Goal: Information Seeking & Learning: Learn about a topic

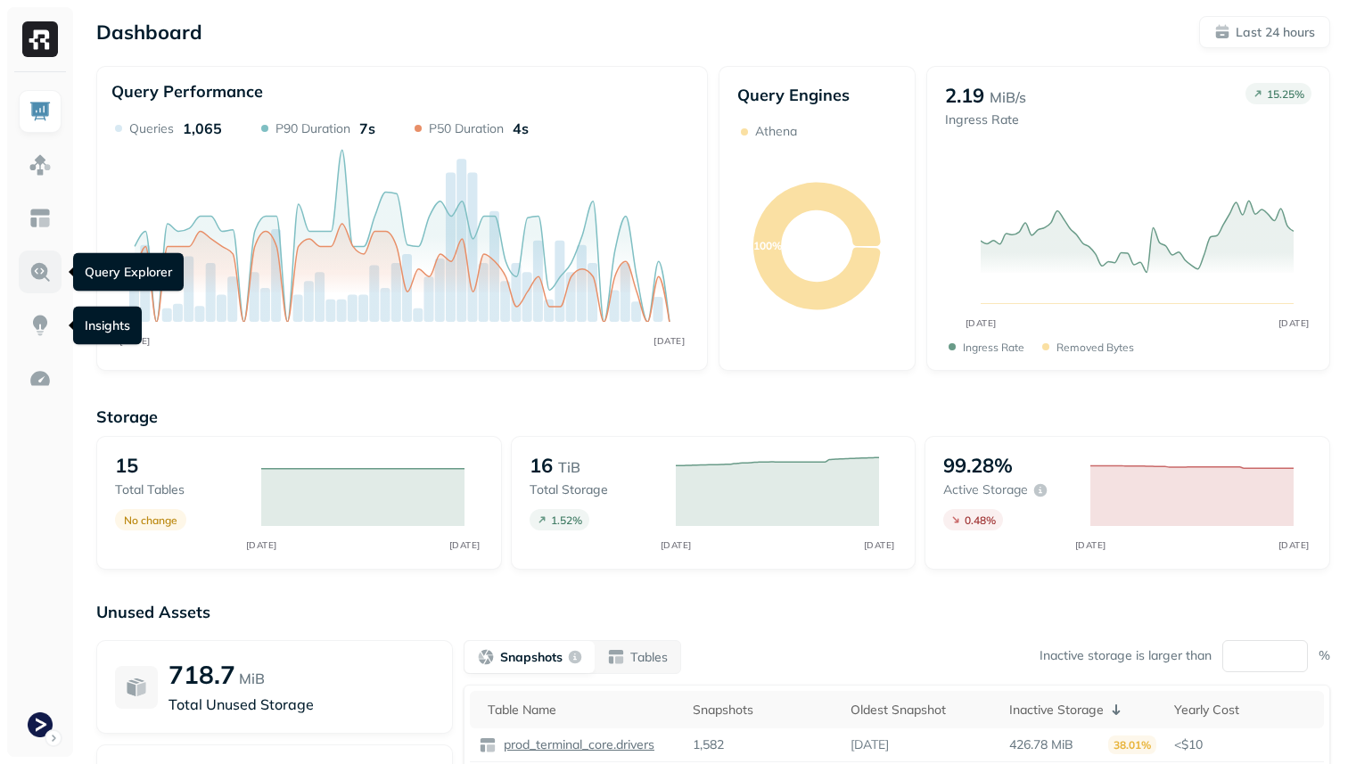
click at [44, 277] on img at bounding box center [40, 271] width 23 height 23
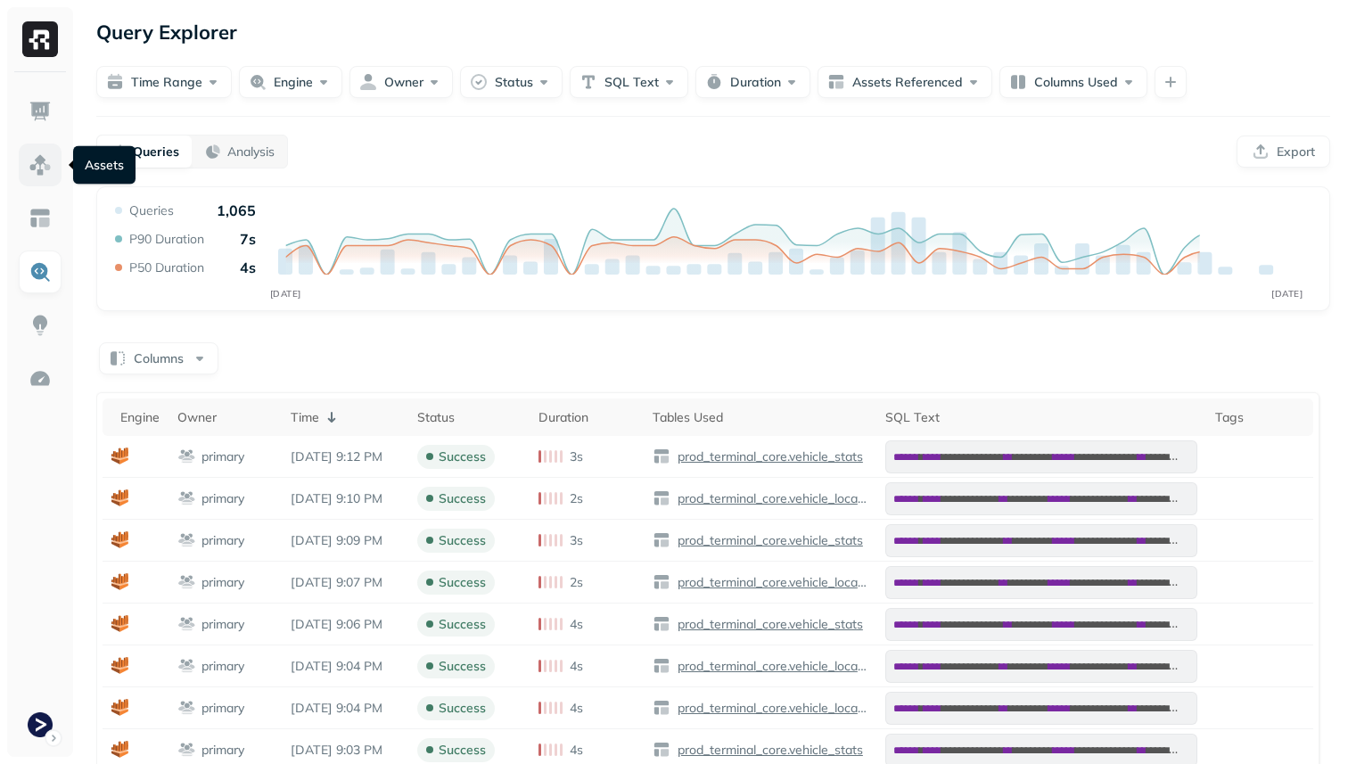
click at [45, 176] on link at bounding box center [40, 165] width 43 height 43
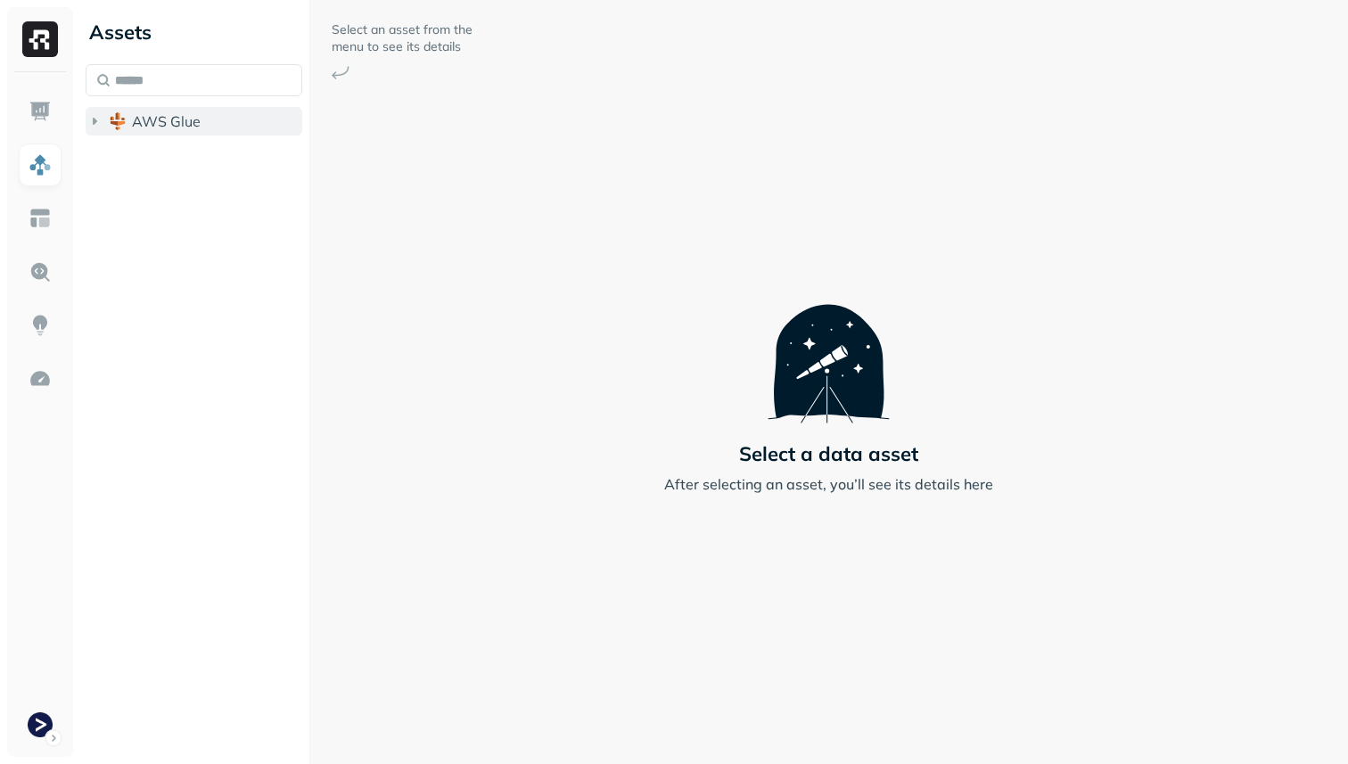
click at [193, 121] on span "AWS Glue" at bounding box center [166, 121] width 69 height 18
click at [198, 151] on span "prod_terminal_core" at bounding box center [214, 155] width 129 height 18
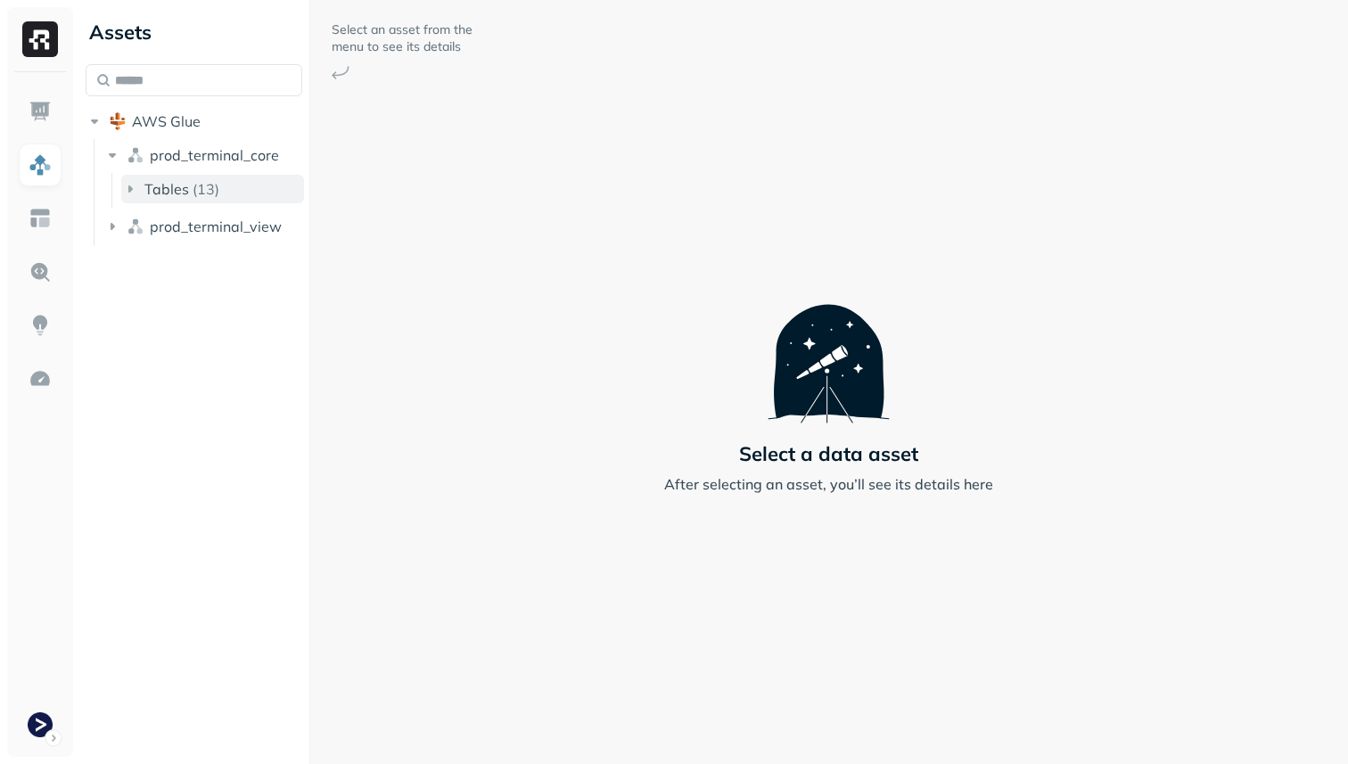
click at [201, 185] on p "( 13 )" at bounding box center [206, 189] width 27 height 18
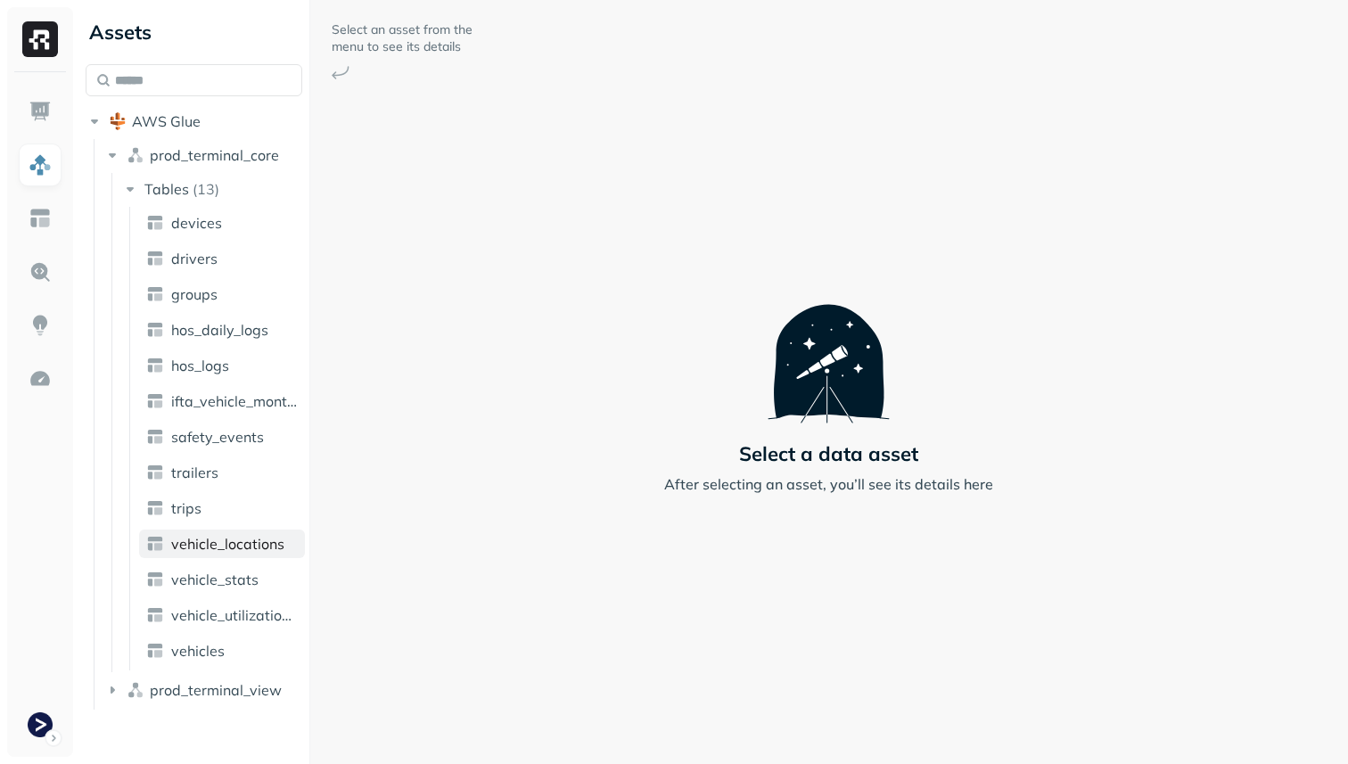
click at [236, 549] on span "vehicle_locations" at bounding box center [227, 544] width 113 height 18
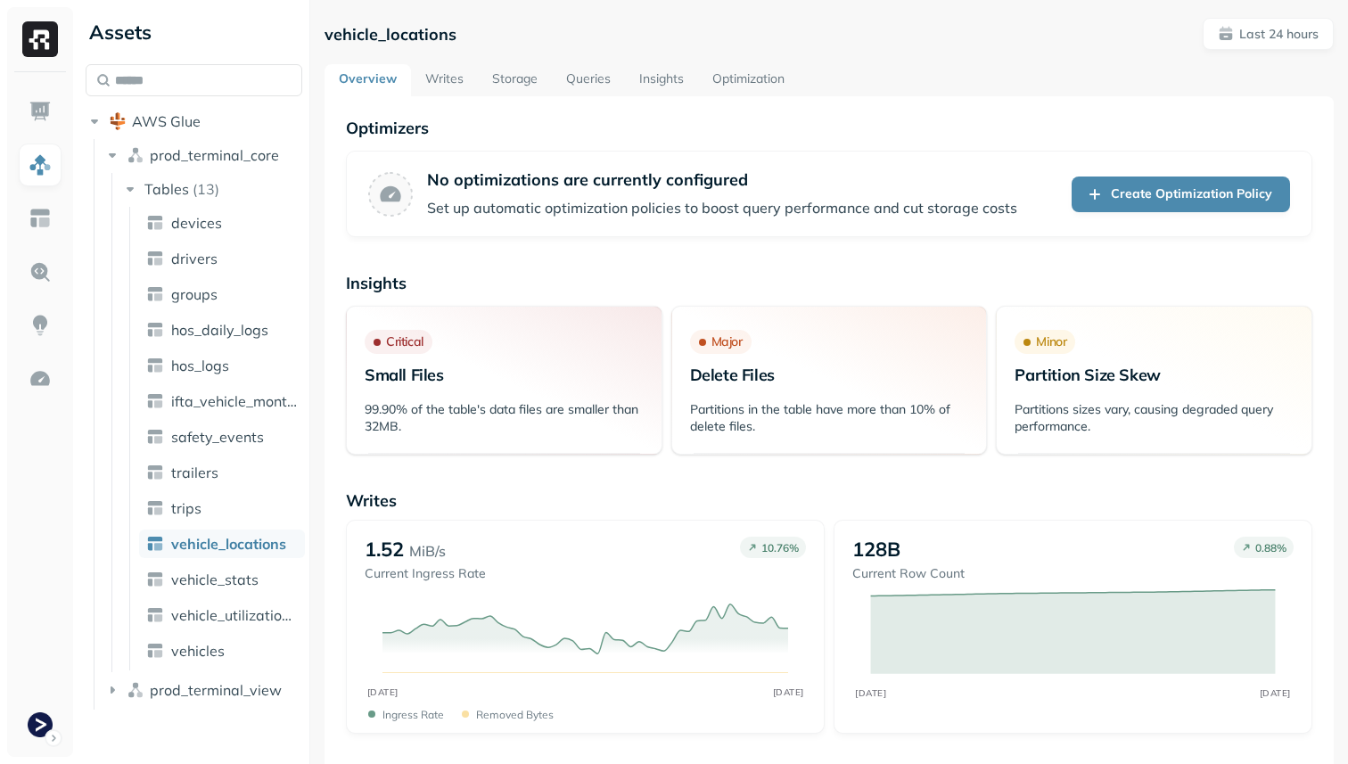
click at [608, 94] on link "Queries" at bounding box center [588, 80] width 73 height 32
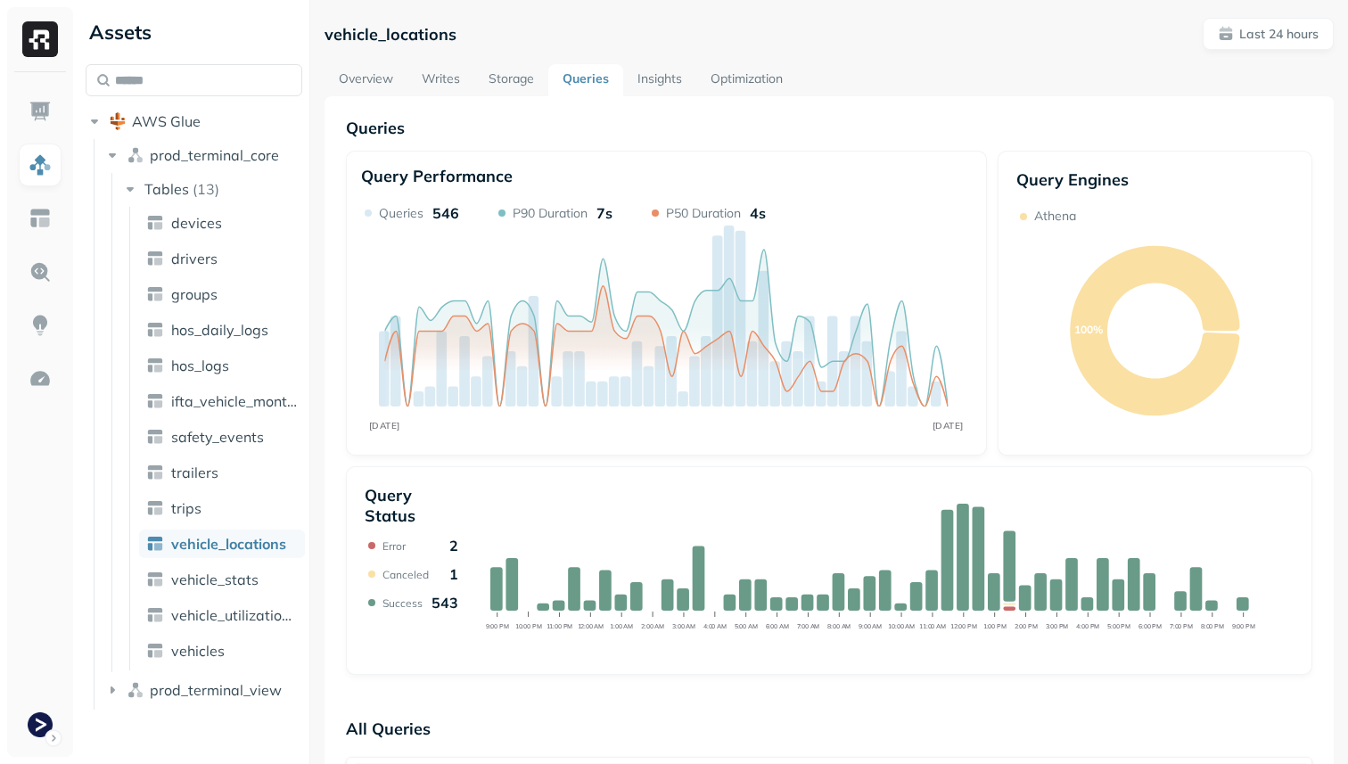
click at [522, 78] on link "Storage" at bounding box center [511, 80] width 74 height 32
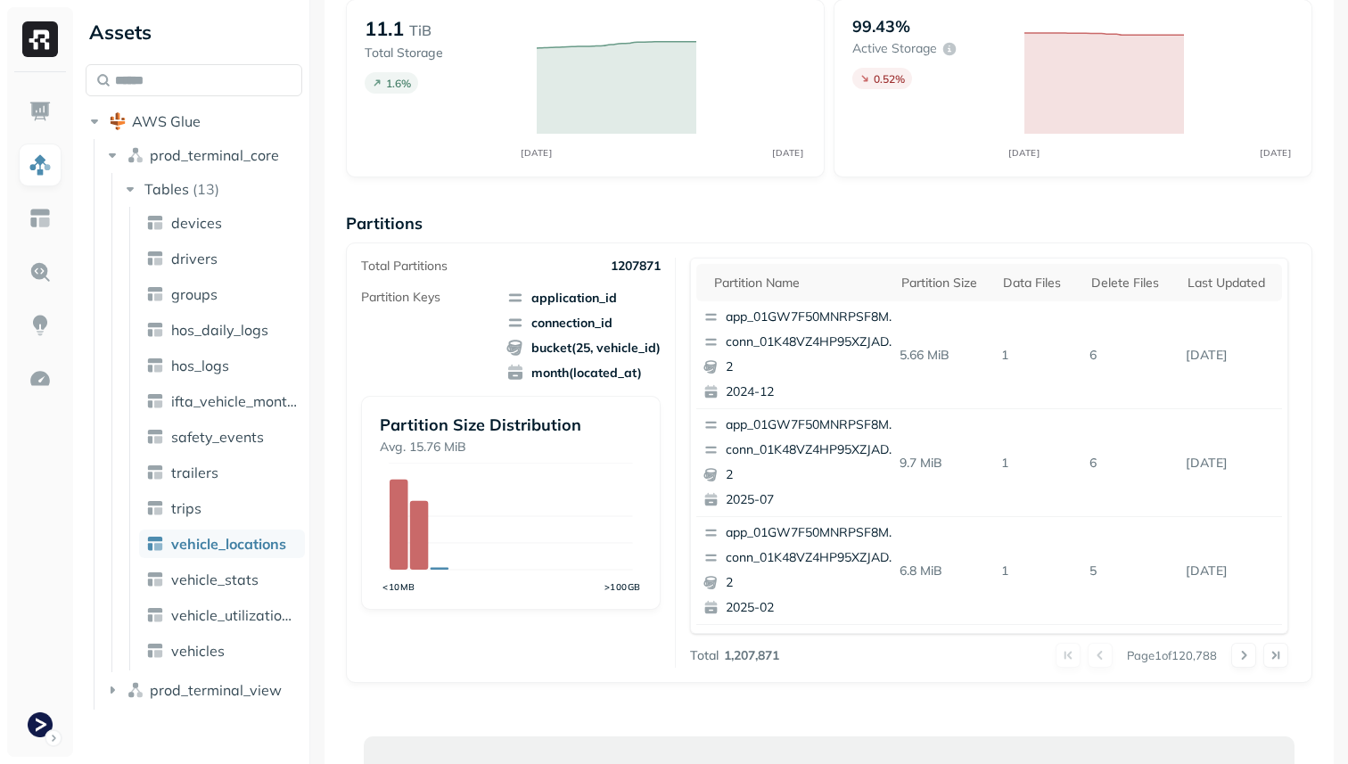
scroll to position [208, 0]
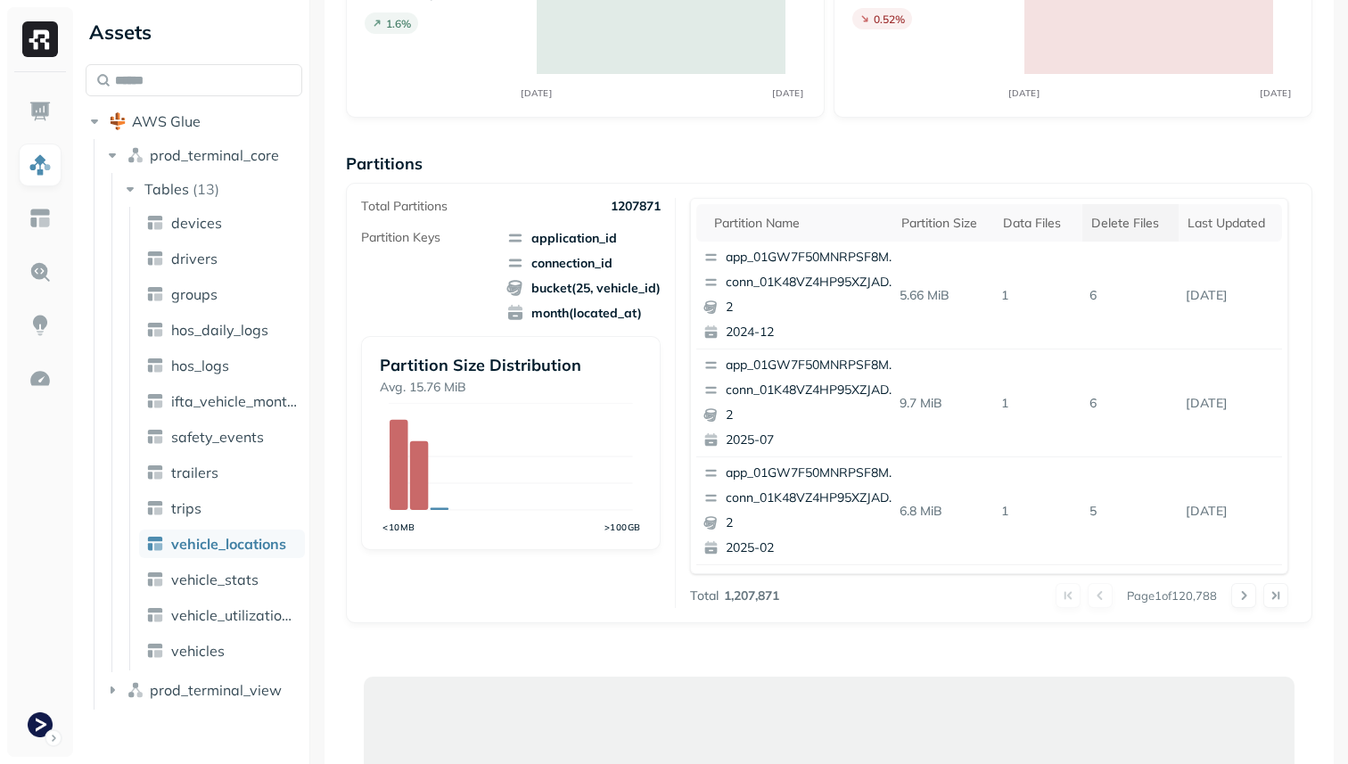
click at [1102, 216] on div "Delete Files" at bounding box center [1130, 223] width 78 height 17
click at [1102, 216] on div "Delete Files" at bounding box center [1127, 222] width 94 height 21
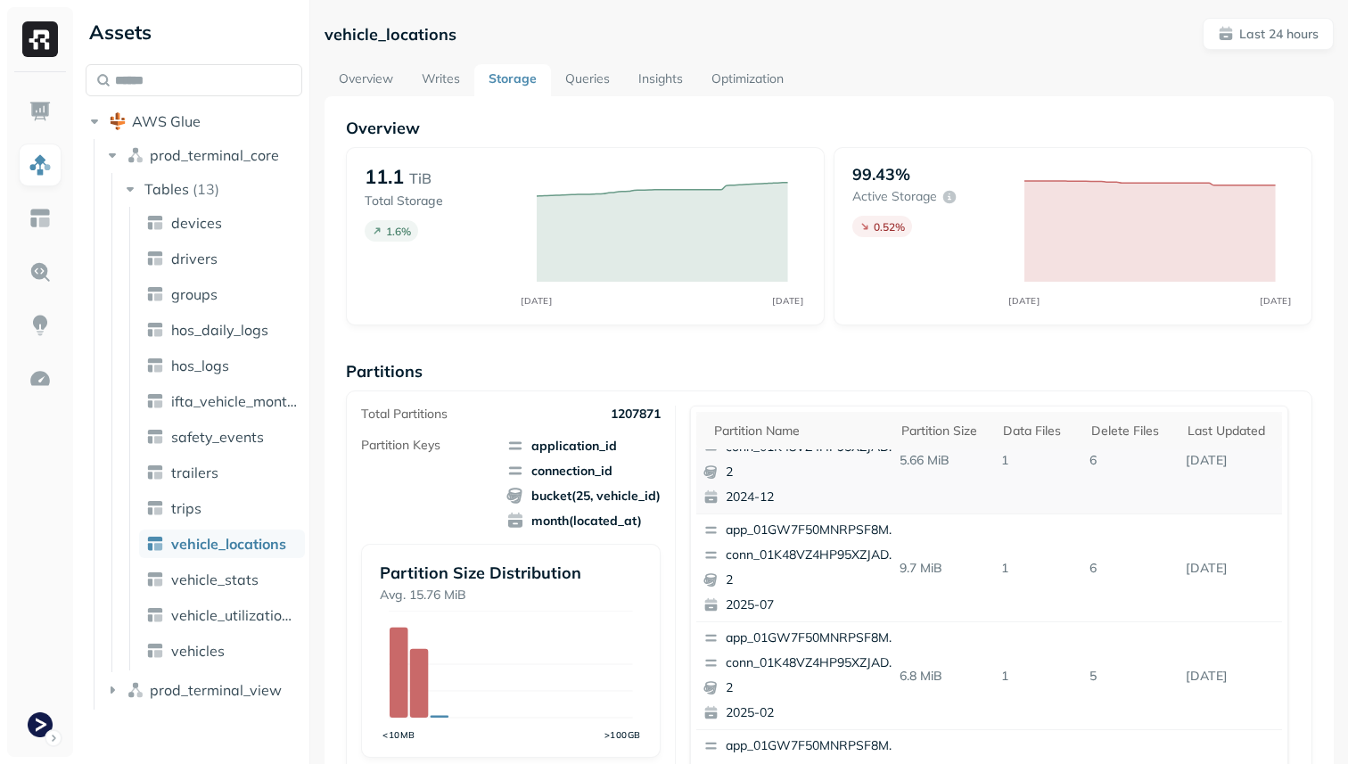
scroll to position [0, 0]
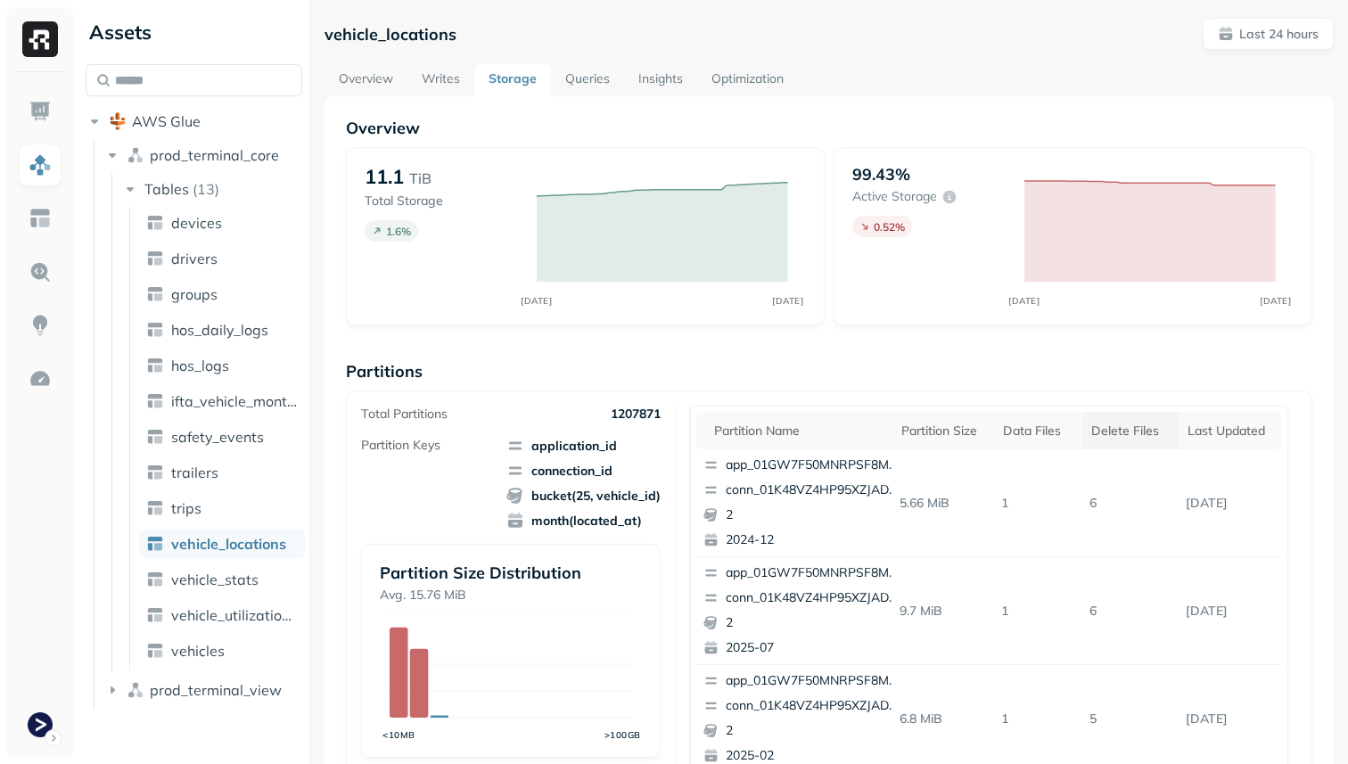
click at [1124, 428] on div "Delete Files" at bounding box center [1130, 431] width 78 height 17
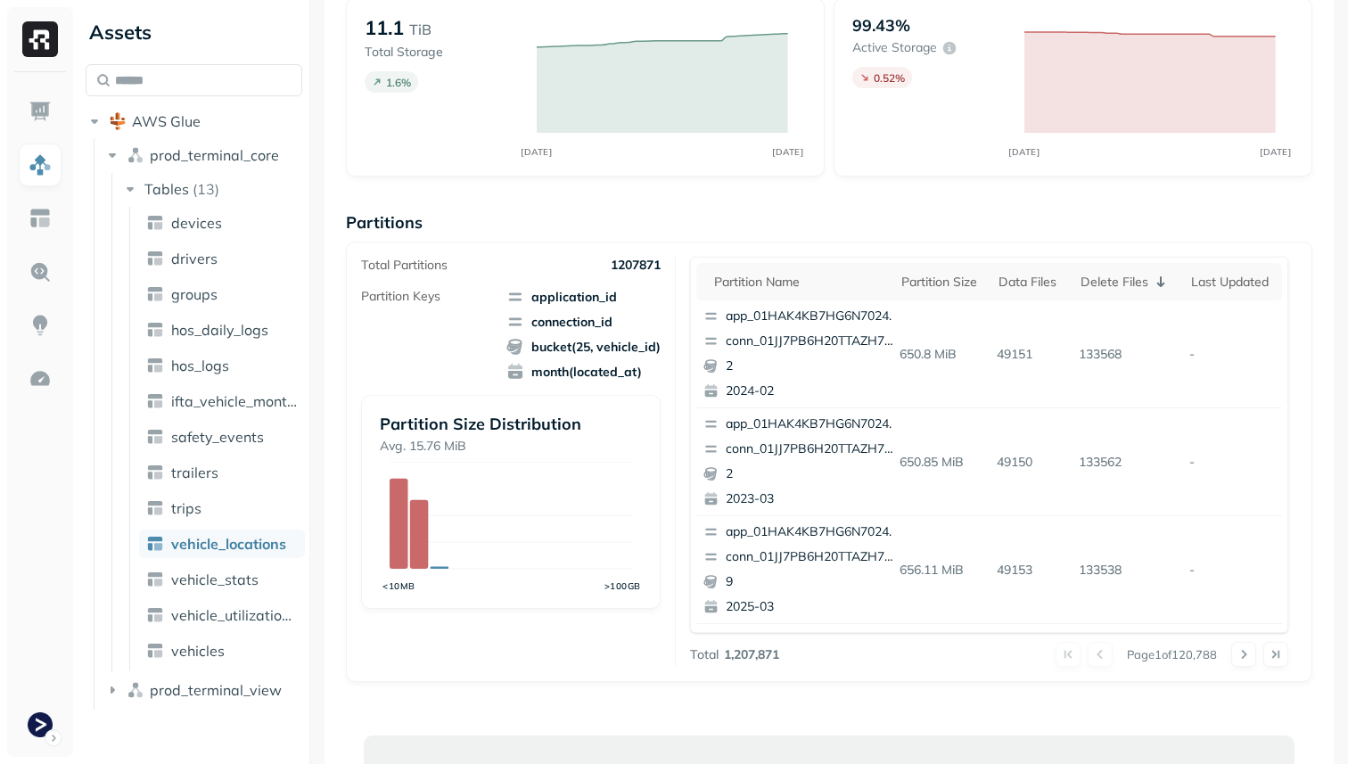
scroll to position [159, 0]
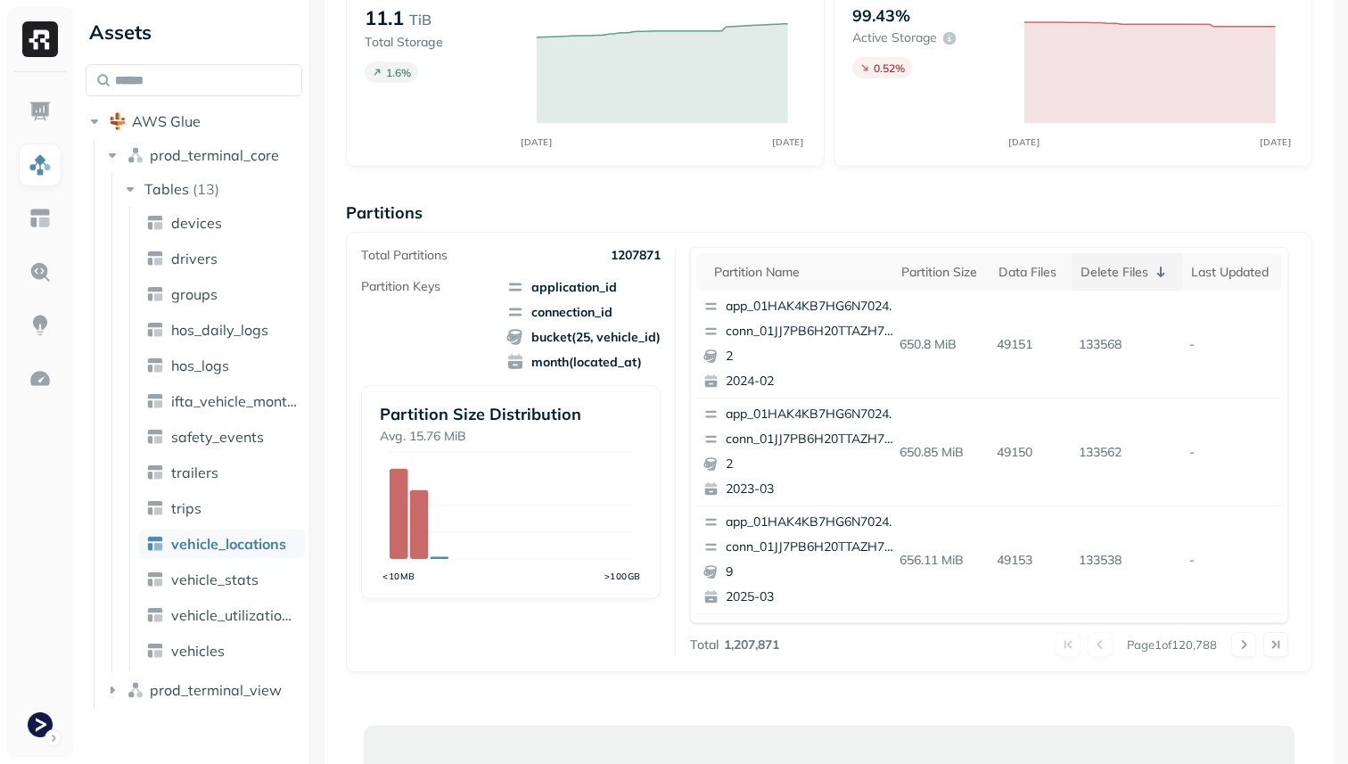
click at [1123, 275] on div "Delete Files" at bounding box center [1127, 271] width 94 height 21
click at [1123, 275] on div "Delete Files" at bounding box center [1130, 272] width 78 height 17
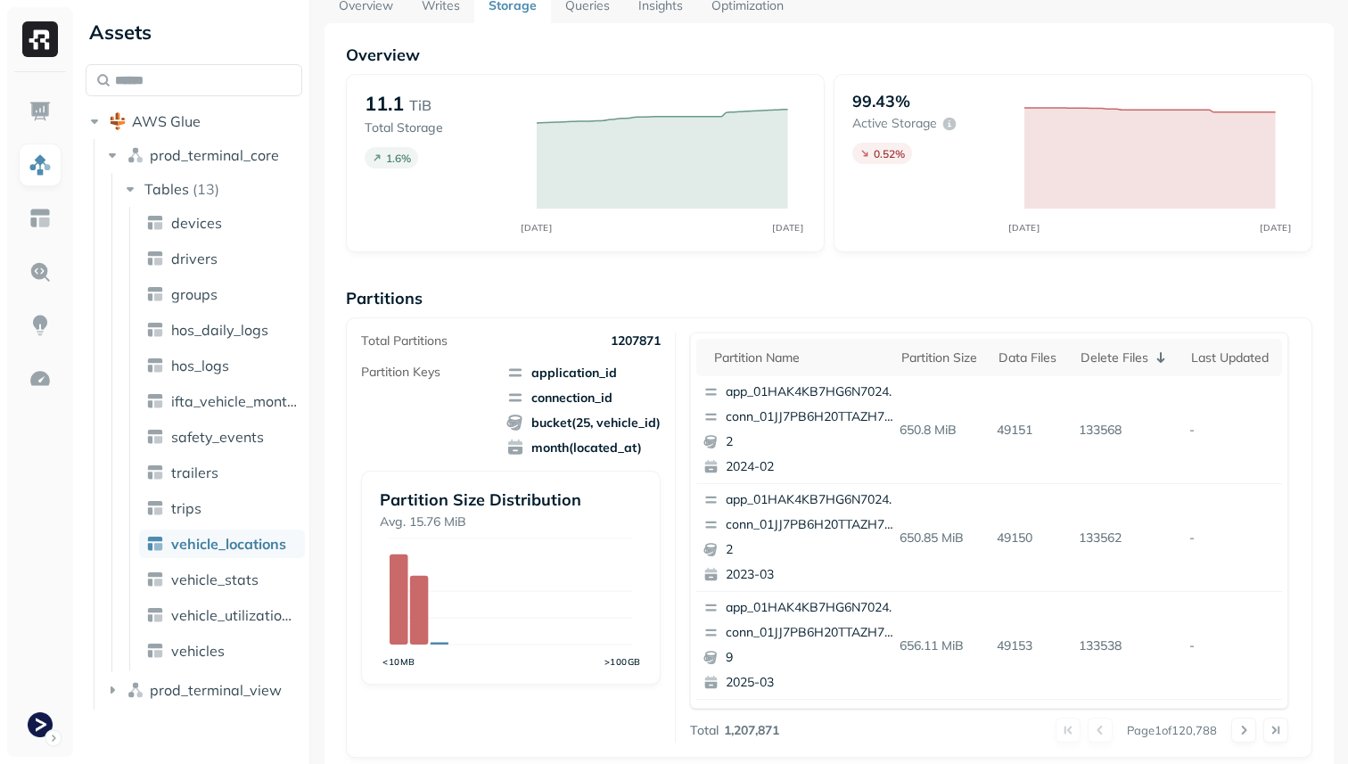
scroll to position [85, 0]
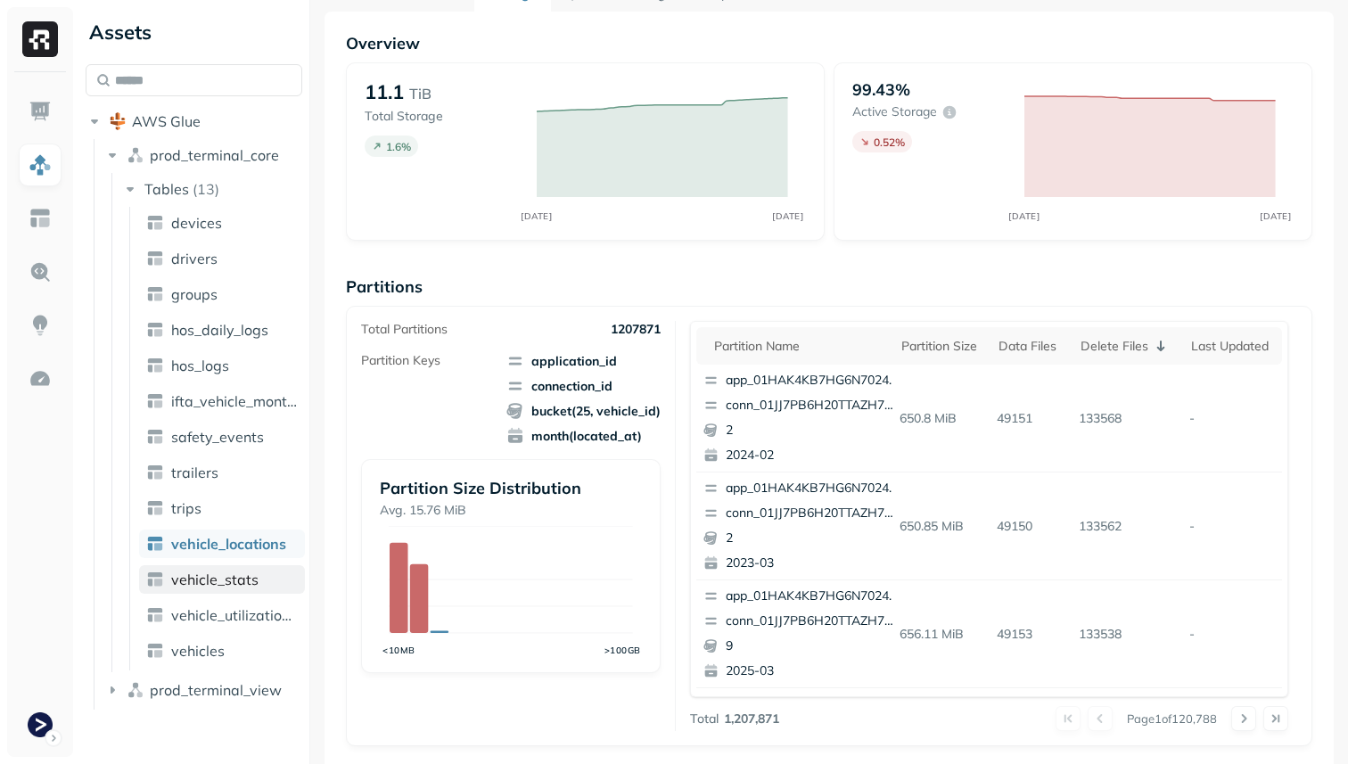
click at [235, 576] on span "vehicle_stats" at bounding box center [214, 579] width 87 height 18
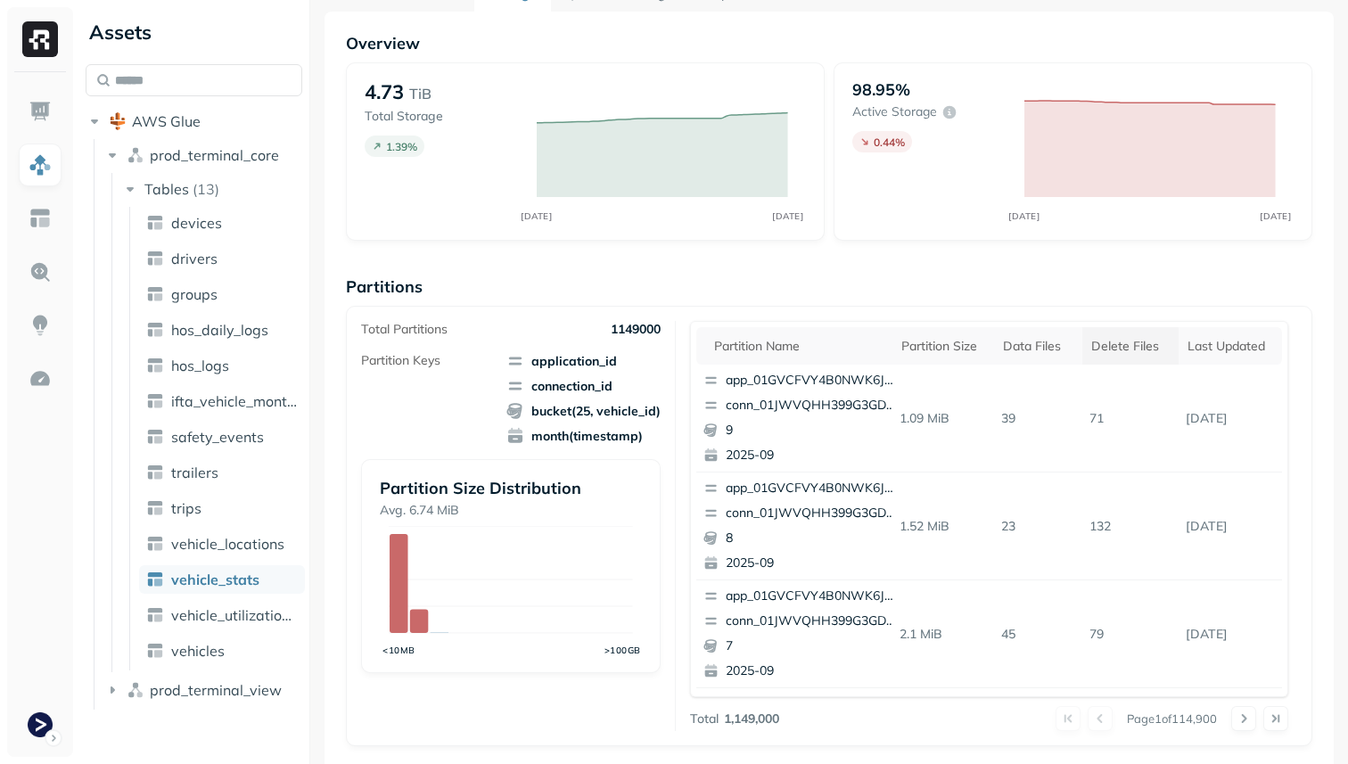
click at [1119, 351] on div "Delete Files" at bounding box center [1130, 346] width 78 height 17
drag, startPoint x: 1095, startPoint y: 420, endPoint x: 1124, endPoint y: 420, distance: 29.4
click at [1124, 420] on p "100740" at bounding box center [1126, 418] width 111 height 31
click at [212, 537] on span "vehicle_locations" at bounding box center [227, 544] width 113 height 18
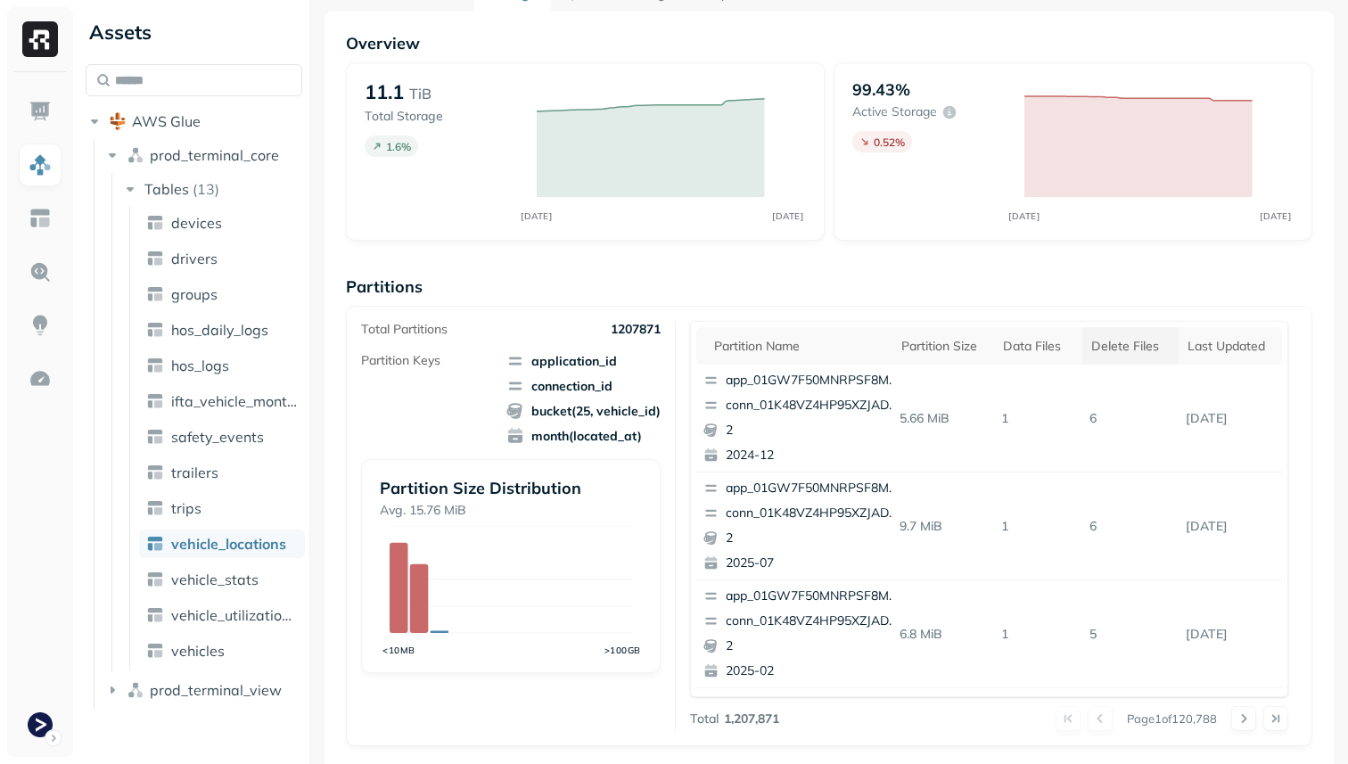
click at [1153, 353] on div "Delete Files" at bounding box center [1130, 346] width 78 height 17
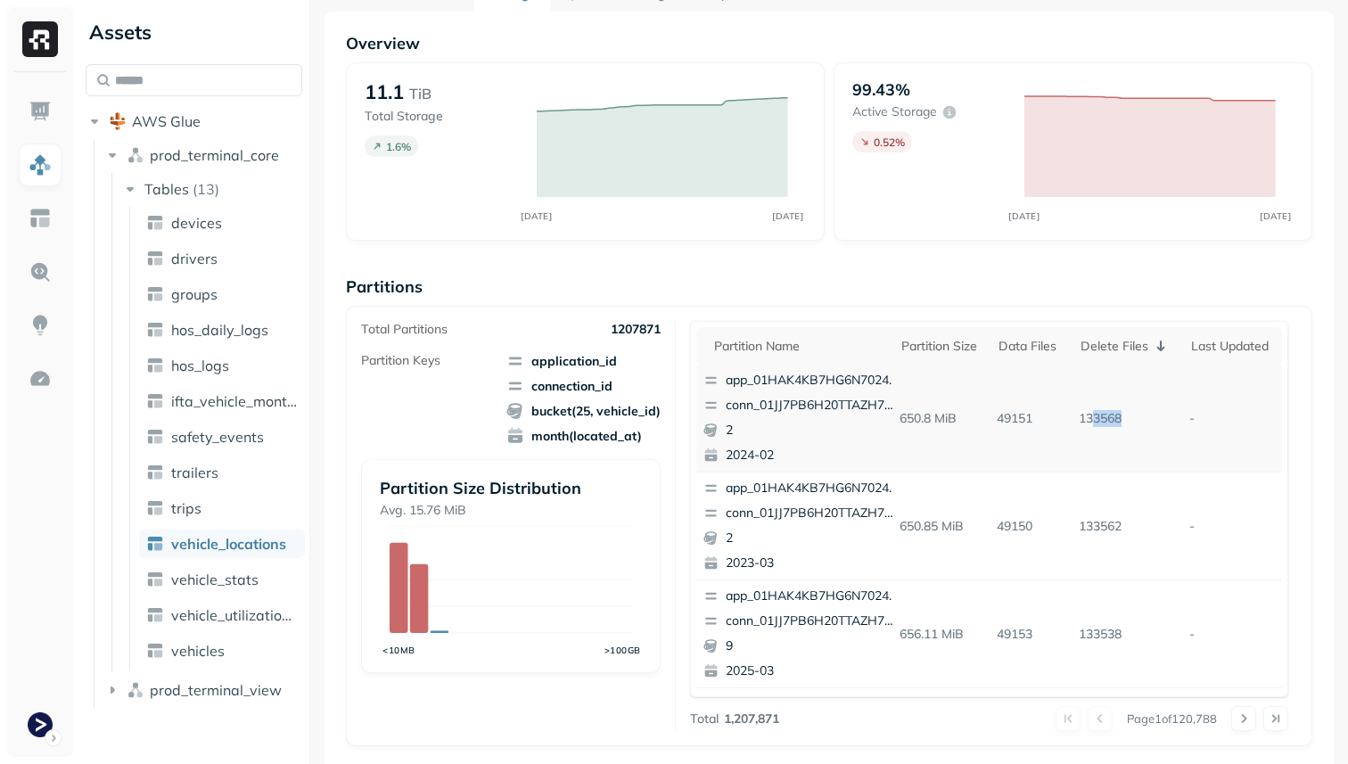
drag, startPoint x: 1095, startPoint y: 415, endPoint x: 1124, endPoint y: 415, distance: 29.4
click at [1124, 415] on p "133568" at bounding box center [1126, 418] width 111 height 31
click at [1104, 414] on p "133568" at bounding box center [1126, 418] width 111 height 31
drag, startPoint x: 1104, startPoint y: 414, endPoint x: 1125, endPoint y: 414, distance: 21.4
click at [1125, 414] on p "133568" at bounding box center [1126, 418] width 111 height 31
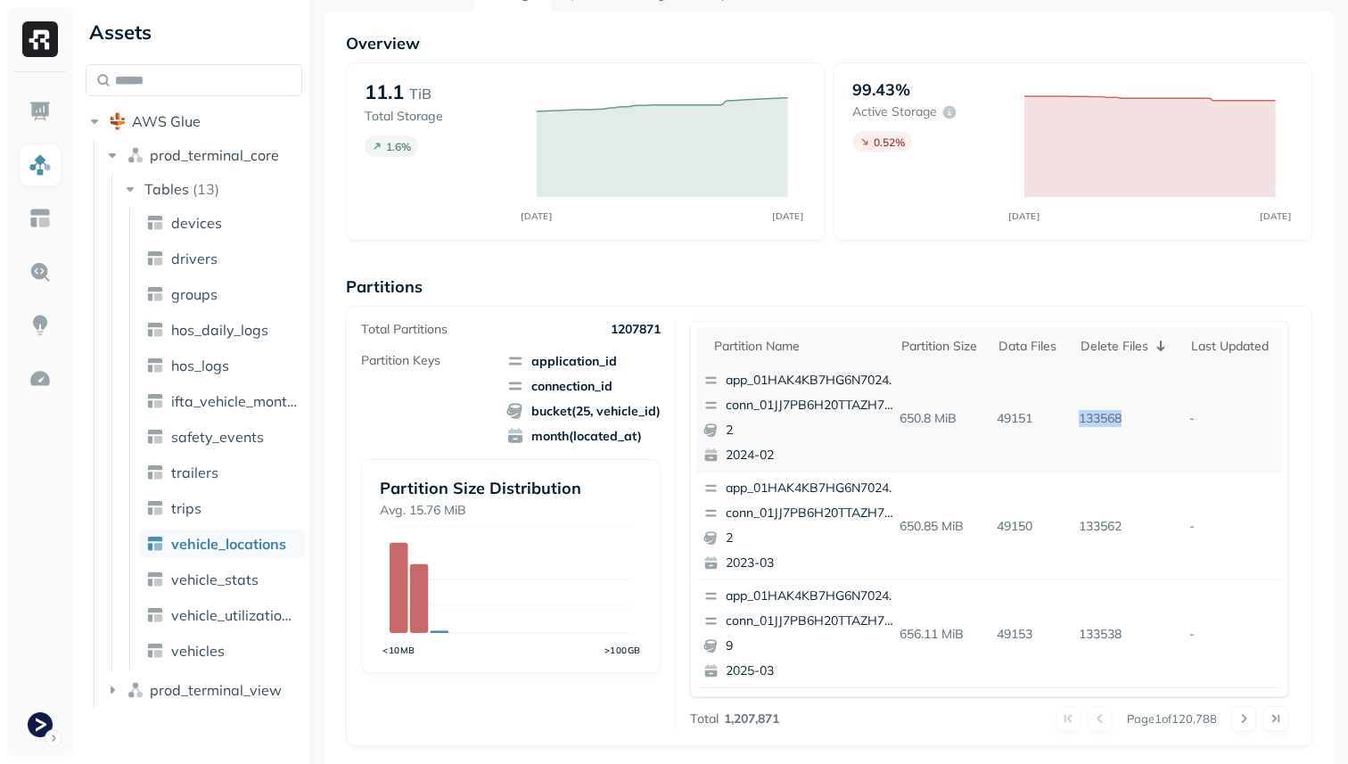
click at [836, 402] on p "conn_01JJ7PB6H20TTAZH7SPEK0RN43" at bounding box center [812, 406] width 173 height 18
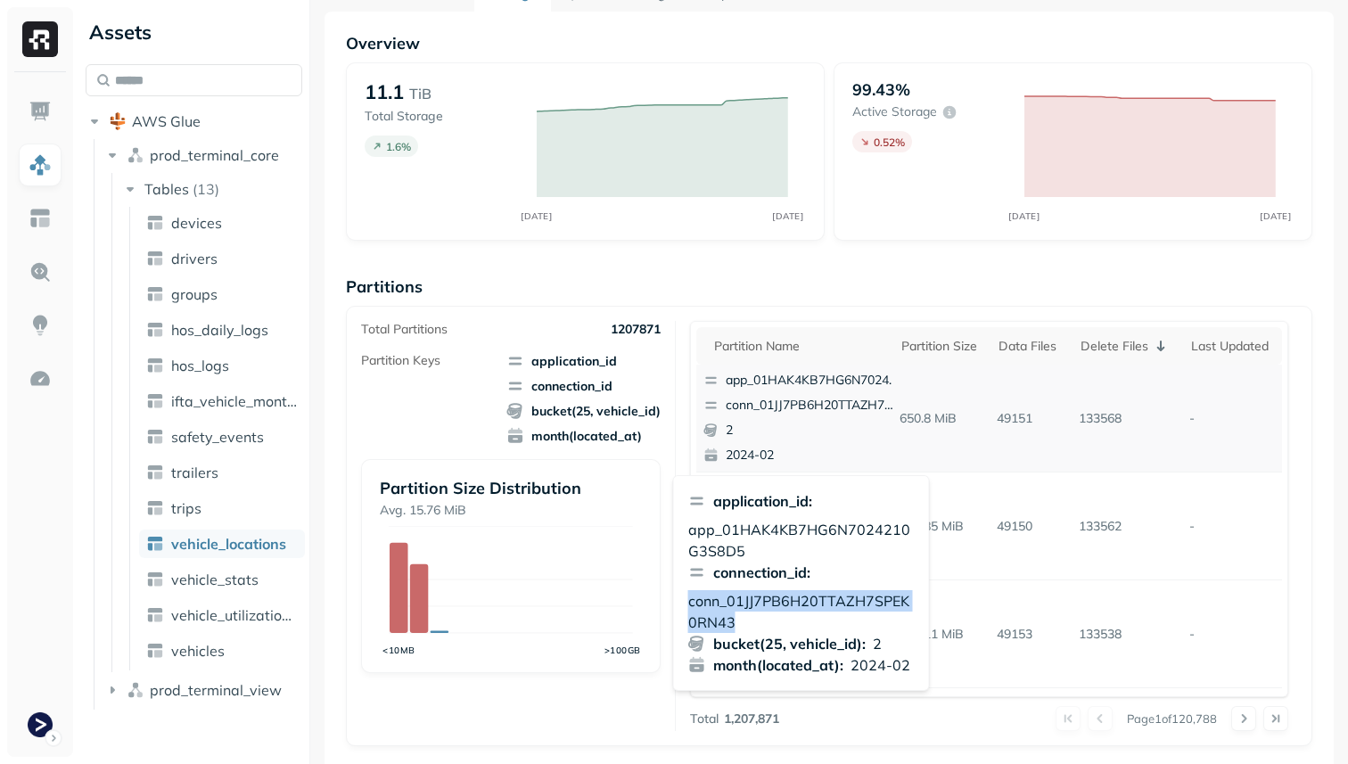
drag, startPoint x: 745, startPoint y: 619, endPoint x: 688, endPoint y: 606, distance: 58.4
click at [688, 606] on p "conn_01JJ7PB6H20TTAZH7SPEK0RN43" at bounding box center [801, 611] width 226 height 43
copy p "conn_01JJ7PB6H20TTAZH7SPEK0RN43"
click at [764, 527] on p "app_01HAK4KB7HG6N7024210G3S8D5" at bounding box center [801, 540] width 226 height 43
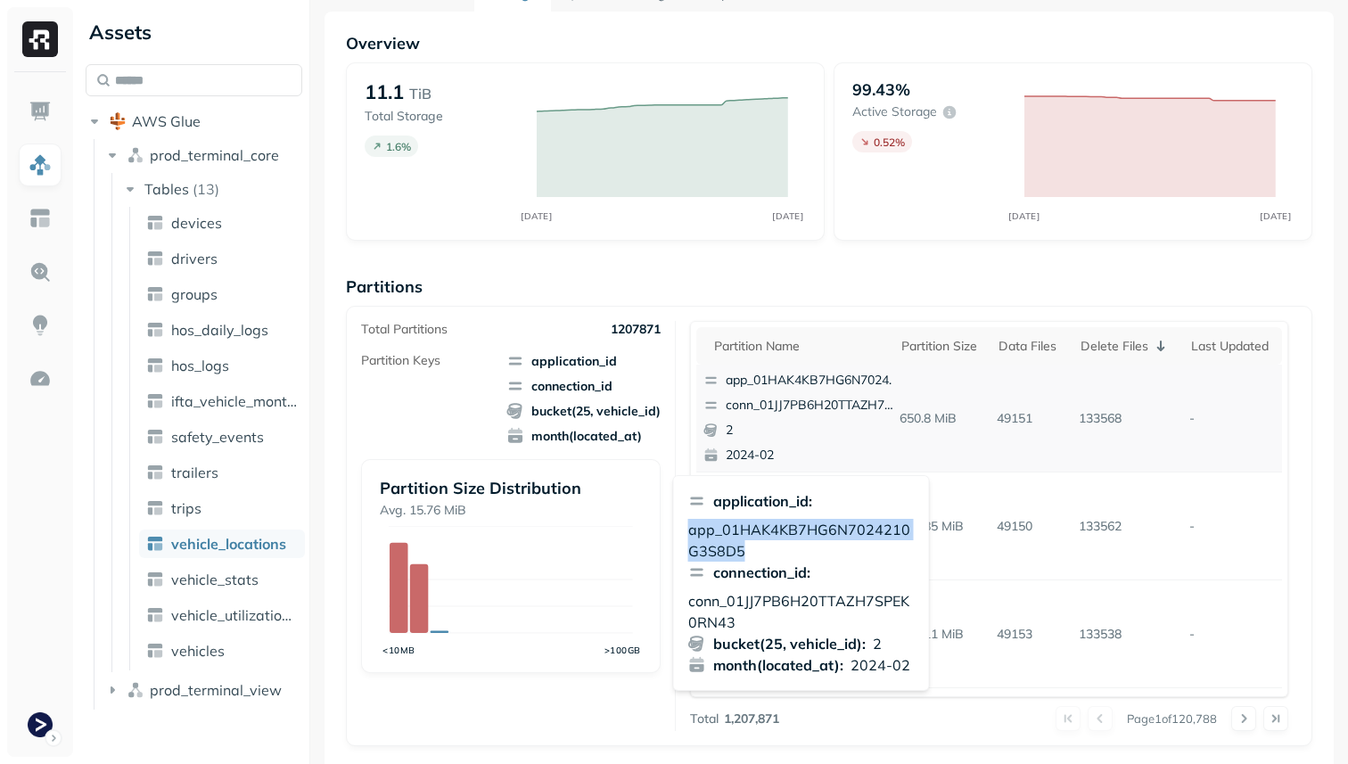
click at [764, 527] on p "app_01HAK4KB7HG6N7024210G3S8D5" at bounding box center [801, 540] width 226 height 43
copy p "app_01HAK4KB7HG6N7024210G3S8D5"
click at [800, 595] on p "conn_01JJ7PB6H20TTAZH7SPEK0RN43" at bounding box center [801, 611] width 226 height 43
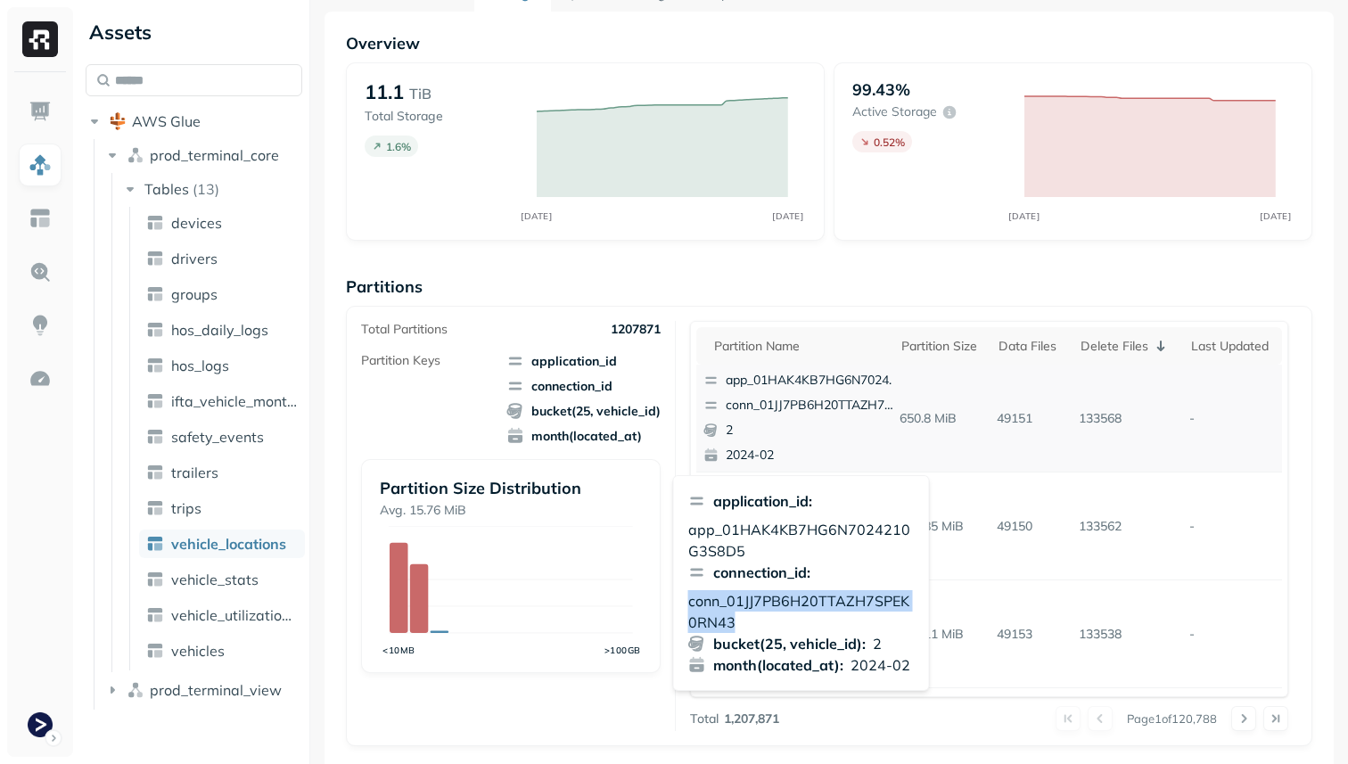
click at [800, 595] on p "conn_01JJ7PB6H20TTAZH7SPEK0RN43" at bounding box center [801, 611] width 226 height 43
copy p "conn_01JJ7PB6H20TTAZH7SPEK0RN43"
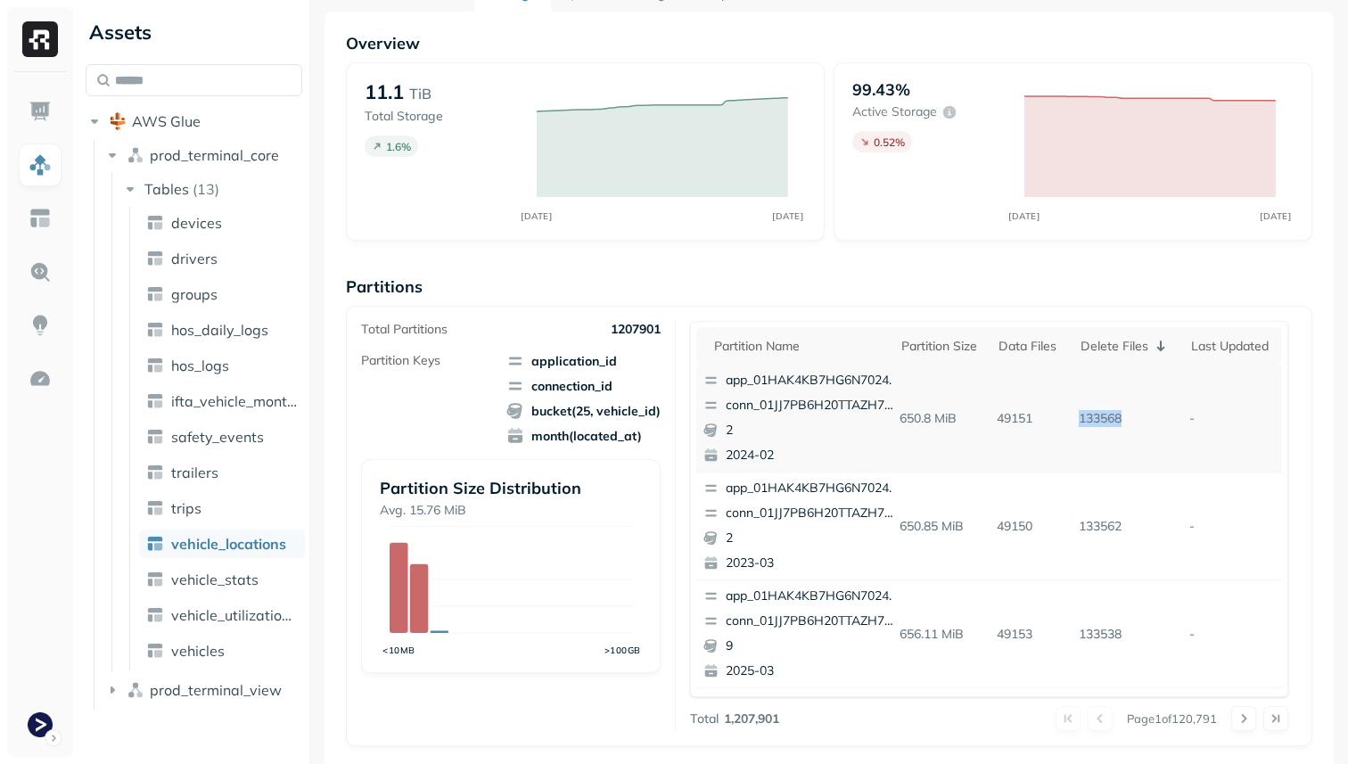
drag, startPoint x: 1078, startPoint y: 418, endPoint x: 1130, endPoint y: 423, distance: 52.8
click at [1130, 423] on p "133568" at bounding box center [1126, 418] width 111 height 31
copy p "133568"
click at [854, 403] on p "conn_01JJ7PB6H20TTAZH7SPEK0RN43" at bounding box center [812, 406] width 173 height 18
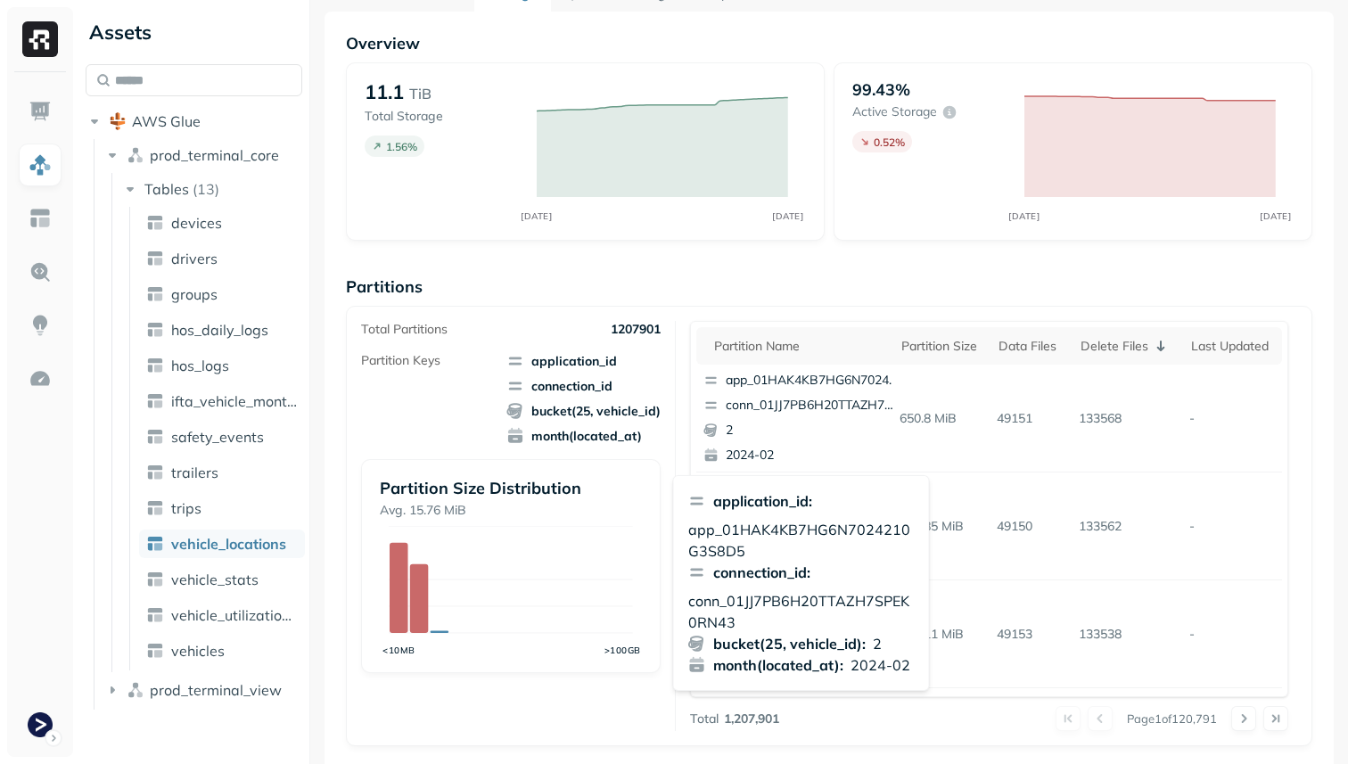
click at [792, 526] on p "app_01HAK4KB7HG6N7024210G3S8D5" at bounding box center [801, 540] width 226 height 43
copy p "app_01HAK4KB7HG6N7024210G3S8D5"
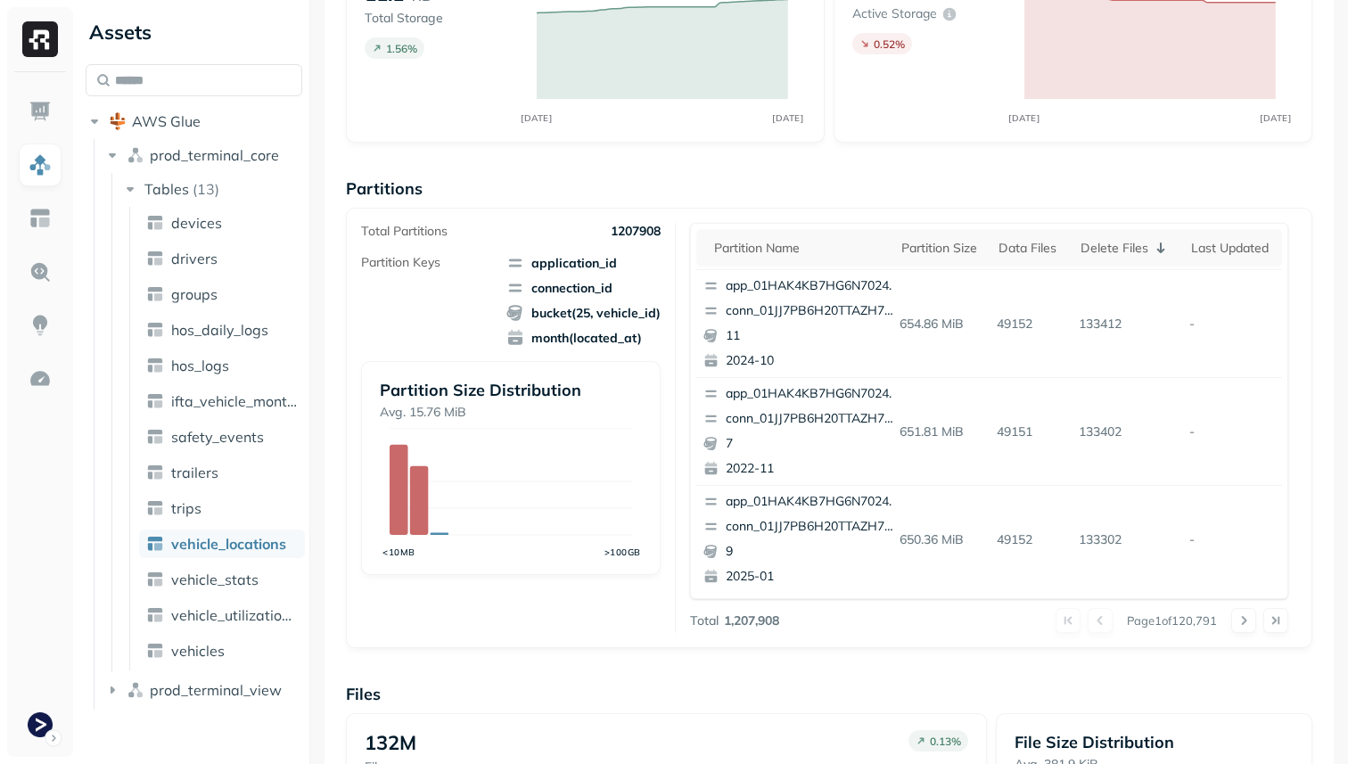
scroll to position [751, 0]
click at [1251, 623] on button at bounding box center [1243, 620] width 25 height 25
click at [1248, 627] on button at bounding box center [1243, 620] width 25 height 25
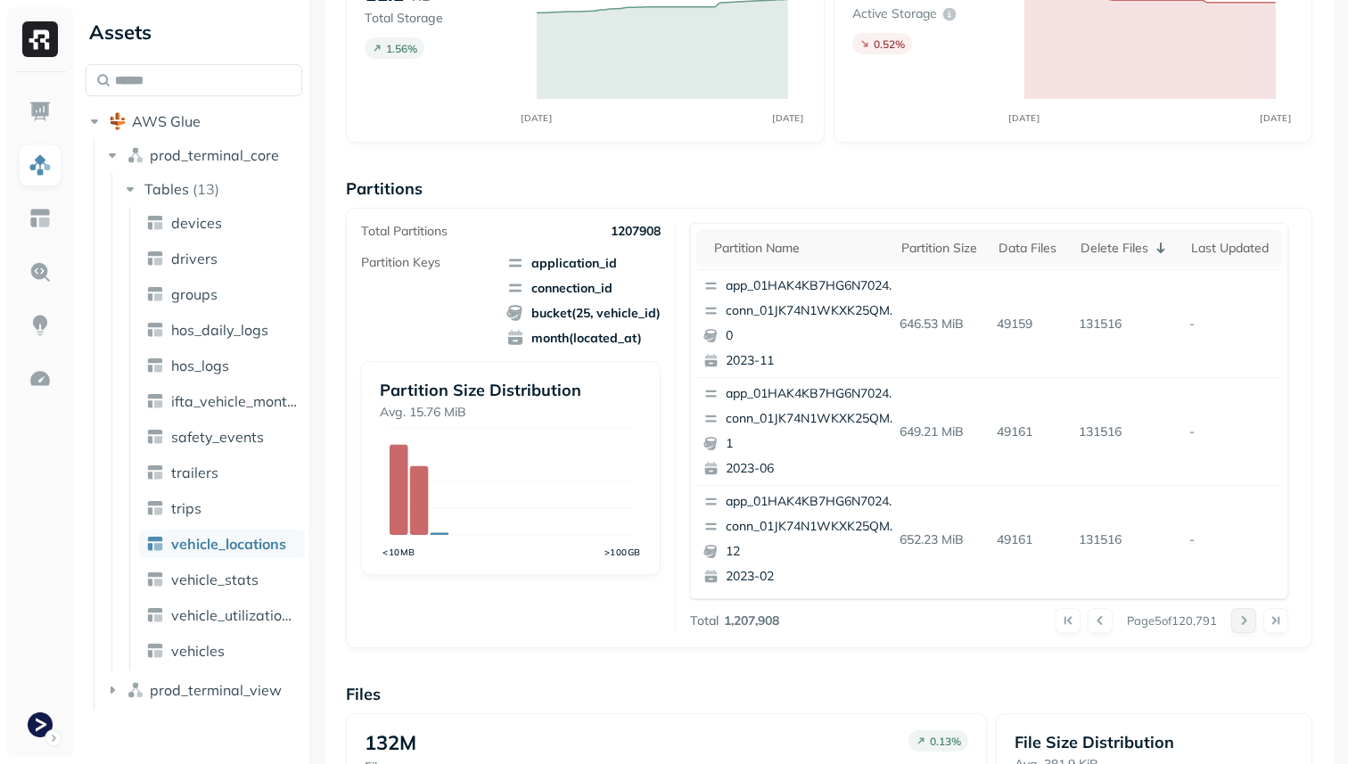
click at [1248, 627] on button at bounding box center [1243, 620] width 25 height 25
click at [1248, 627] on div at bounding box center [1259, 620] width 57 height 25
click at [1248, 627] on button at bounding box center [1243, 620] width 25 height 25
click at [1248, 627] on div at bounding box center [1259, 620] width 57 height 25
click at [1248, 627] on button at bounding box center [1243, 620] width 25 height 25
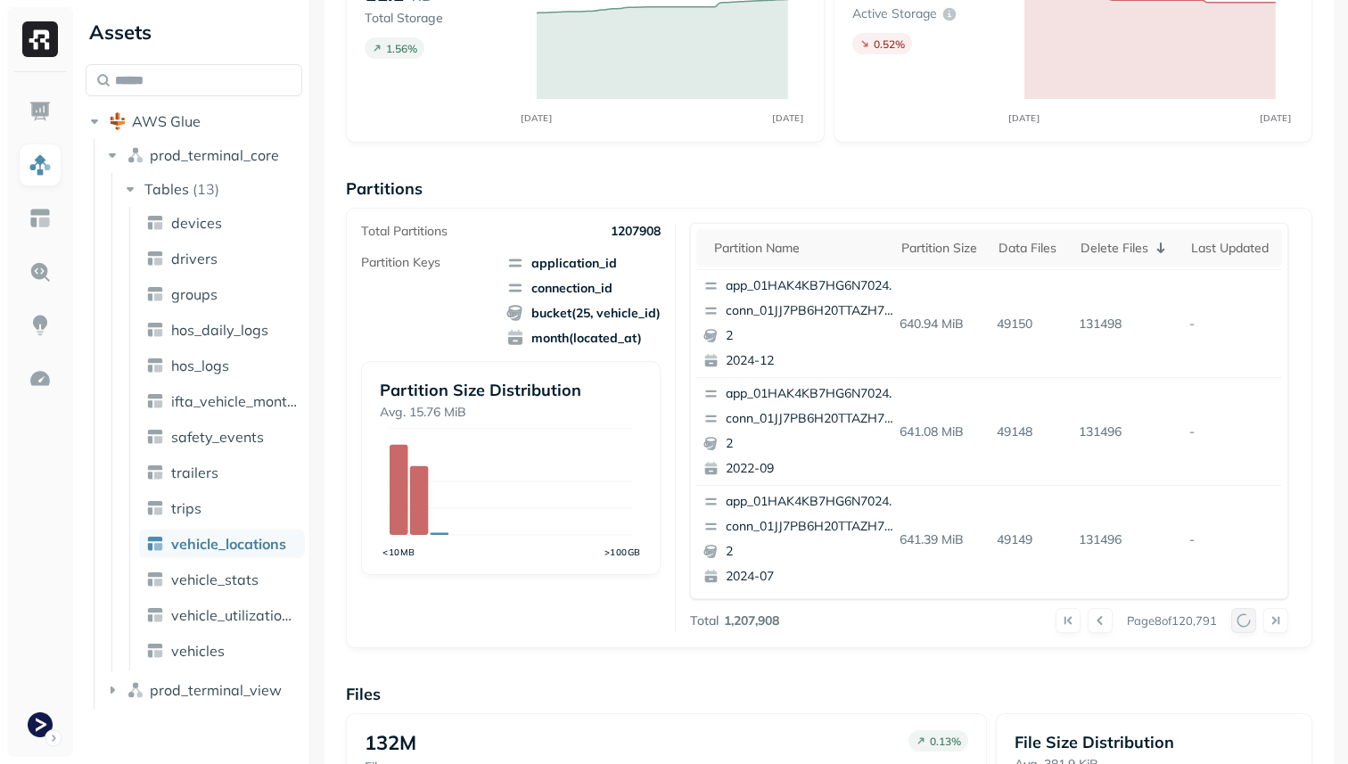
click at [1248, 627] on div at bounding box center [1259, 620] width 57 height 25
click at [1248, 627] on button at bounding box center [1243, 620] width 25 height 25
click at [1248, 627] on div at bounding box center [1259, 620] width 57 height 25
click at [1248, 627] on button at bounding box center [1243, 620] width 25 height 25
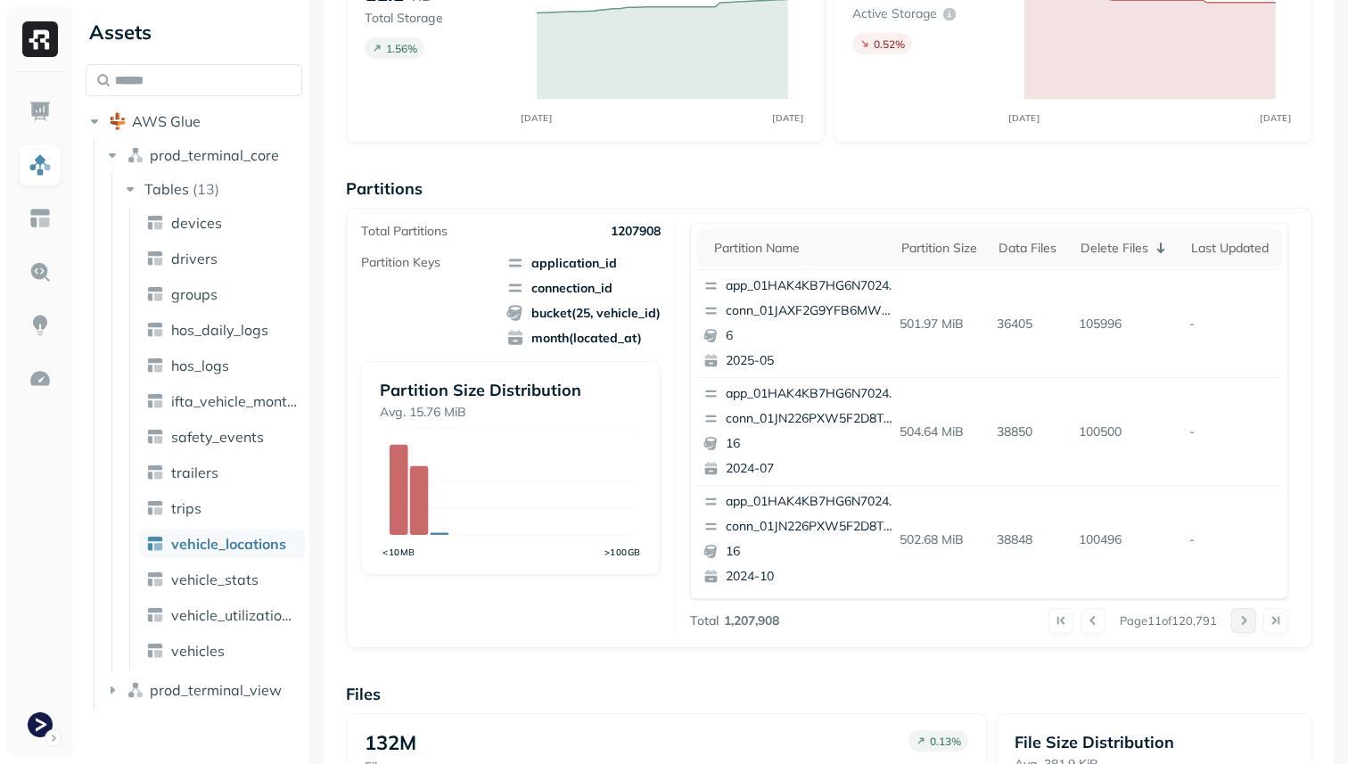
click at [1248, 627] on button at bounding box center [1243, 620] width 25 height 25
click at [1248, 627] on div at bounding box center [1259, 620] width 57 height 25
click at [1248, 627] on button at bounding box center [1243, 620] width 25 height 25
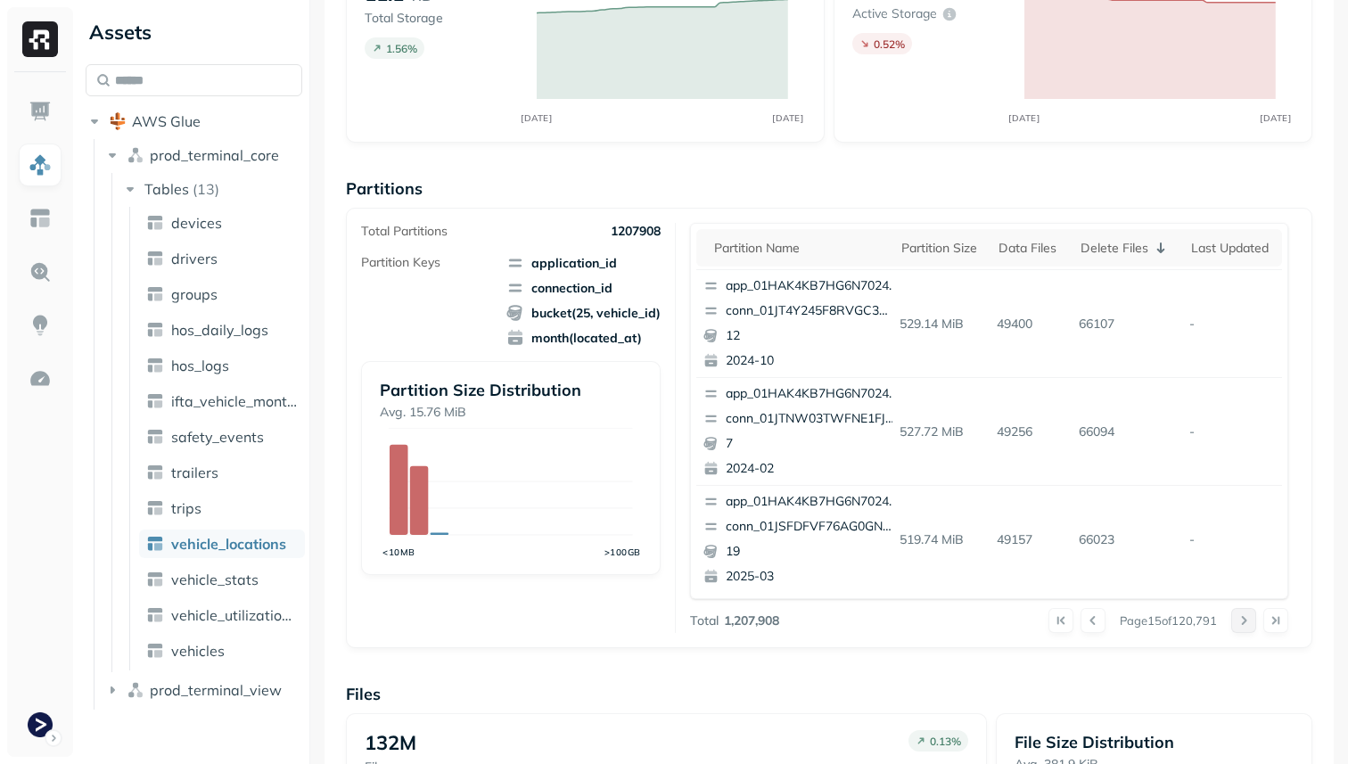
click at [1248, 627] on button at bounding box center [1243, 620] width 25 height 25
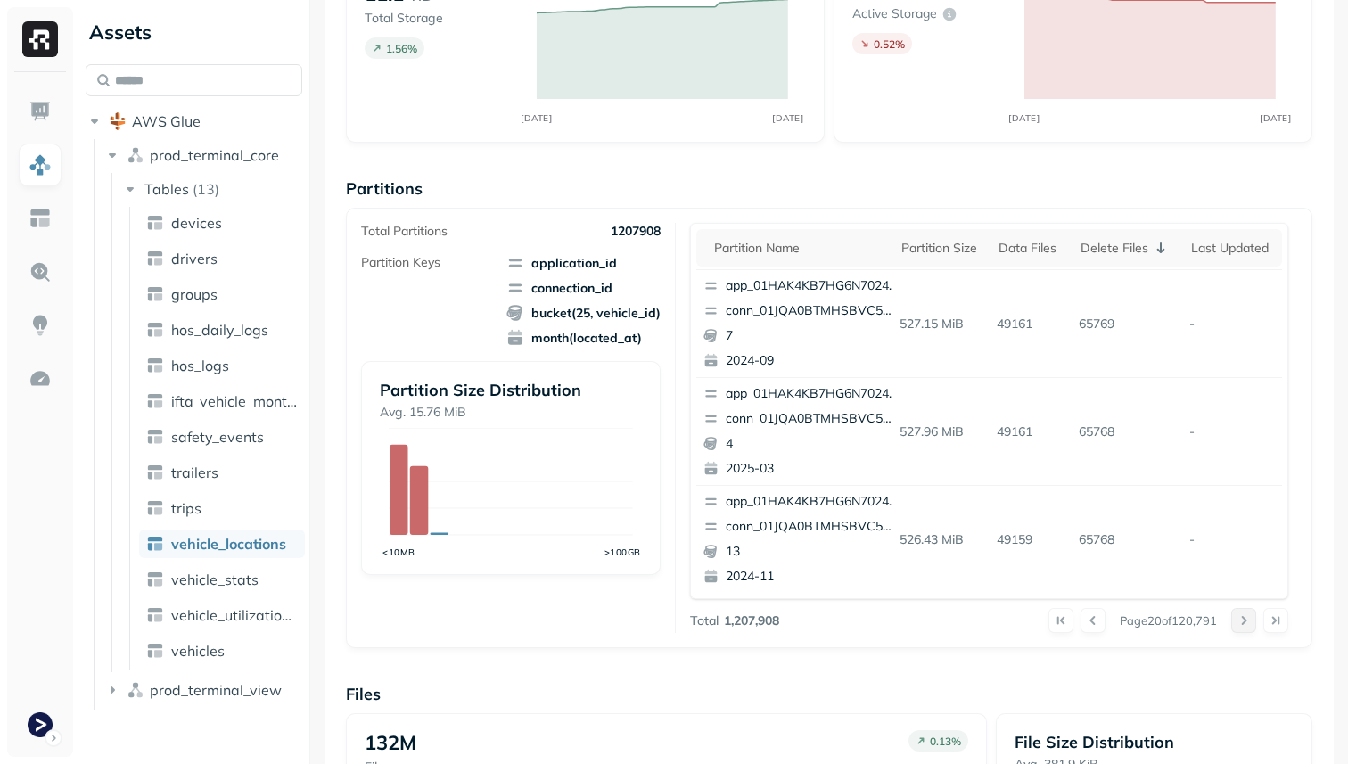
click at [1248, 627] on button at bounding box center [1243, 620] width 25 height 25
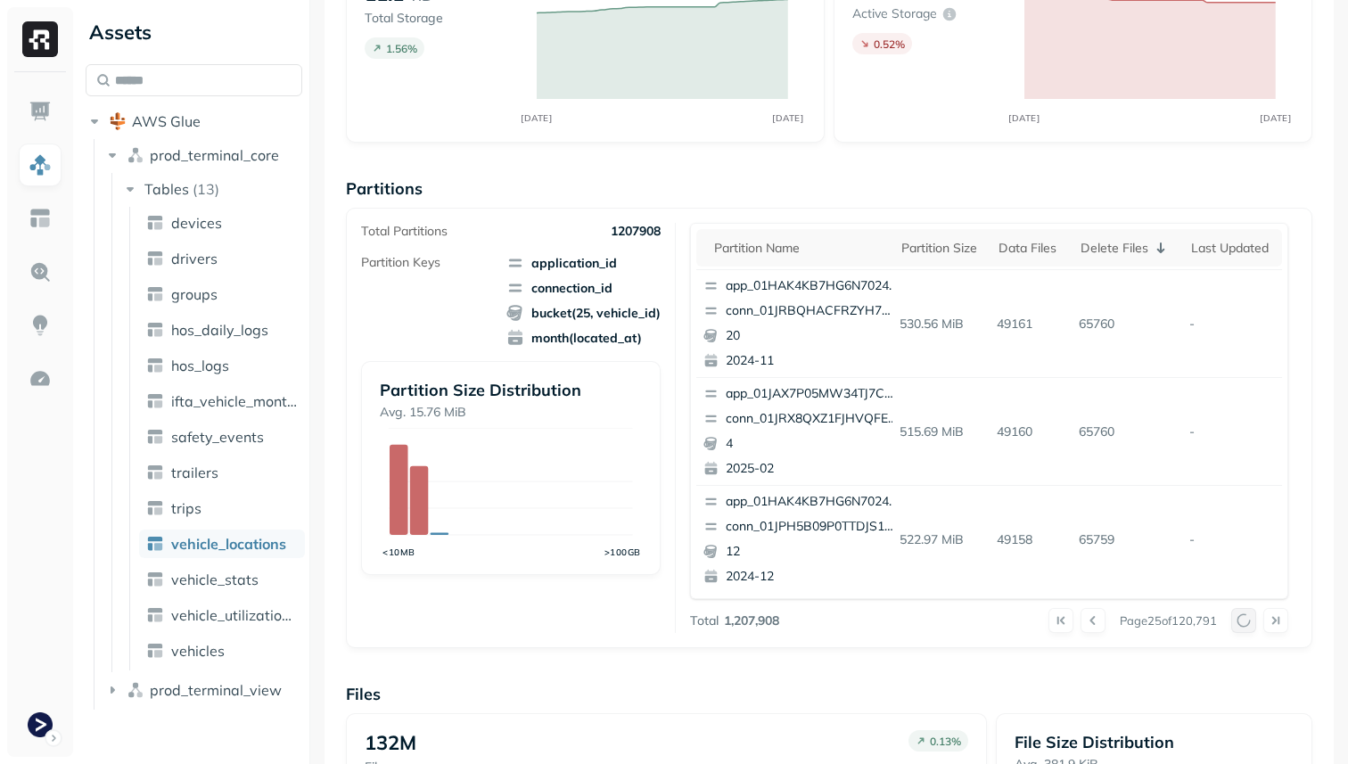
click at [1248, 627] on button at bounding box center [1243, 620] width 25 height 25
click at [1248, 627] on div at bounding box center [1259, 620] width 57 height 25
click at [1248, 627] on button at bounding box center [1243, 620] width 25 height 25
click at [1248, 627] on div at bounding box center [1259, 620] width 57 height 25
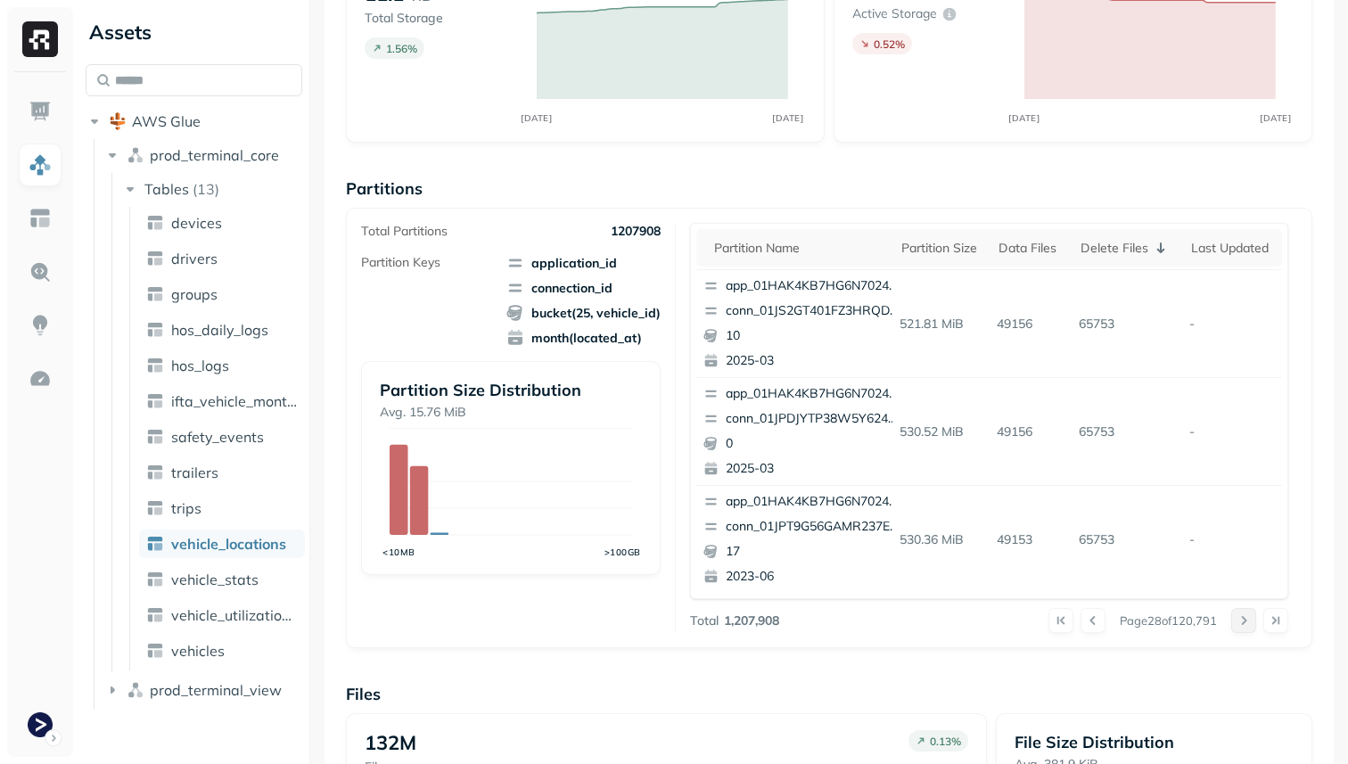
click at [1248, 627] on button at bounding box center [1243, 620] width 25 height 25
click at [1248, 627] on div at bounding box center [1259, 620] width 57 height 25
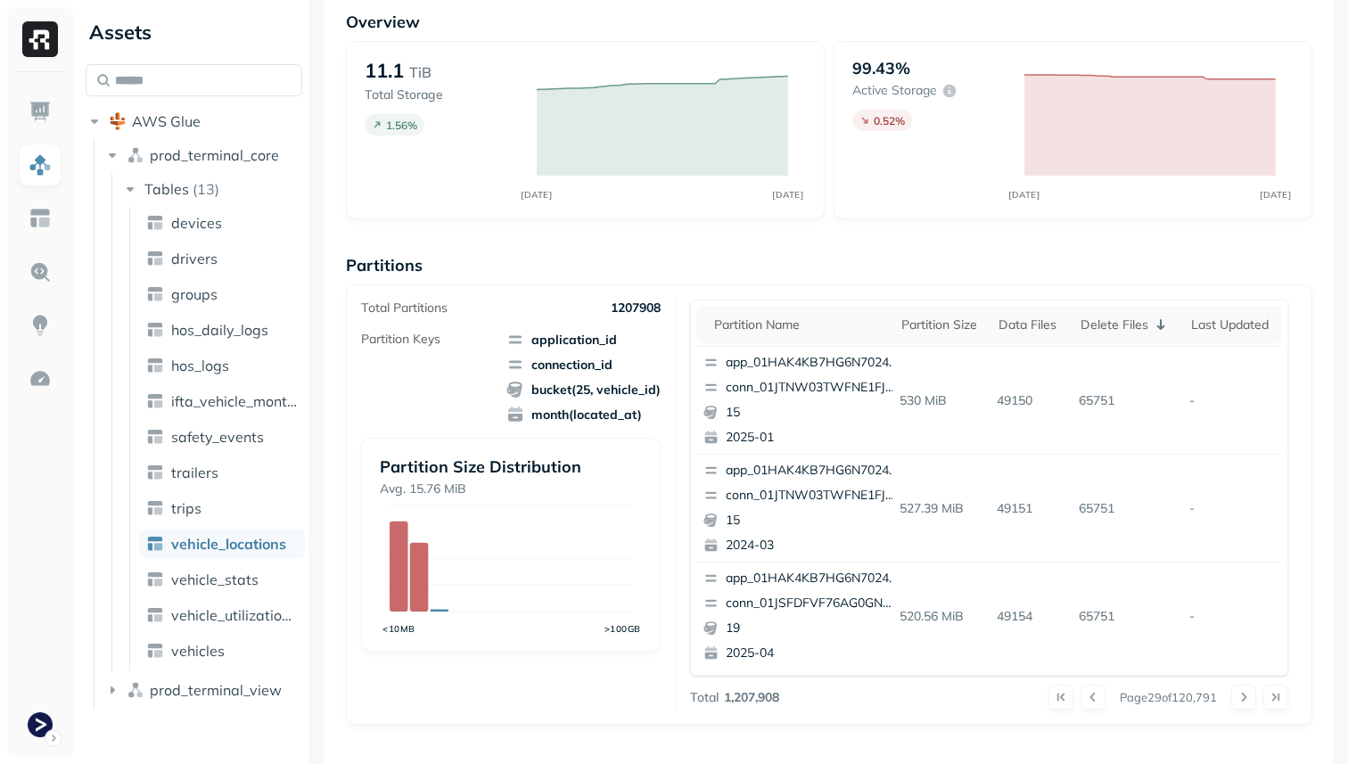
scroll to position [0, 0]
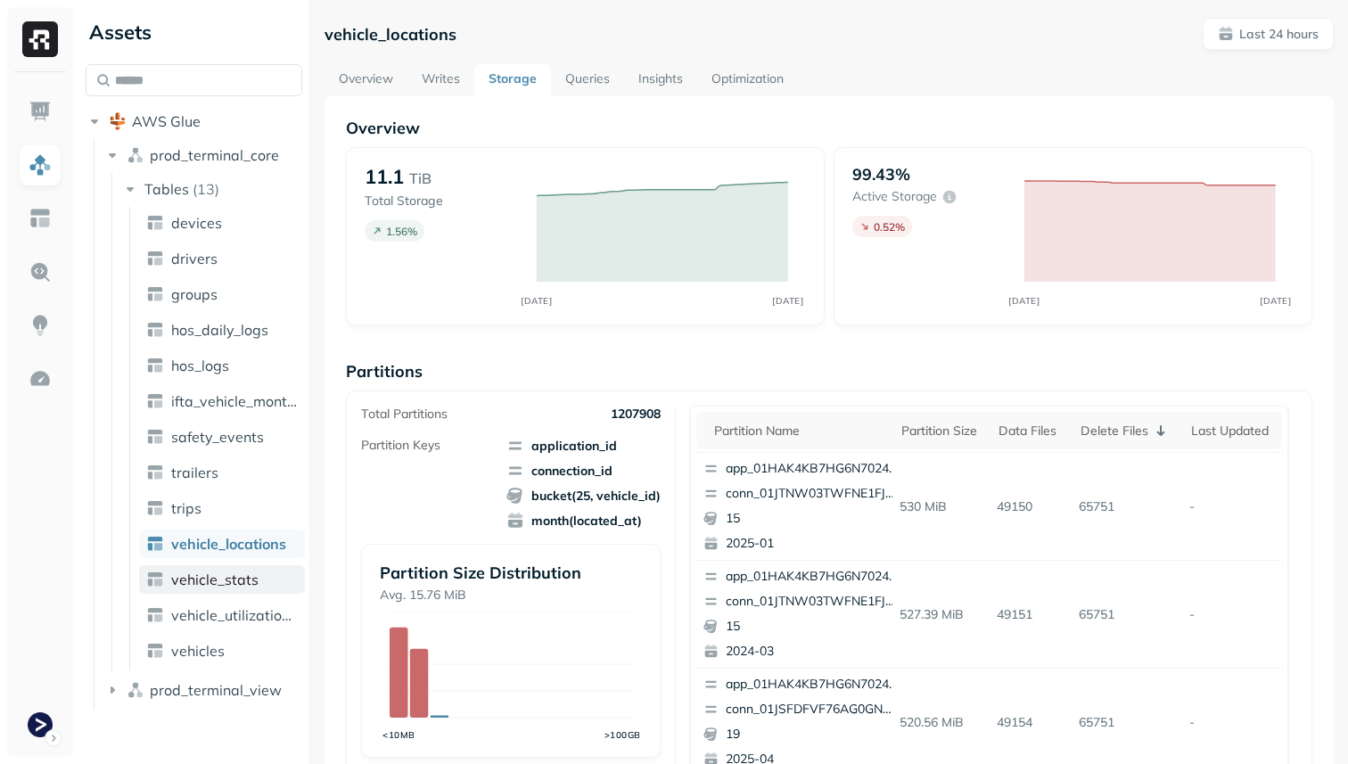
click at [209, 581] on span "vehicle_stats" at bounding box center [214, 579] width 87 height 18
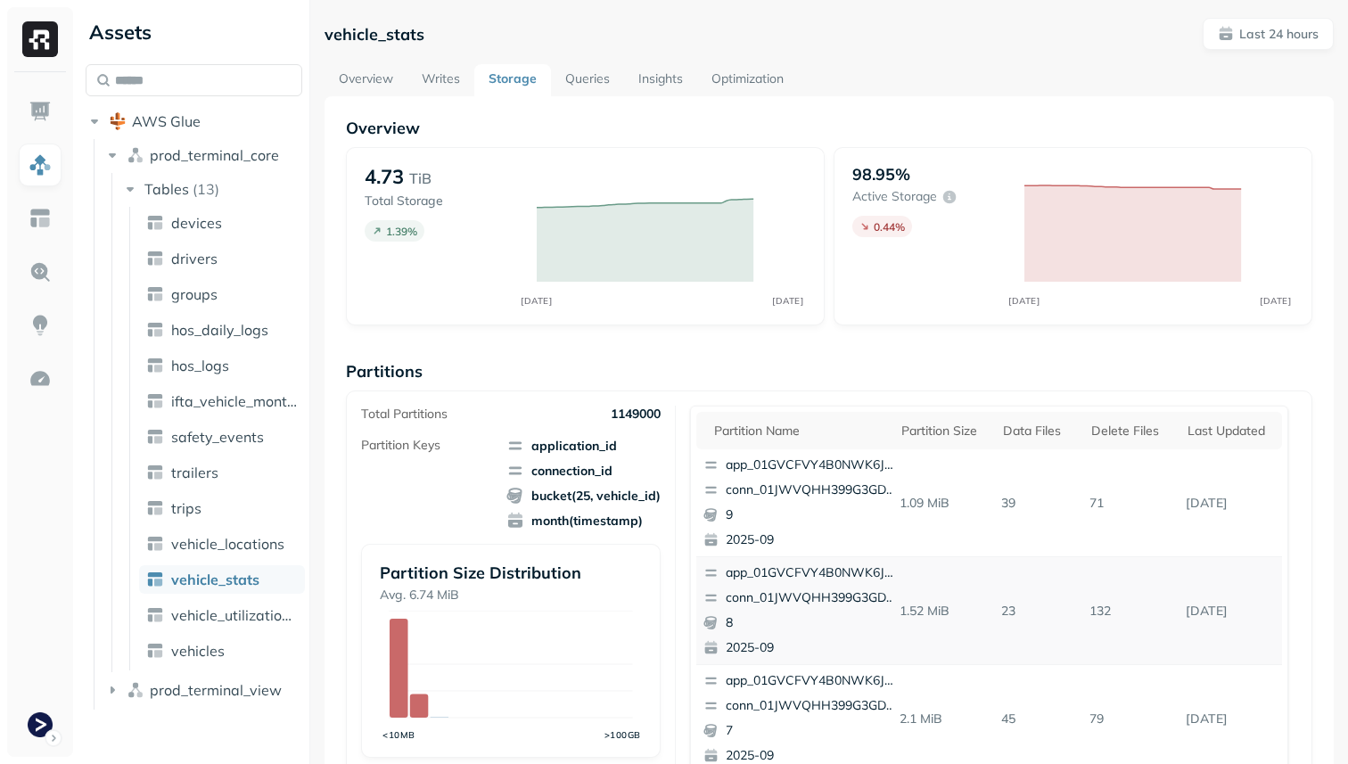
scroll to position [108, 0]
click at [1107, 431] on div "Delete Files" at bounding box center [1130, 431] width 78 height 17
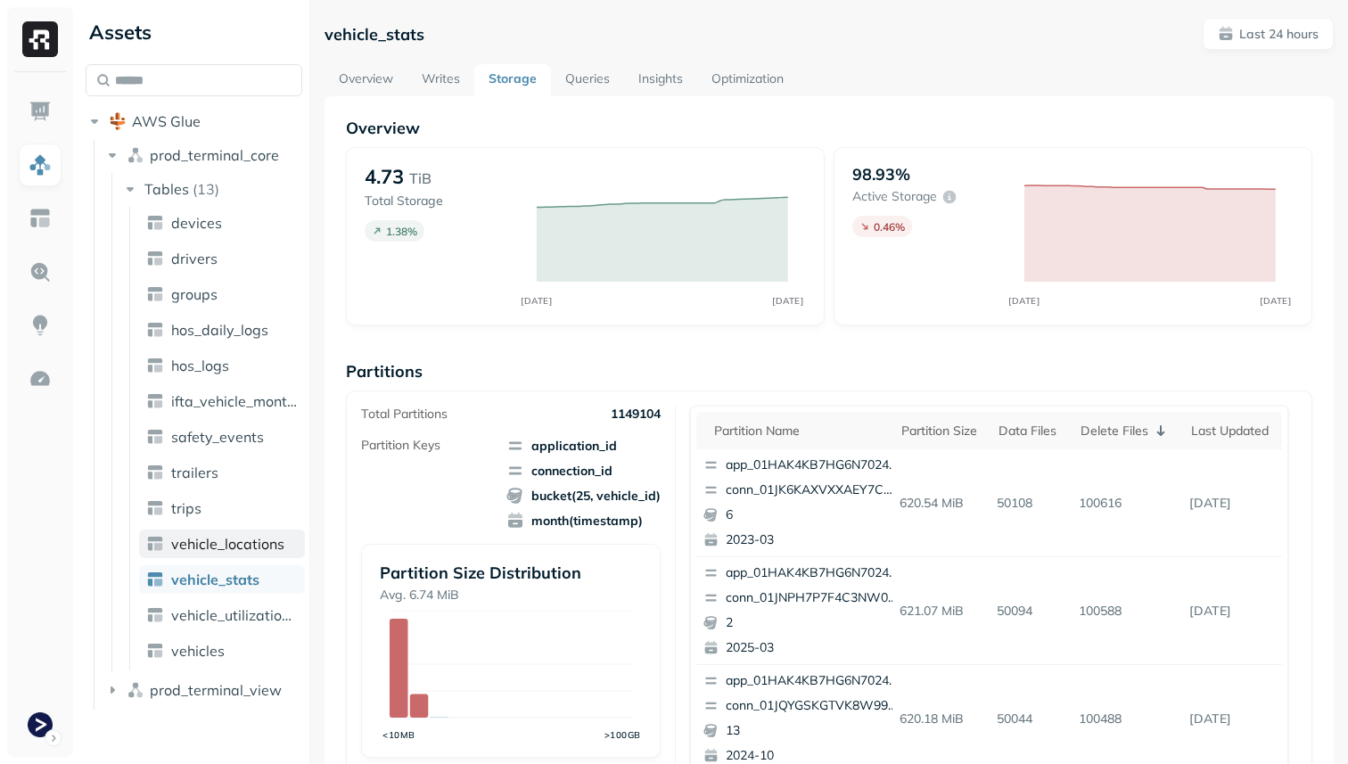
click at [267, 541] on span "vehicle_locations" at bounding box center [227, 544] width 113 height 18
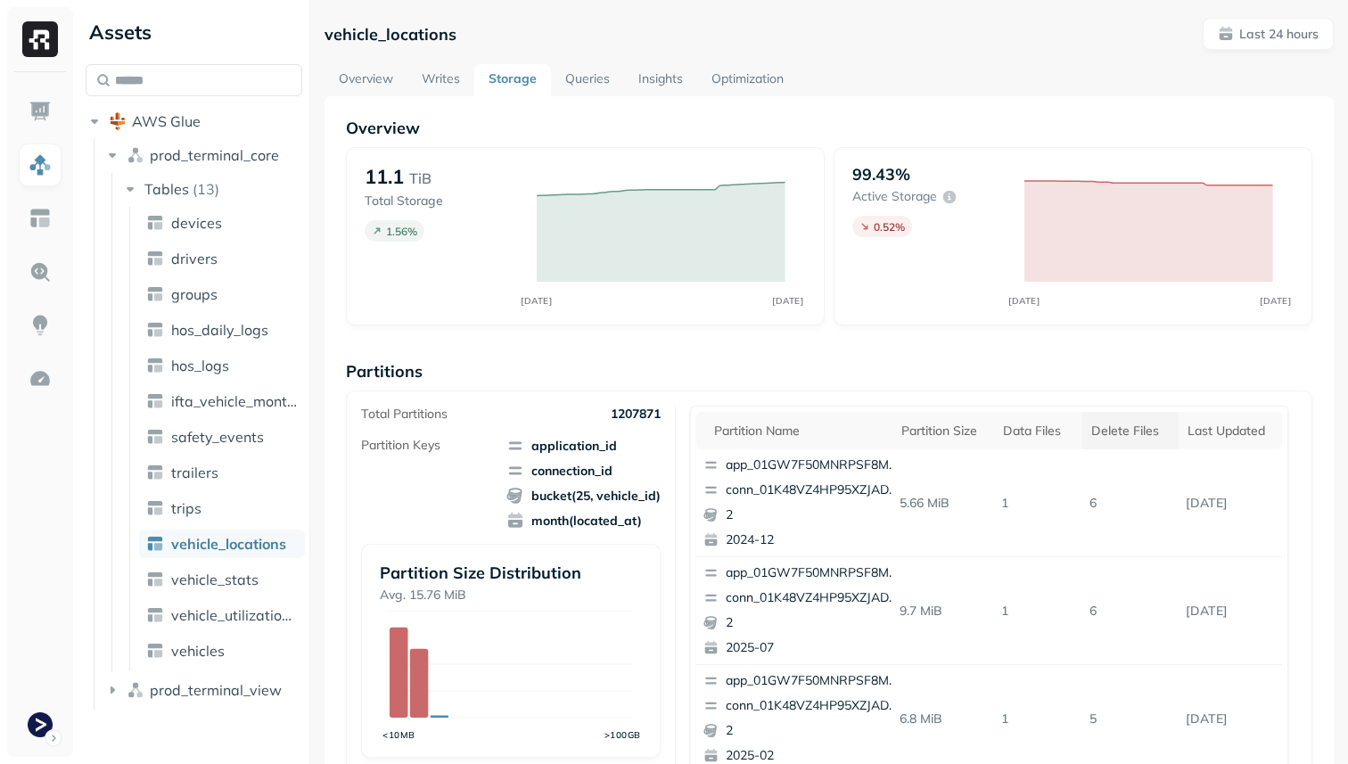
click at [1097, 430] on div "Delete Files" at bounding box center [1130, 431] width 78 height 17
click at [816, 486] on p "conn_01JJ7PB6H20TTAZH7SPEK0RN43" at bounding box center [812, 490] width 173 height 18
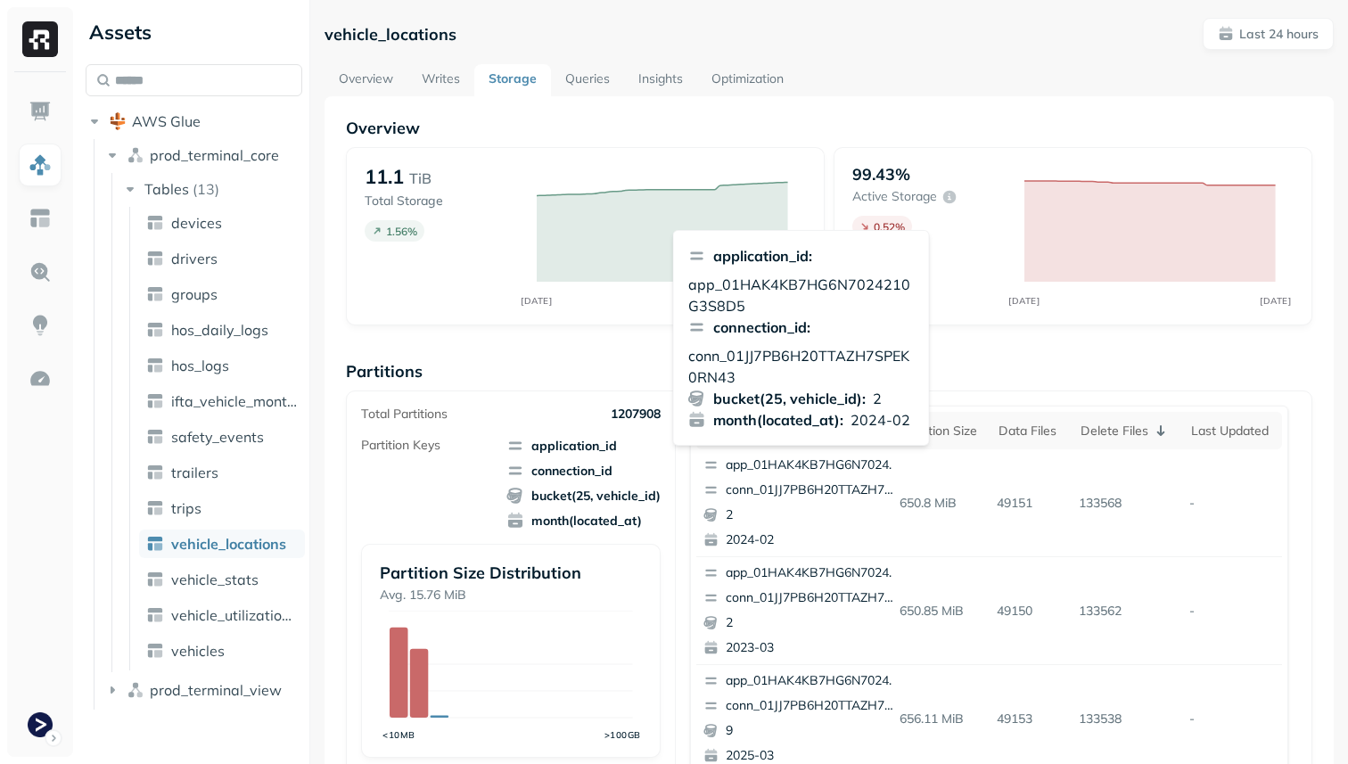
click at [766, 286] on p "app_01HAK4KB7HG6N7024210G3S8D5" at bounding box center [801, 295] width 226 height 43
copy p "app_01HAK4KB7HG6N7024210G3S8D5"
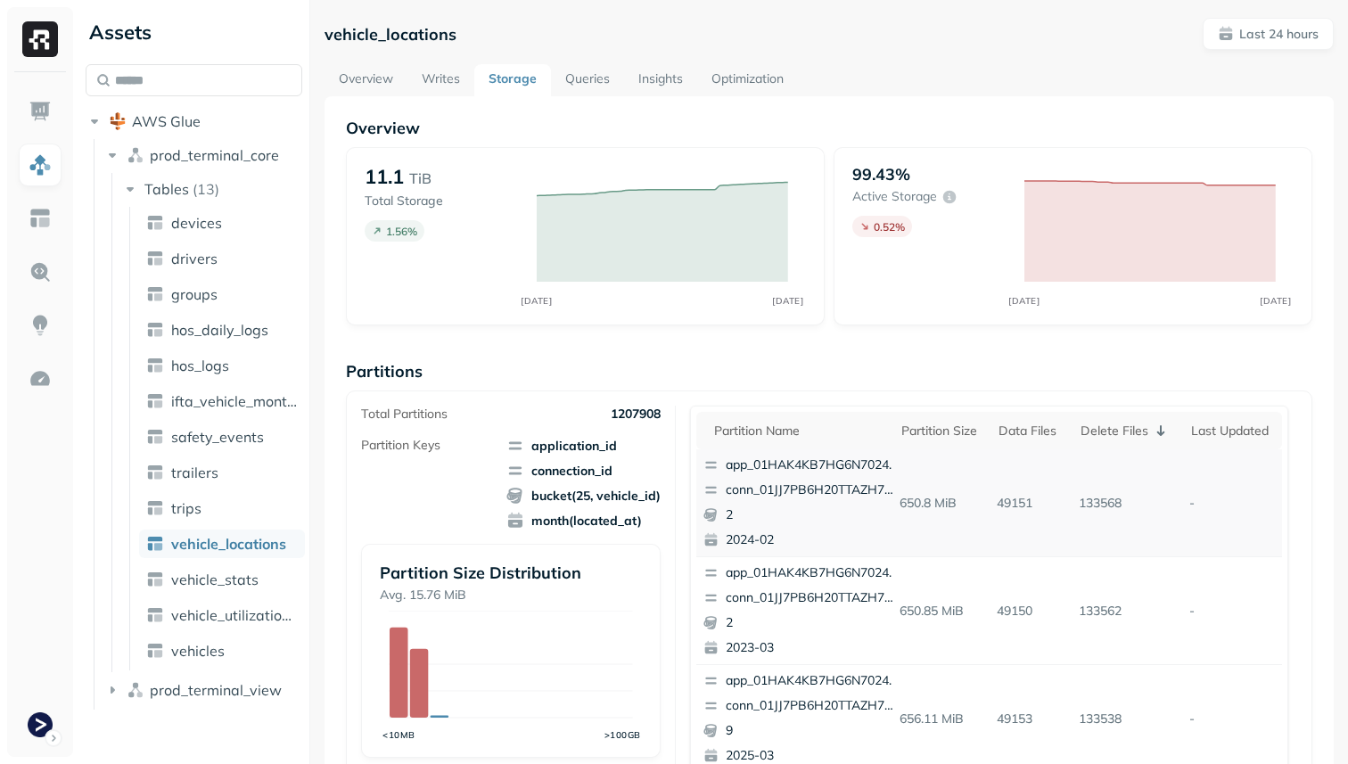
click at [846, 475] on div "app_01HAK4KB7HG6N7024210G3S8D5 conn_01JJ7PB6H20TTAZH7SPEK0RN43 2 2024-02" at bounding box center [801, 502] width 210 height 107
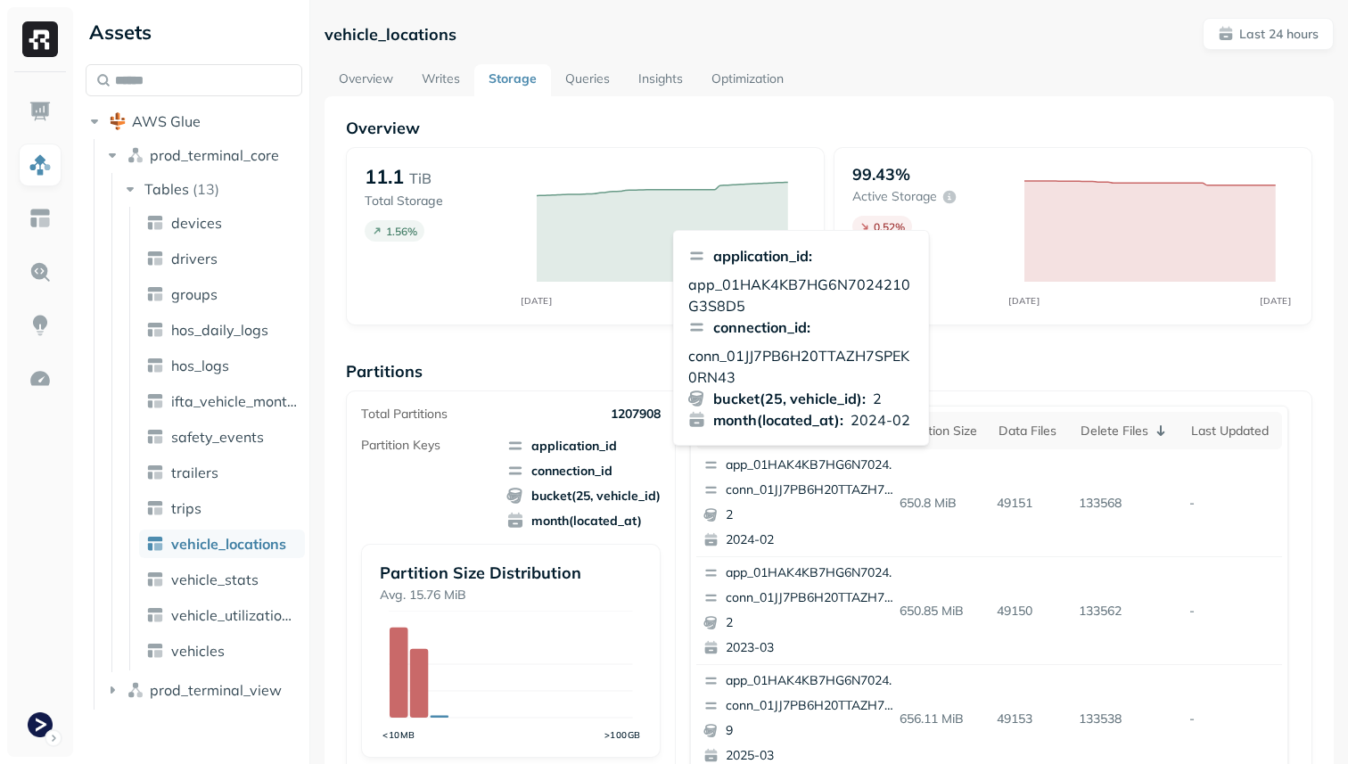
click at [833, 351] on p "conn_01JJ7PB6H20TTAZH7SPEK0RN43" at bounding box center [801, 366] width 226 height 43
copy p "conn_01JJ7PB6H20TTAZH7SPEK0RN43"
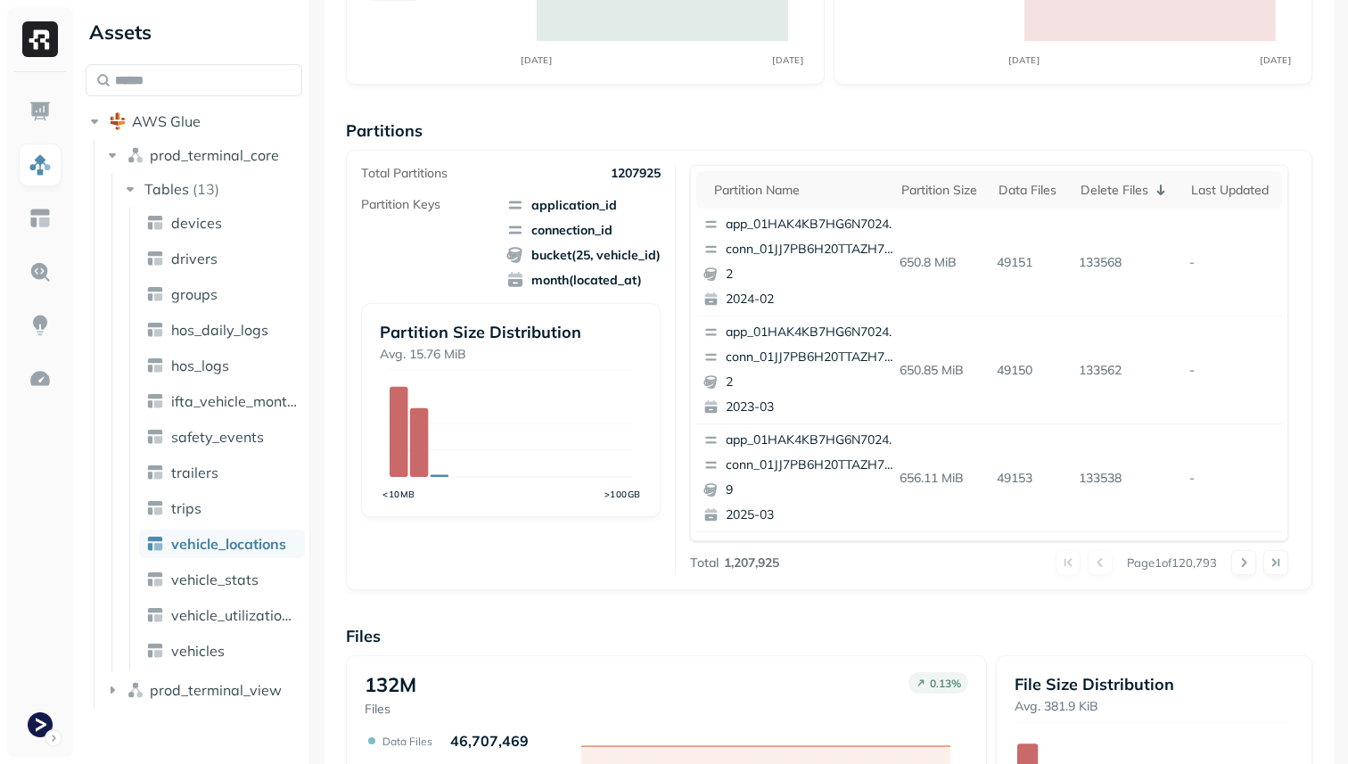
scroll to position [239, 0]
click at [1223, 199] on div "Last updated" at bounding box center [1231, 192] width 81 height 17
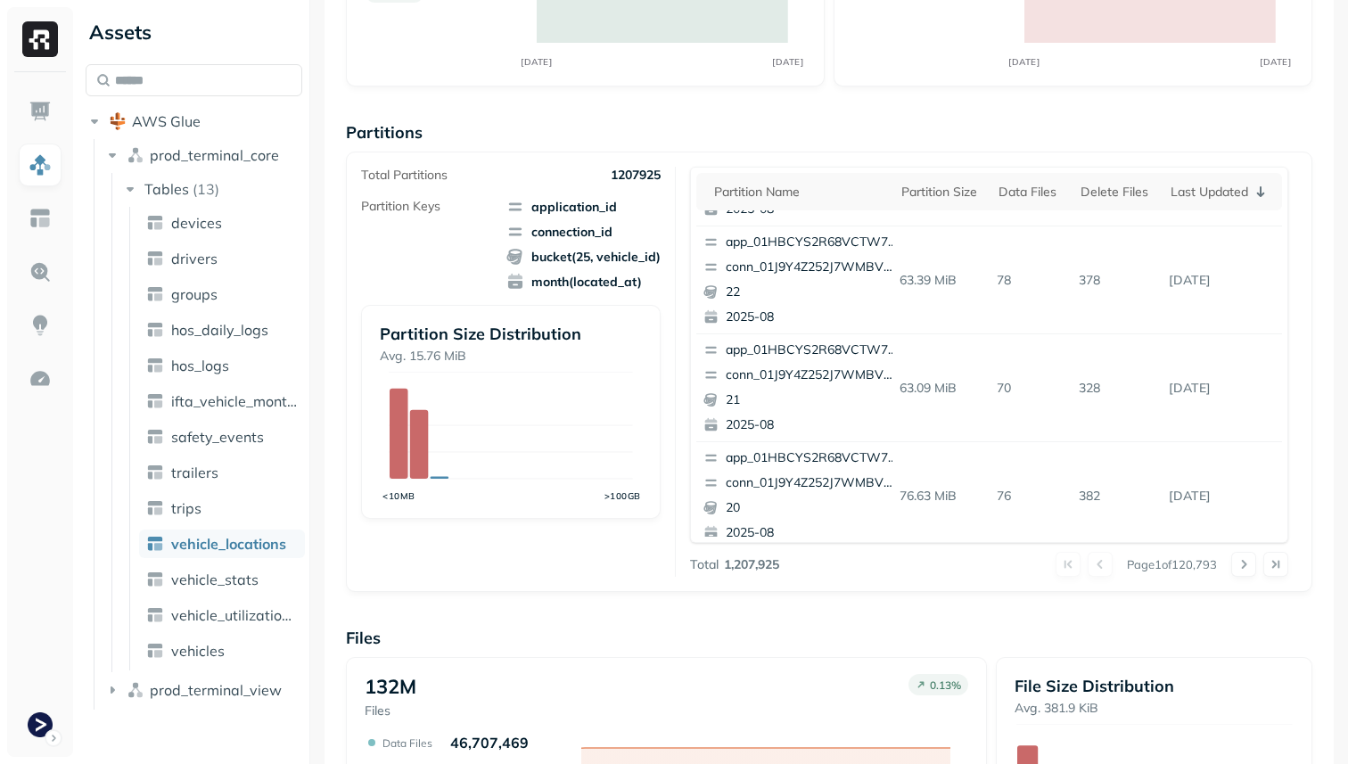
scroll to position [751, 0]
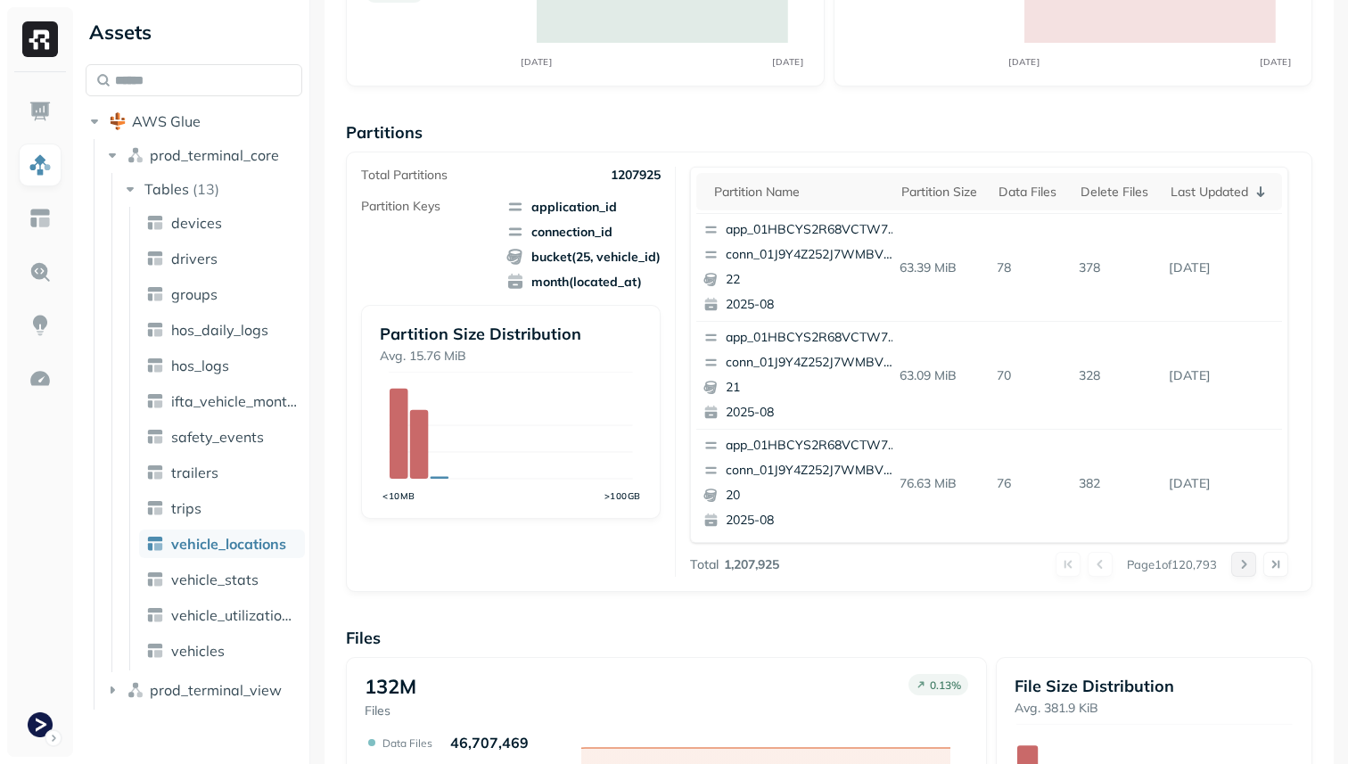
click at [1243, 565] on button at bounding box center [1243, 564] width 25 height 25
click at [1243, 565] on div at bounding box center [1259, 564] width 57 height 25
click at [1243, 565] on button at bounding box center [1243, 564] width 25 height 25
click at [1243, 565] on div at bounding box center [1259, 564] width 57 height 25
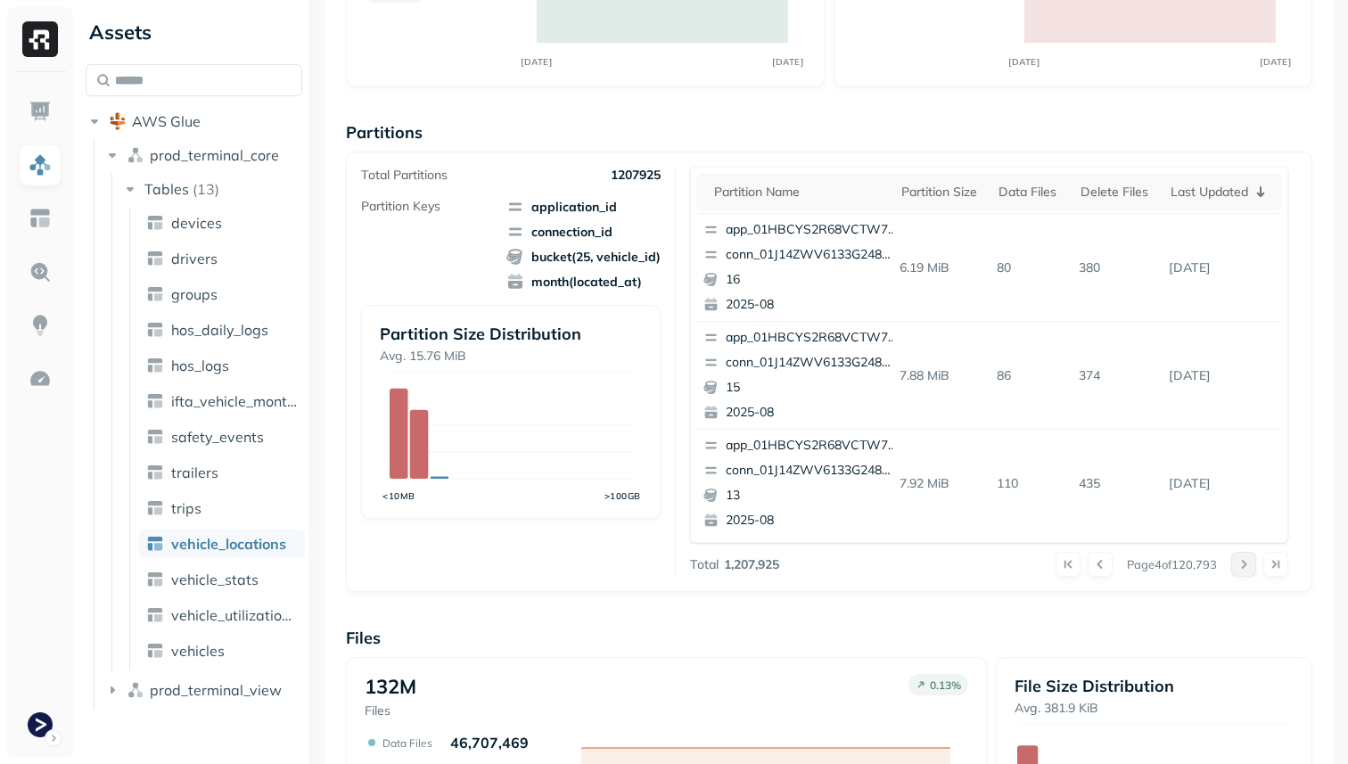
click at [1243, 565] on div at bounding box center [1259, 564] width 57 height 25
click at [1243, 565] on button at bounding box center [1243, 564] width 25 height 25
click at [1243, 565] on div at bounding box center [1259, 564] width 57 height 25
click at [1243, 565] on button at bounding box center [1243, 564] width 25 height 25
click at [1243, 565] on div at bounding box center [1259, 564] width 57 height 25
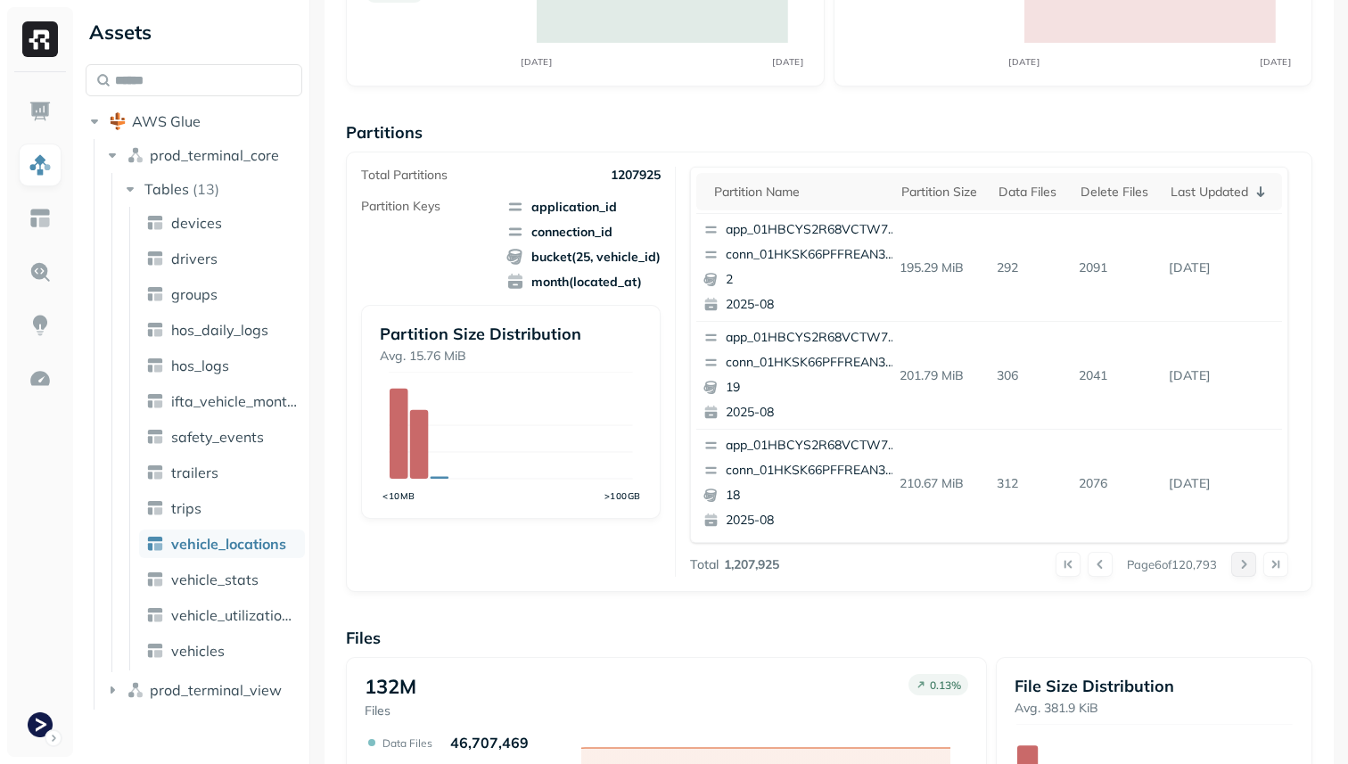
click at [1243, 565] on button at bounding box center [1243, 564] width 25 height 25
click at [1243, 565] on div at bounding box center [1259, 564] width 57 height 25
click at [1243, 565] on button at bounding box center [1243, 564] width 25 height 25
click at [1243, 565] on div at bounding box center [1259, 564] width 57 height 25
click at [1243, 565] on button at bounding box center [1243, 564] width 25 height 25
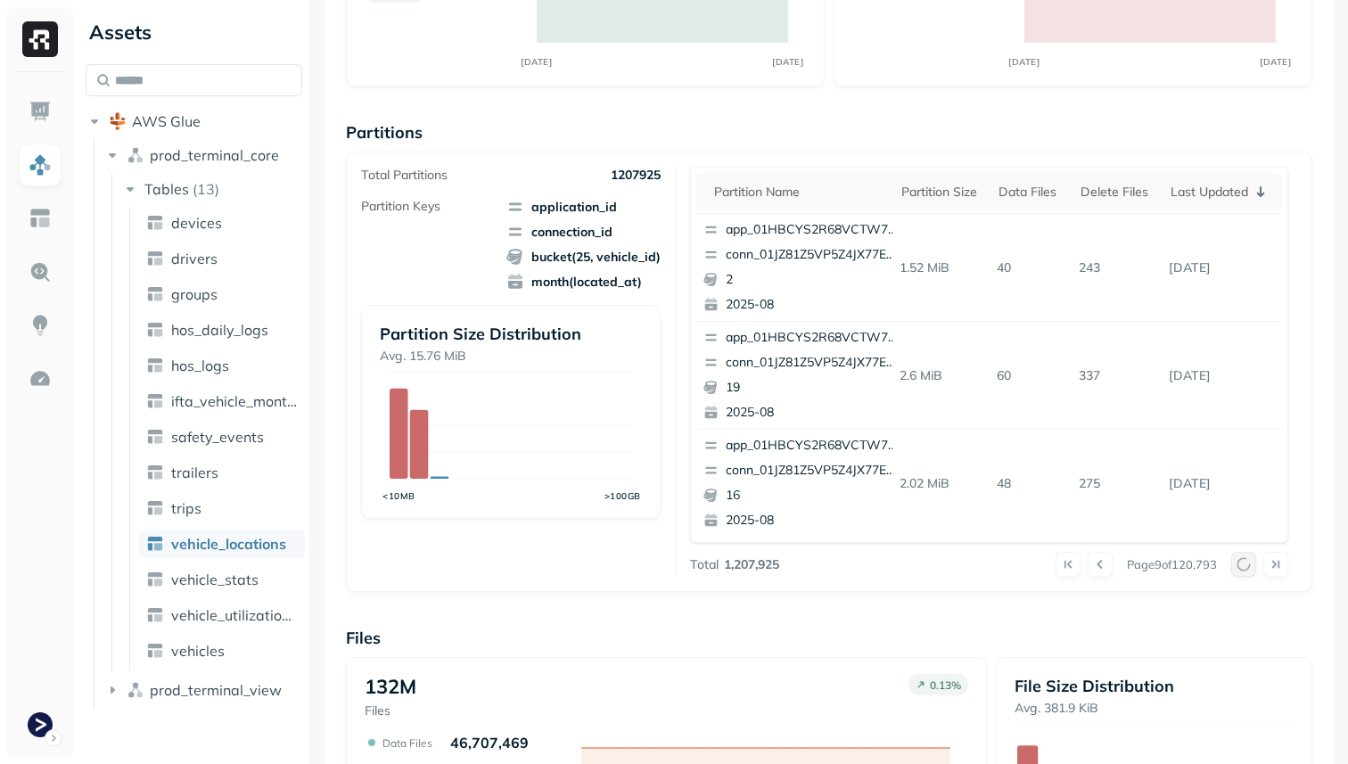
click at [1243, 565] on div at bounding box center [1259, 564] width 57 height 25
click at [1243, 565] on button at bounding box center [1243, 564] width 25 height 25
click at [1243, 565] on div at bounding box center [1259, 564] width 57 height 25
click at [1243, 565] on button at bounding box center [1243, 564] width 25 height 25
click at [1243, 565] on div at bounding box center [1259, 564] width 57 height 25
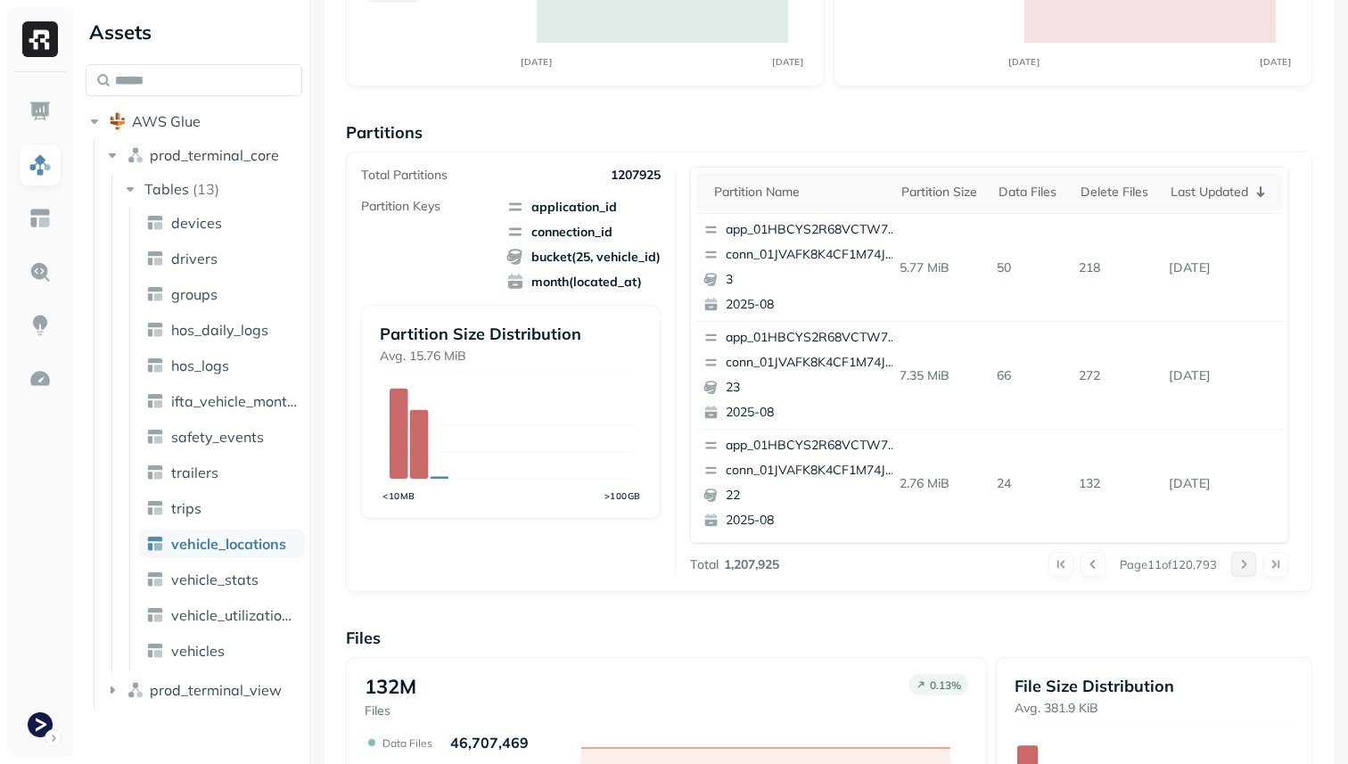
click at [1243, 565] on button at bounding box center [1243, 564] width 25 height 25
click at [1243, 565] on div at bounding box center [1259, 564] width 57 height 25
click at [1243, 565] on button at bounding box center [1243, 564] width 25 height 25
click at [1268, 567] on button at bounding box center [1275, 564] width 25 height 25
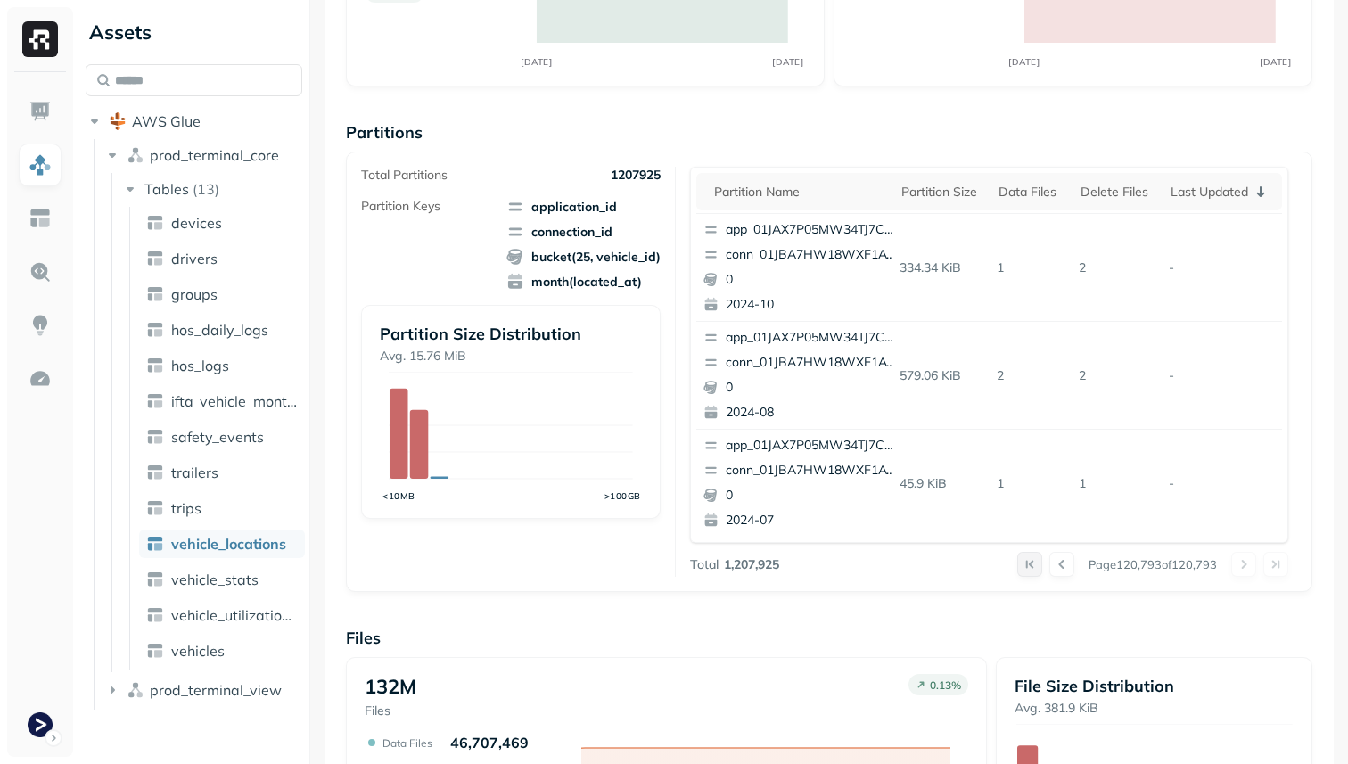
click at [1028, 568] on button at bounding box center [1029, 564] width 25 height 25
click at [946, 189] on div "Partition size" at bounding box center [941, 192] width 80 height 17
click at [833, 250] on p "conn_01JRTPP5TBEH30G2SR38AQCA11" at bounding box center [812, 255] width 173 height 18
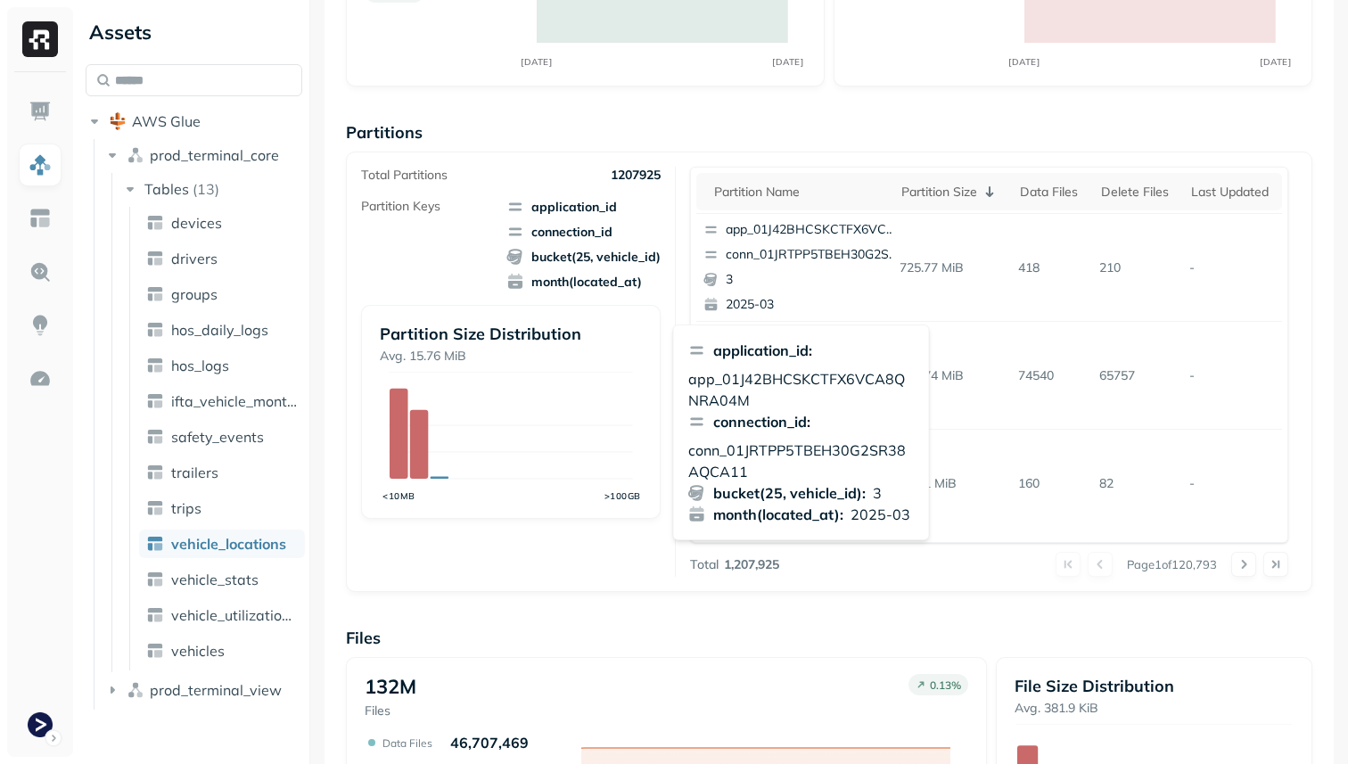
click at [801, 380] on p "app_01J42BHCSKCTFX6VCA8QNRA04M" at bounding box center [801, 389] width 226 height 43
copy p "app_01J42BHCSKCTFX6VCA8QNRA04M"
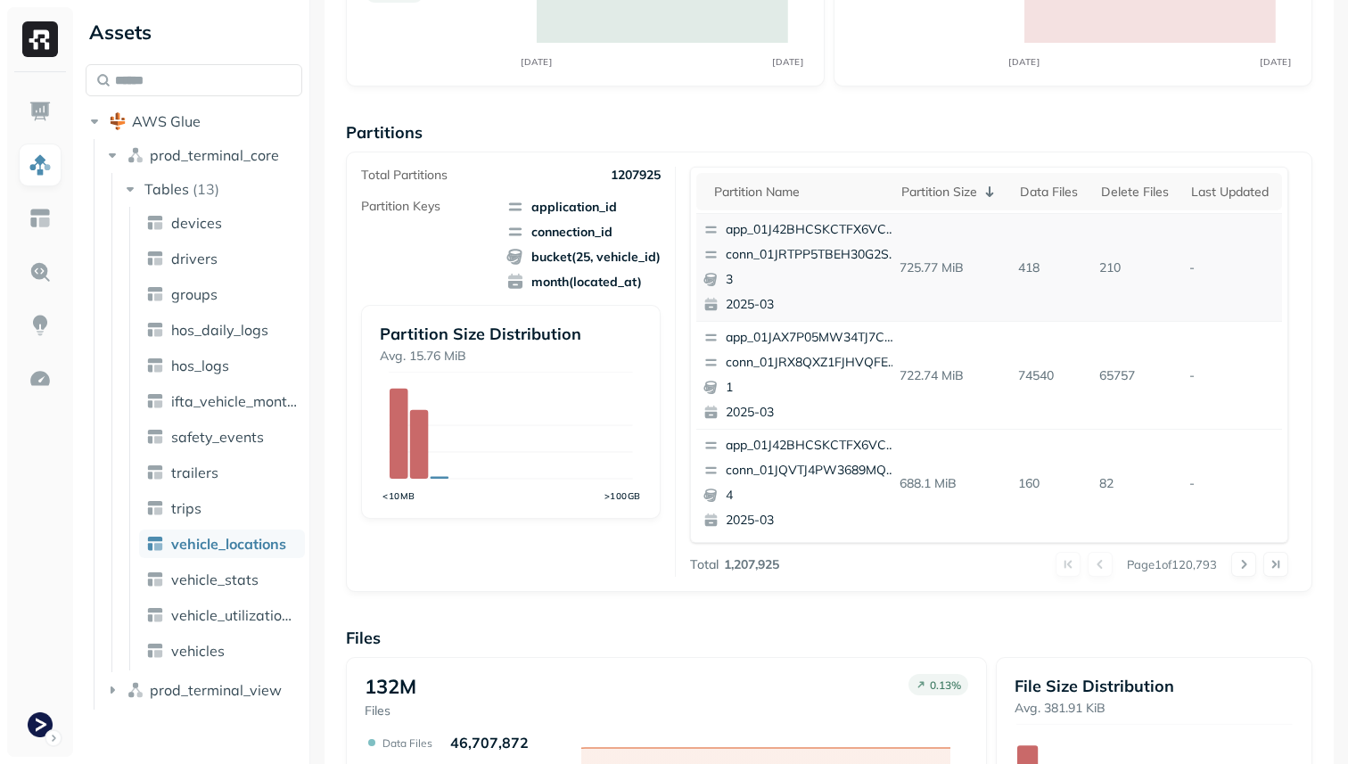
click at [780, 247] on p "conn_01JRTPP5TBEH30G2SR38AQCA11" at bounding box center [812, 255] width 173 height 18
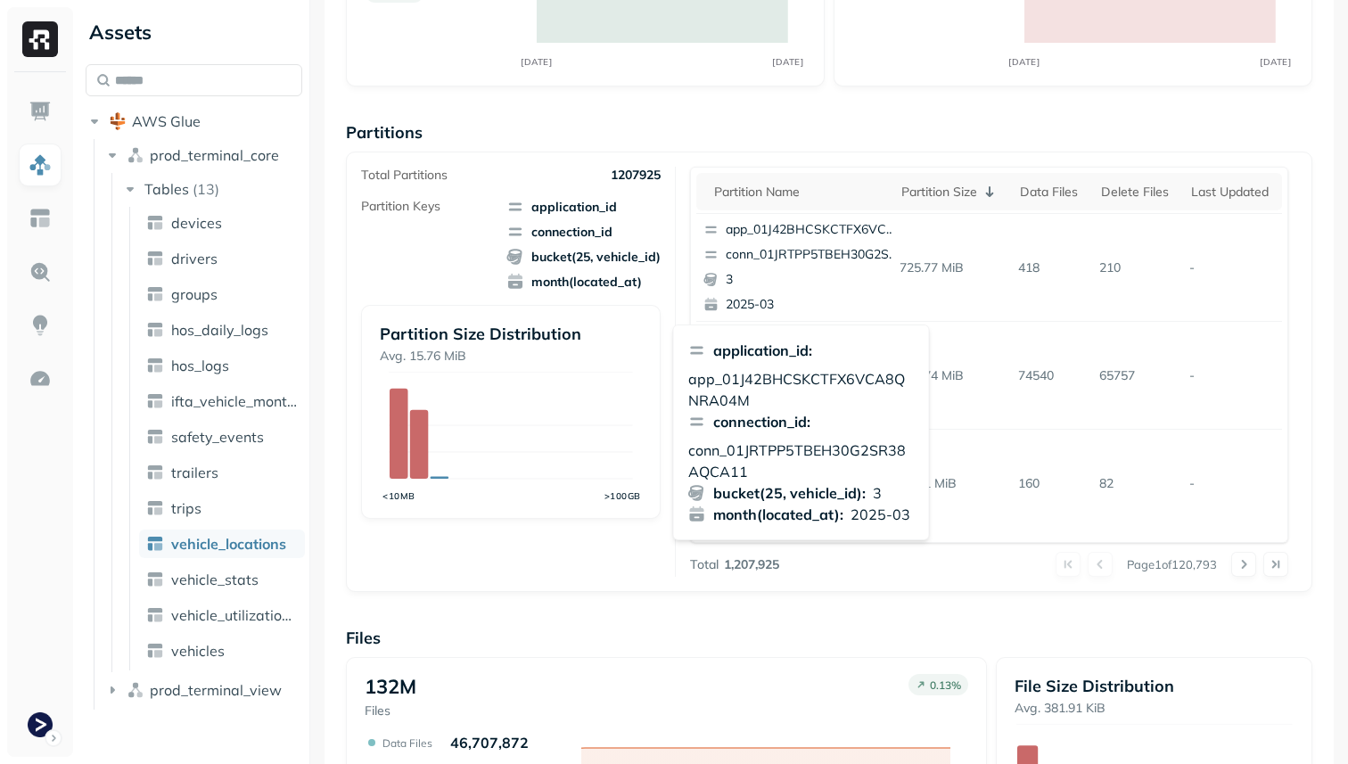
click at [759, 459] on p "conn_01JRTPP5TBEH30G2SR38AQCA11" at bounding box center [801, 460] width 226 height 43
copy p "conn_01JRTPP5TBEH30G2SR38AQCA11"
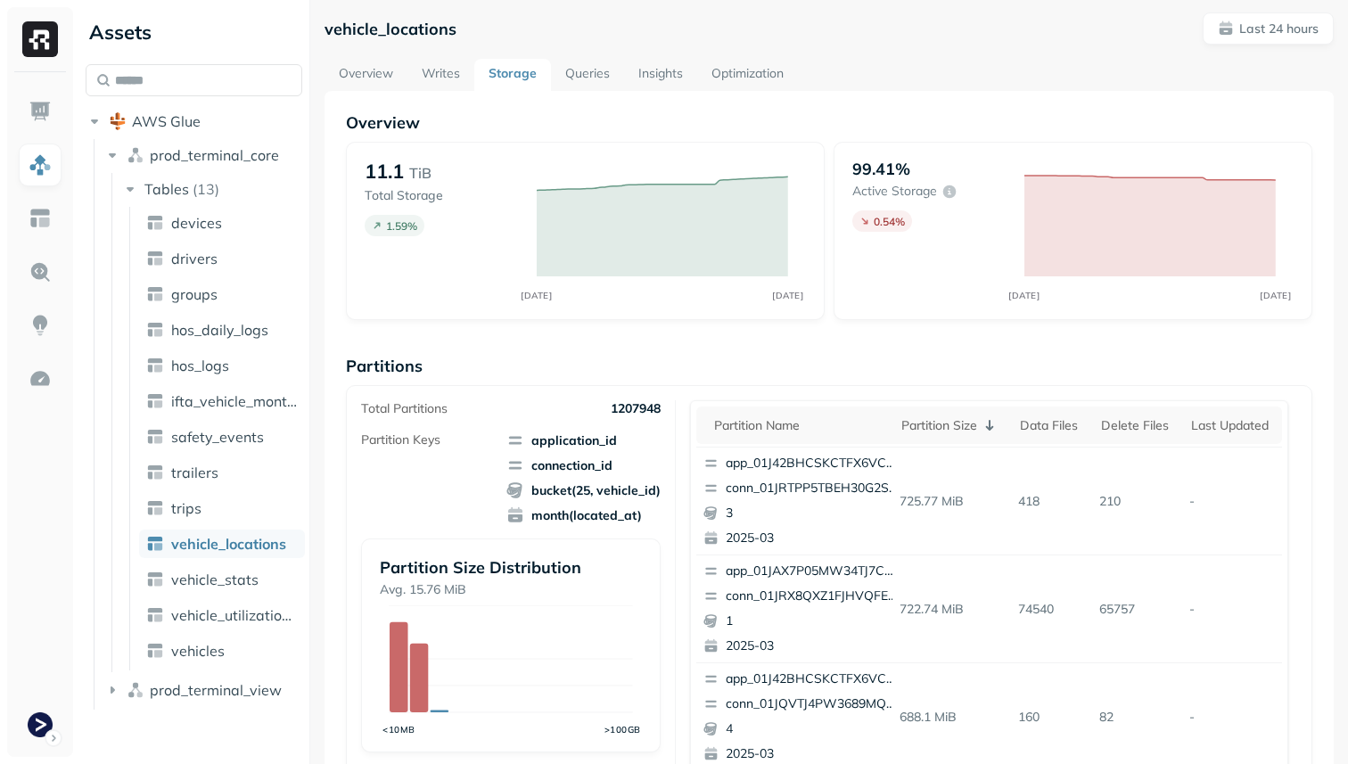
scroll to position [0, 0]
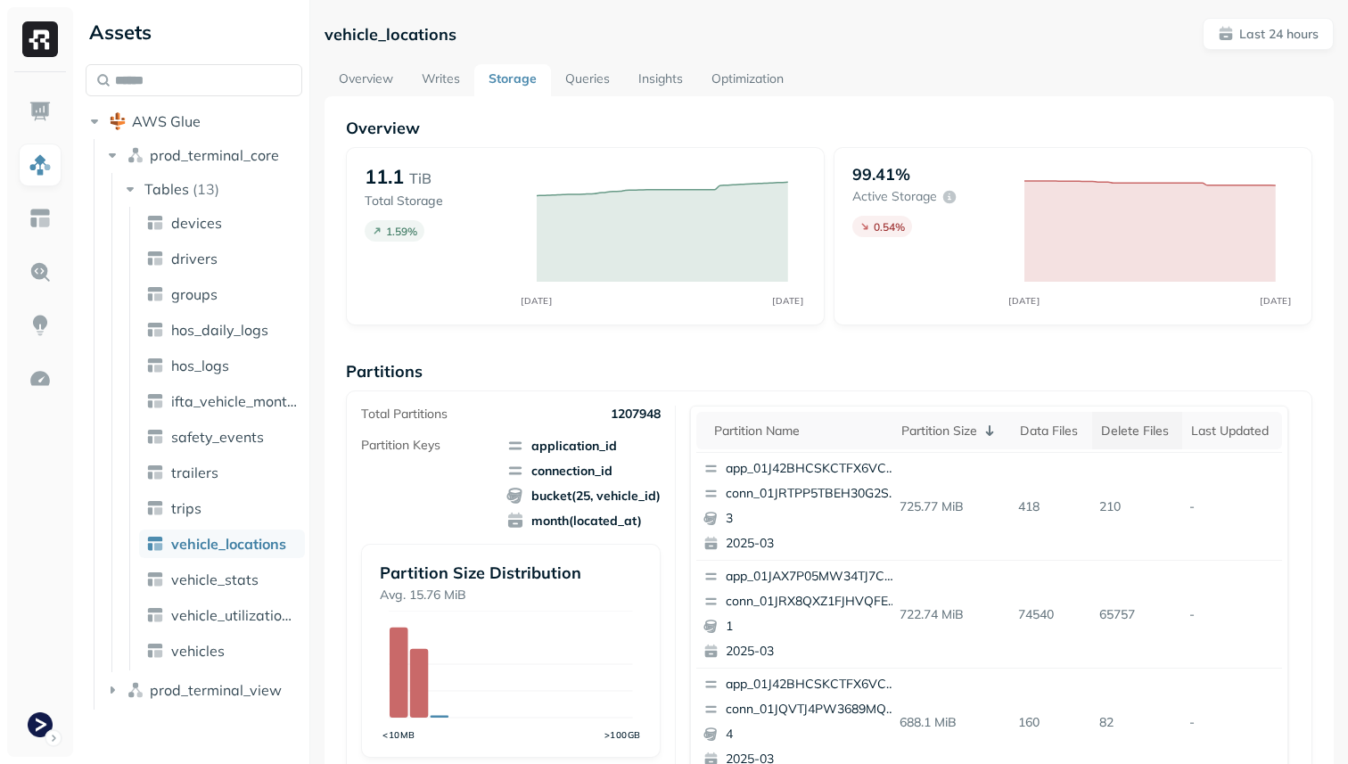
click at [1113, 432] on div "Delete Files" at bounding box center [1137, 431] width 72 height 17
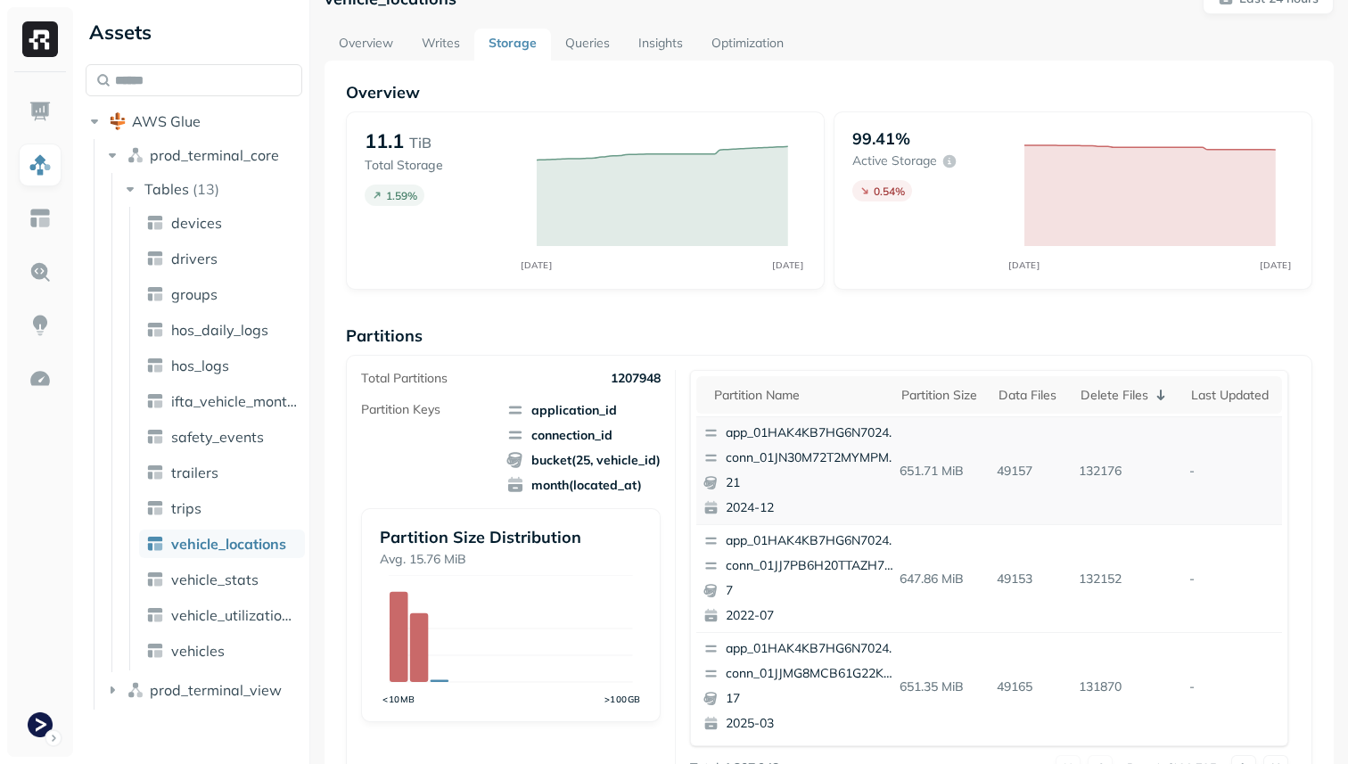
scroll to position [37, 0]
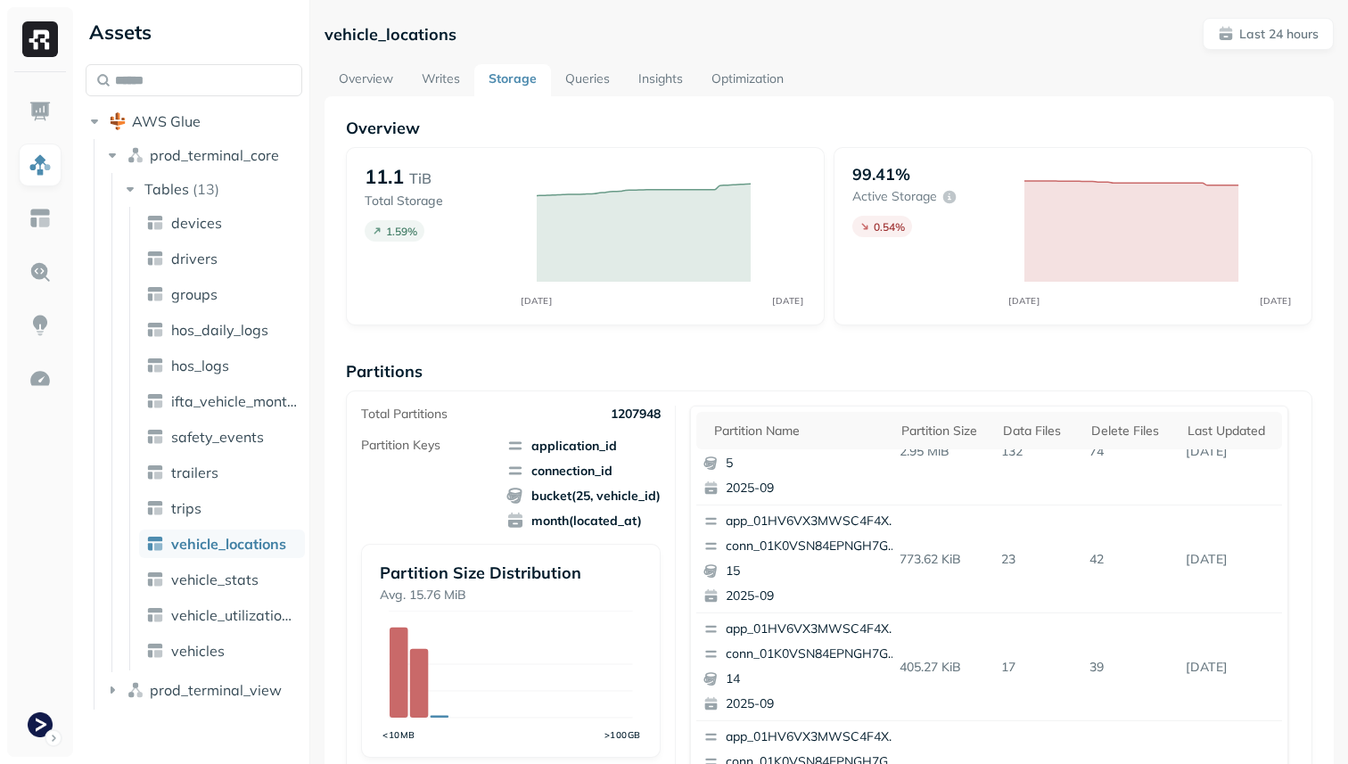
scroll to position [53, 0]
click at [1138, 449] on p "74" at bounding box center [1130, 449] width 96 height 31
click at [1138, 439] on th "Delete Files" at bounding box center [1130, 430] width 96 height 37
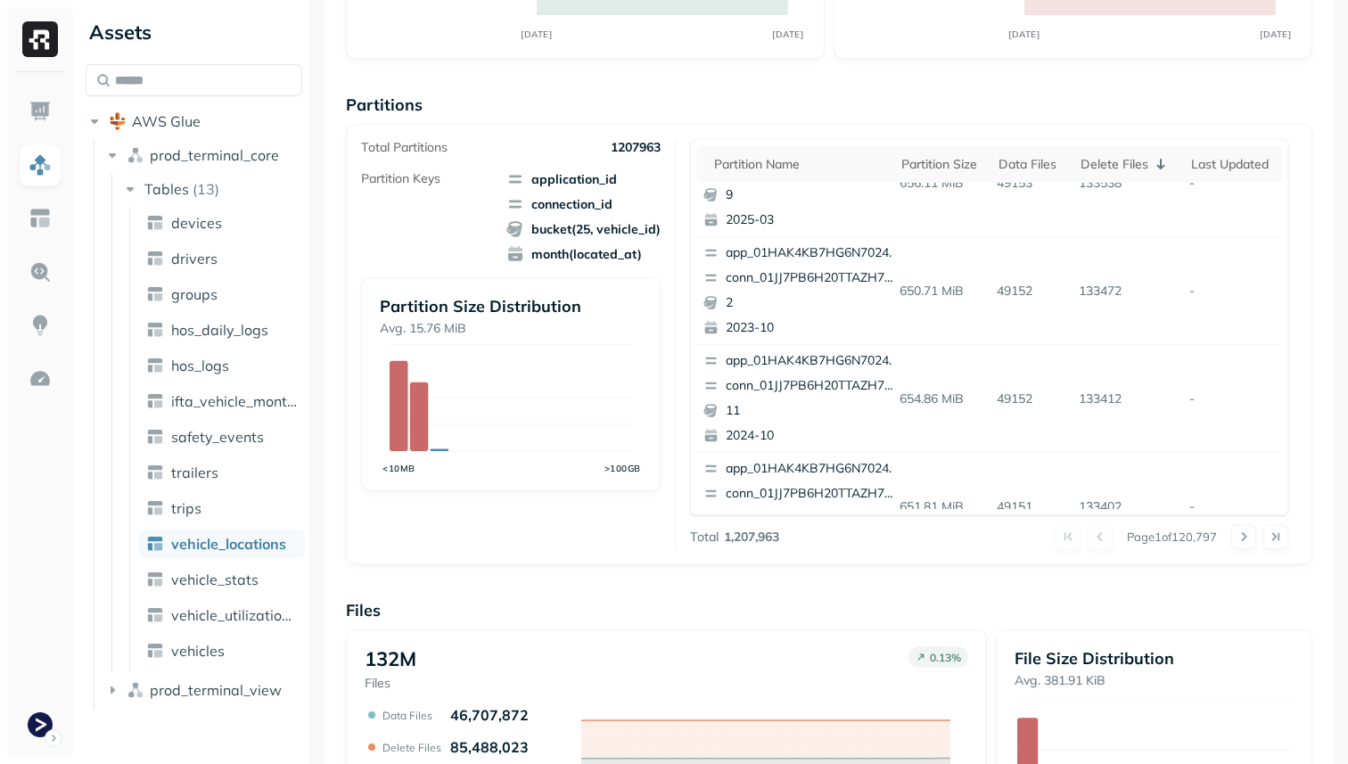
scroll to position [0, 0]
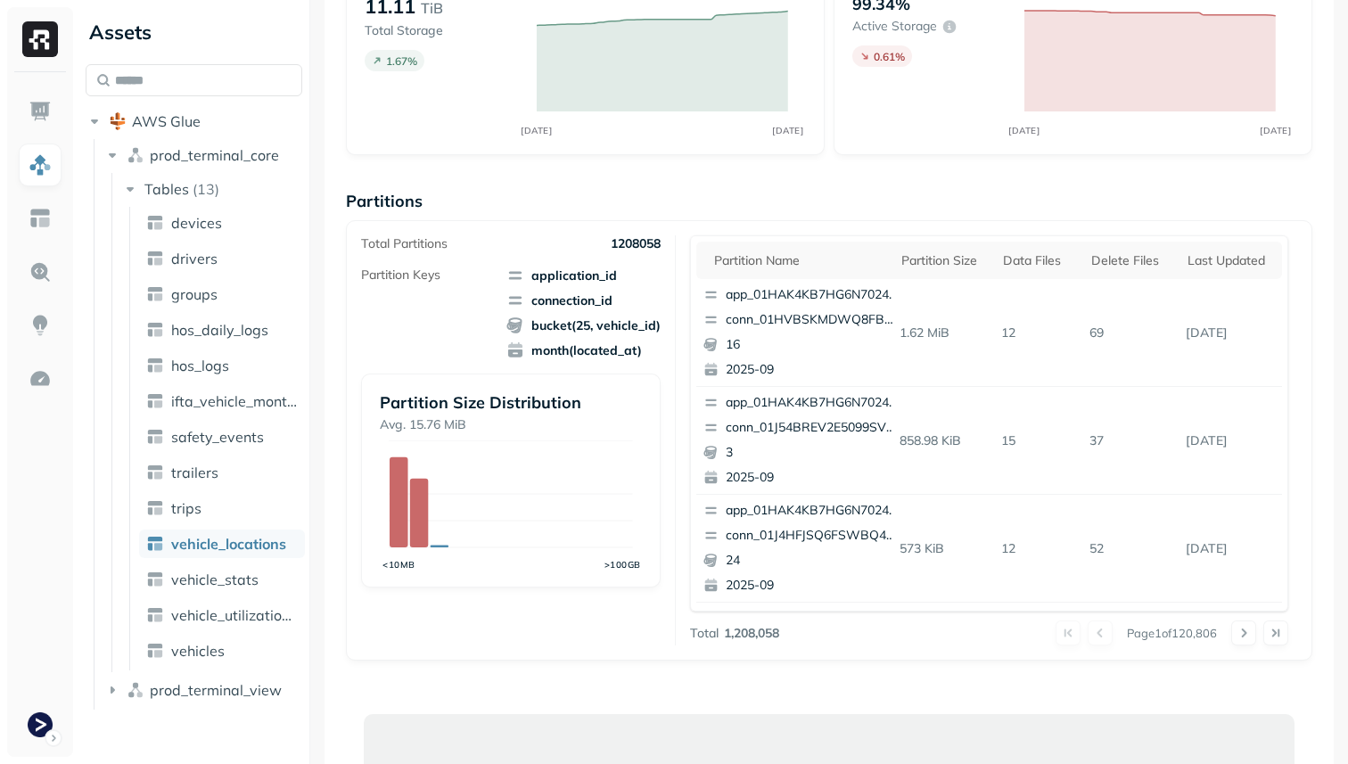
scroll to position [184, 0]
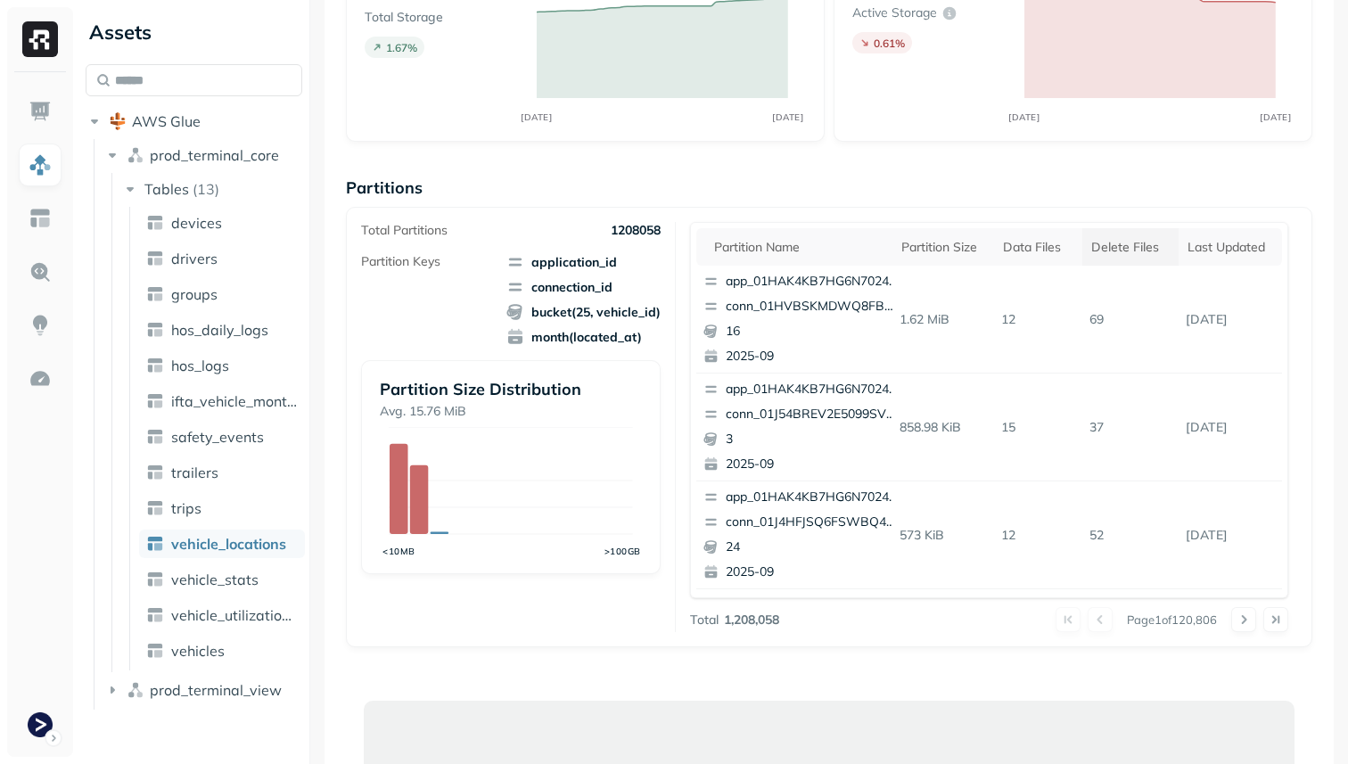
click at [1090, 242] on th "Delete Files" at bounding box center [1130, 246] width 96 height 37
click at [841, 308] on p "conn_01JJ7PB6H20TTAZH7SPEK0RN43" at bounding box center [812, 307] width 173 height 18
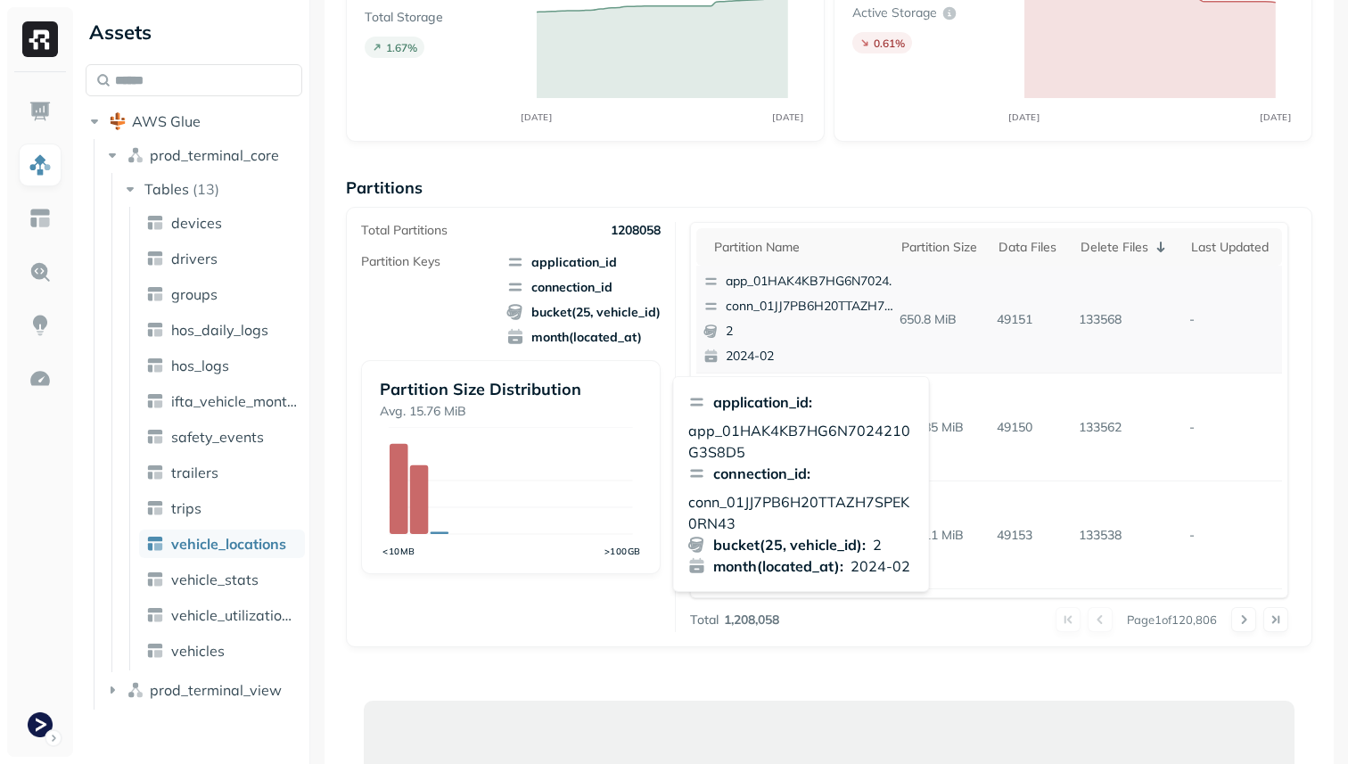
click at [849, 313] on p "conn_01JJ7PB6H20TTAZH7SPEK0RN43" at bounding box center [812, 307] width 173 height 18
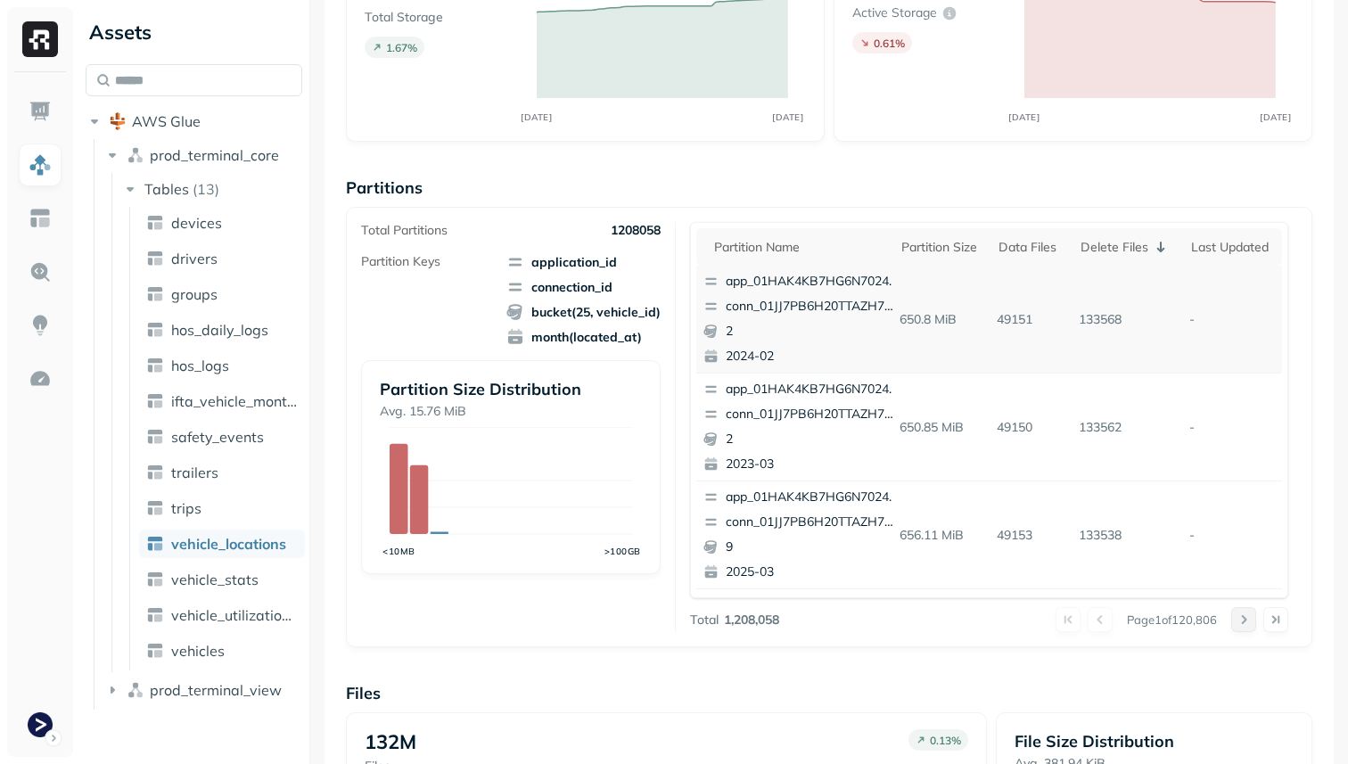
click at [1236, 616] on button at bounding box center [1243, 619] width 25 height 25
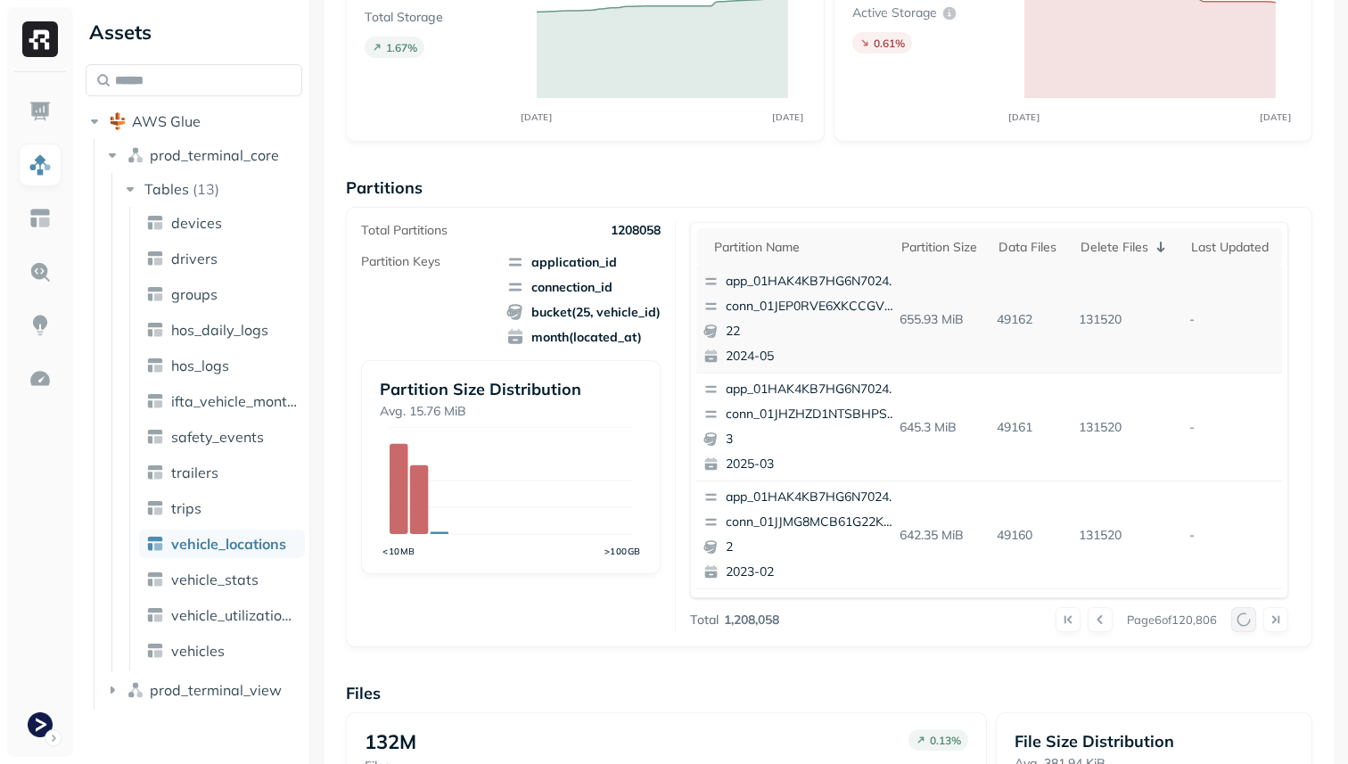
click at [1236, 616] on button at bounding box center [1243, 619] width 25 height 25
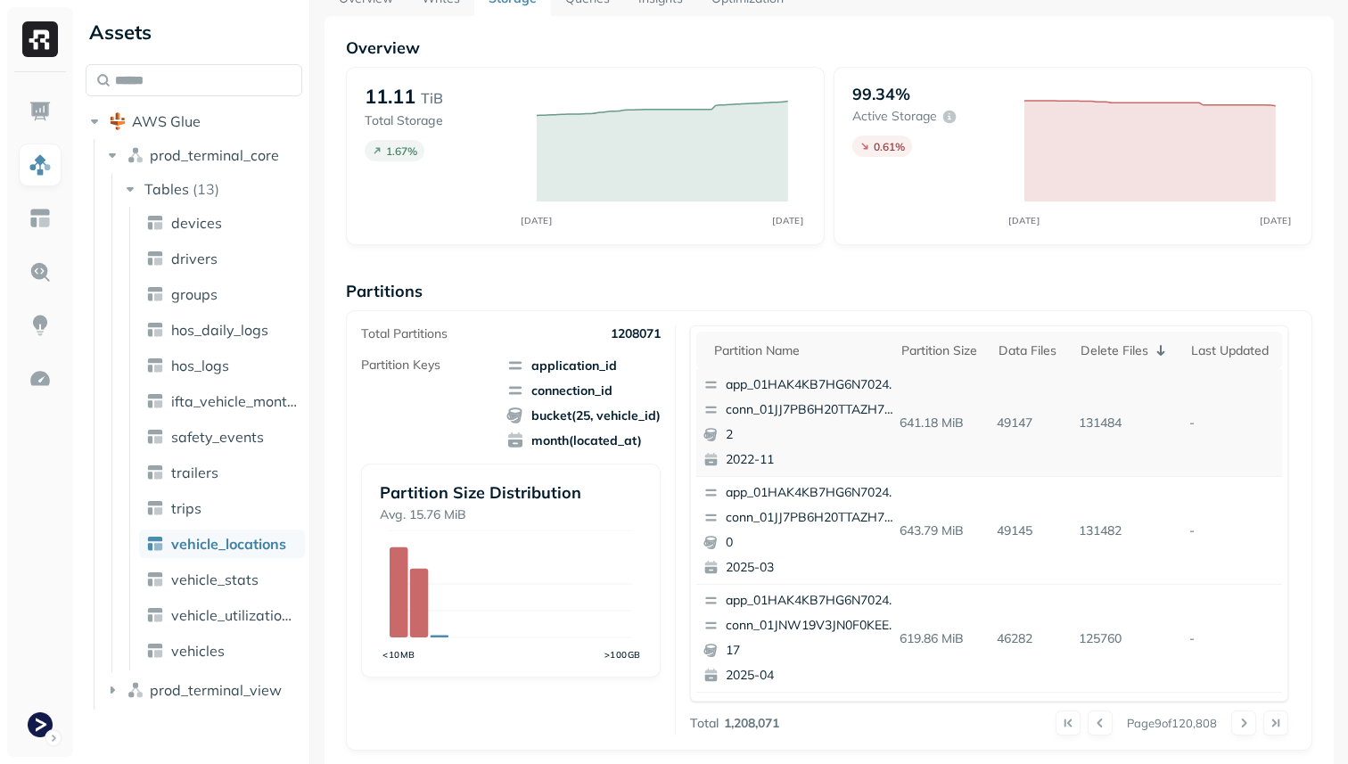
scroll to position [99, 0]
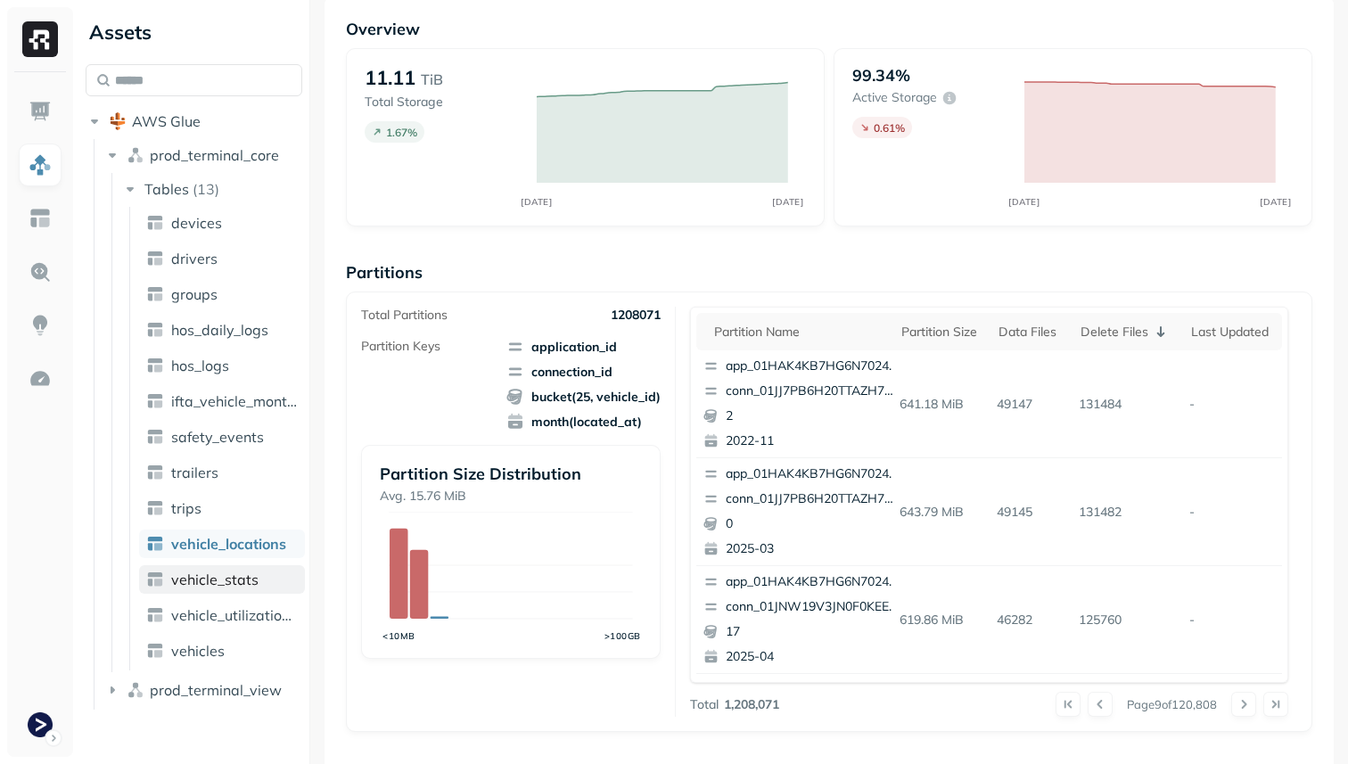
click at [265, 571] on link "vehicle_stats" at bounding box center [222, 579] width 166 height 29
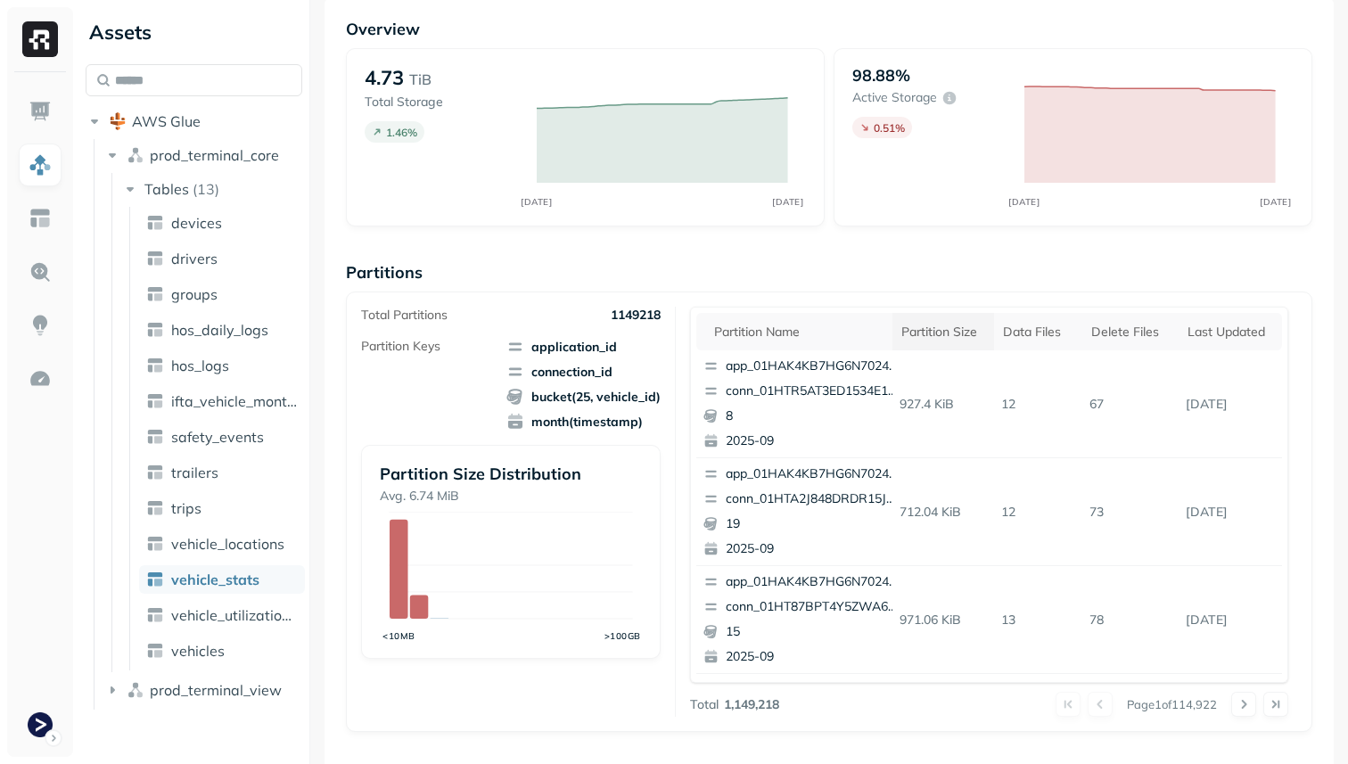
click at [964, 341] on th "Partition size" at bounding box center [943, 331] width 103 height 37
click at [877, 391] on p "conn_01J58VDSF17Y5SQ361VXXQ5YS2" at bounding box center [812, 391] width 173 height 18
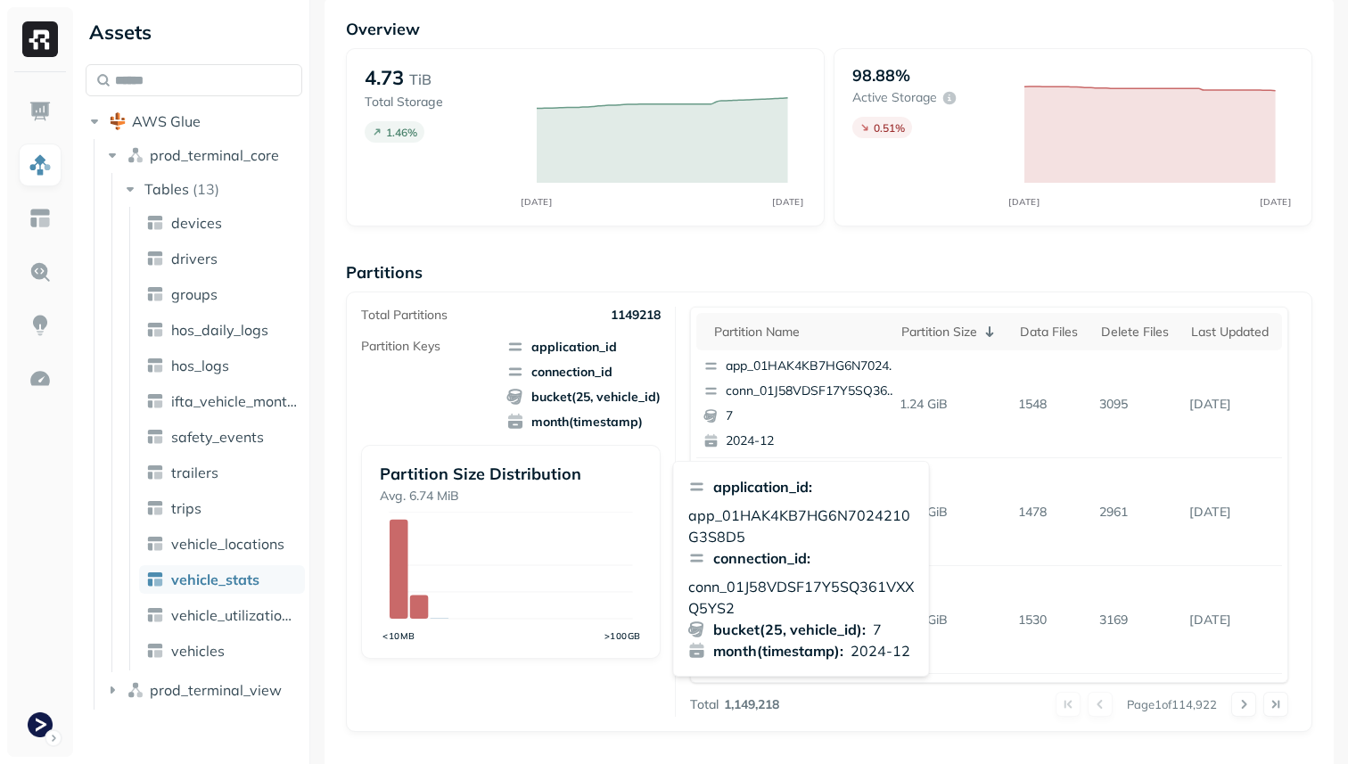
click at [803, 518] on p "app_01HAK4KB7HG6N7024210G3S8D5" at bounding box center [801, 526] width 226 height 43
copy p "app_01HAK4KB7HG6N7024210G3S8D5"
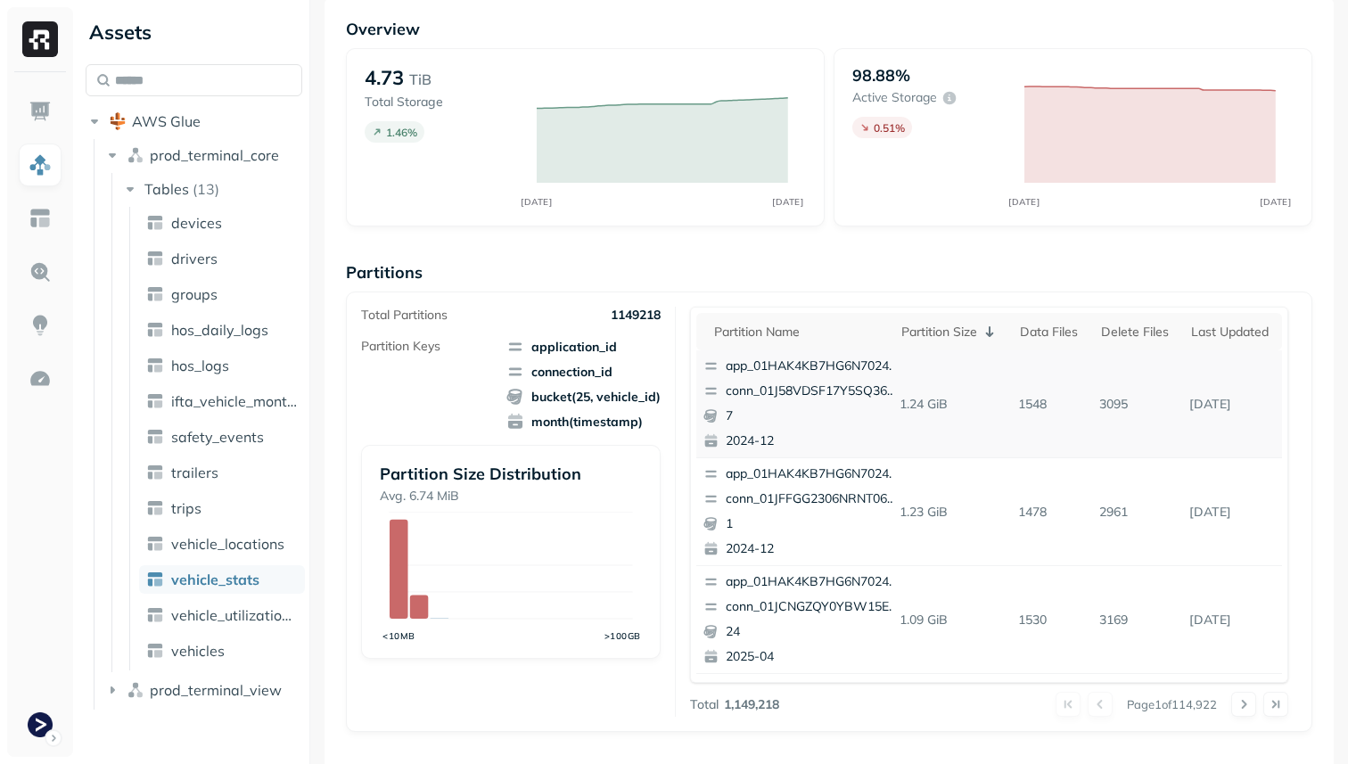
click at [801, 385] on p "conn_01J58VDSF17Y5SQ361VXXQ5YS2" at bounding box center [812, 391] width 173 height 18
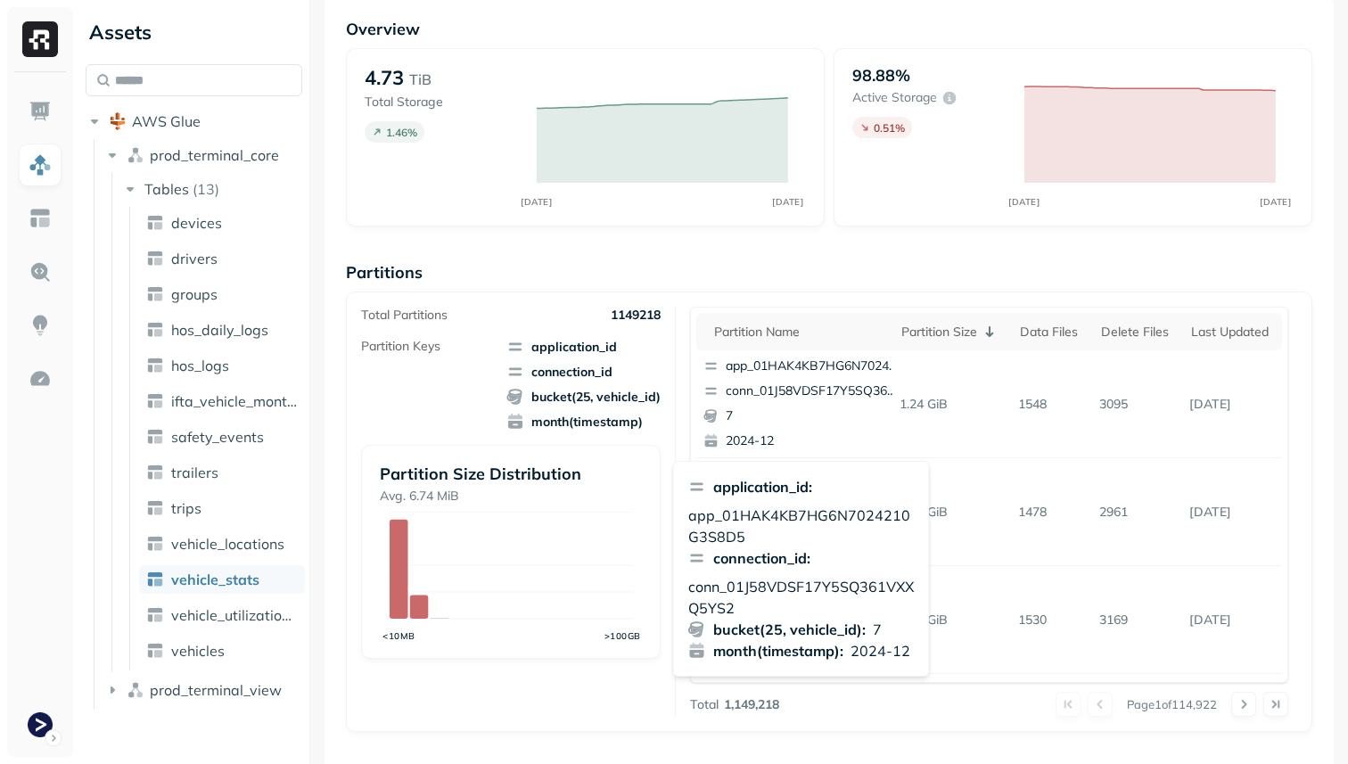
click at [759, 584] on p "conn_01J58VDSF17Y5SQ361VXXQ5YS2" at bounding box center [801, 597] width 226 height 43
copy p "conn_01J58VDSF17Y5SQ361VXXQ5YS2"
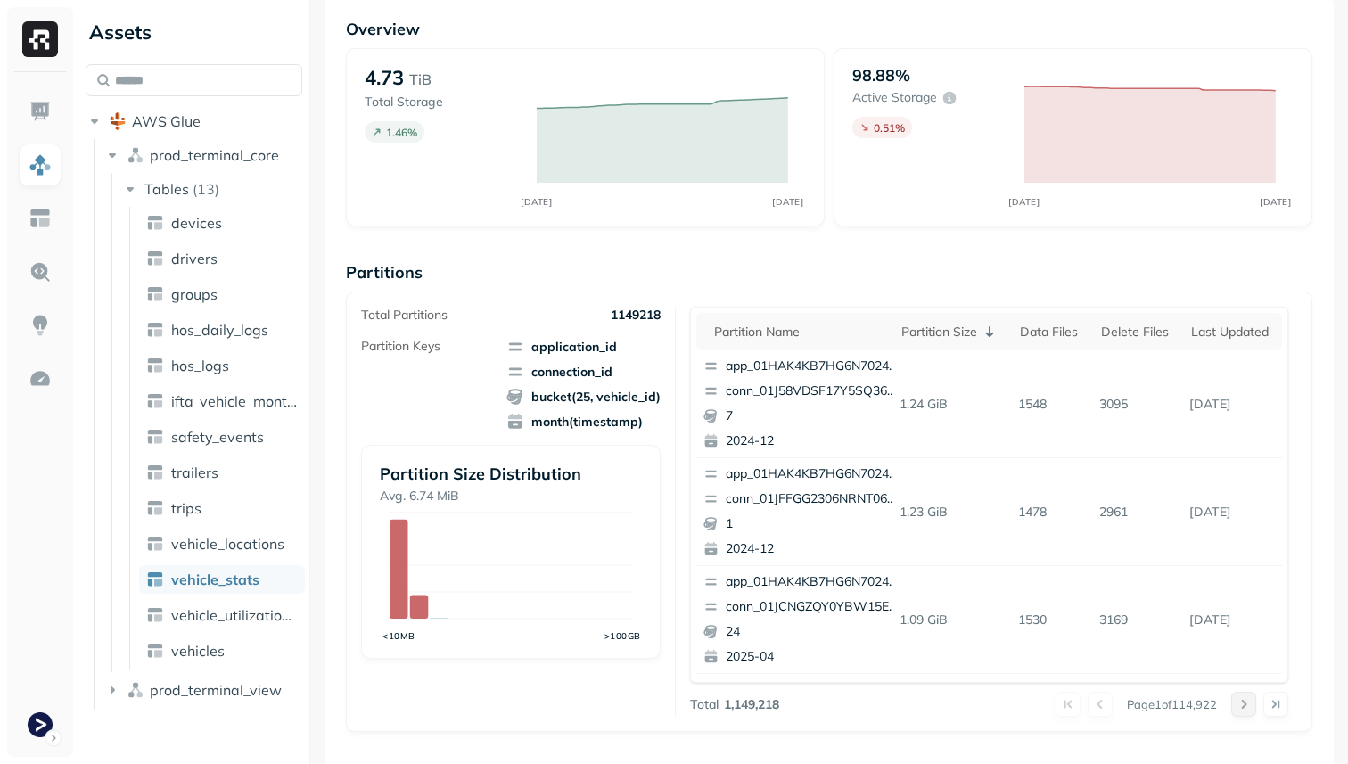
click at [1245, 703] on button at bounding box center [1243, 704] width 25 height 25
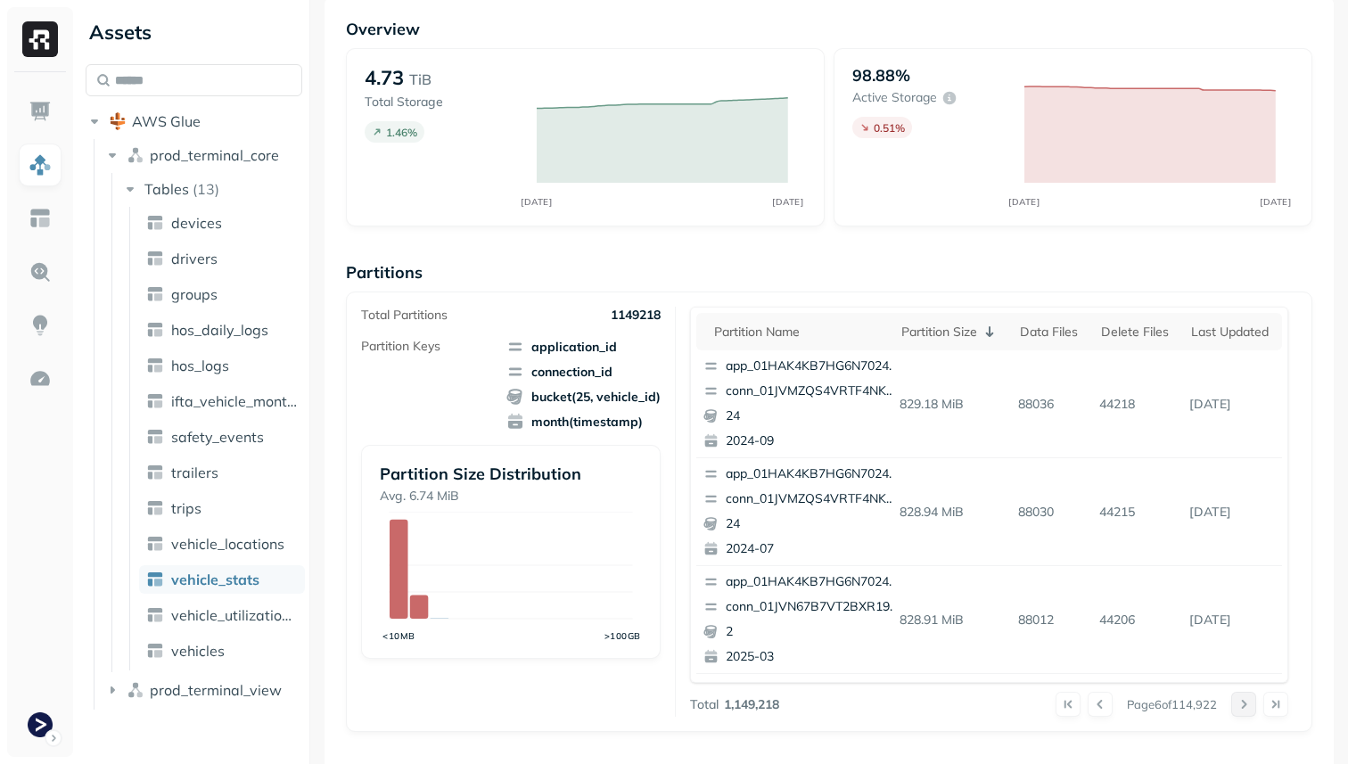
click at [1245, 703] on button at bounding box center [1243, 704] width 25 height 25
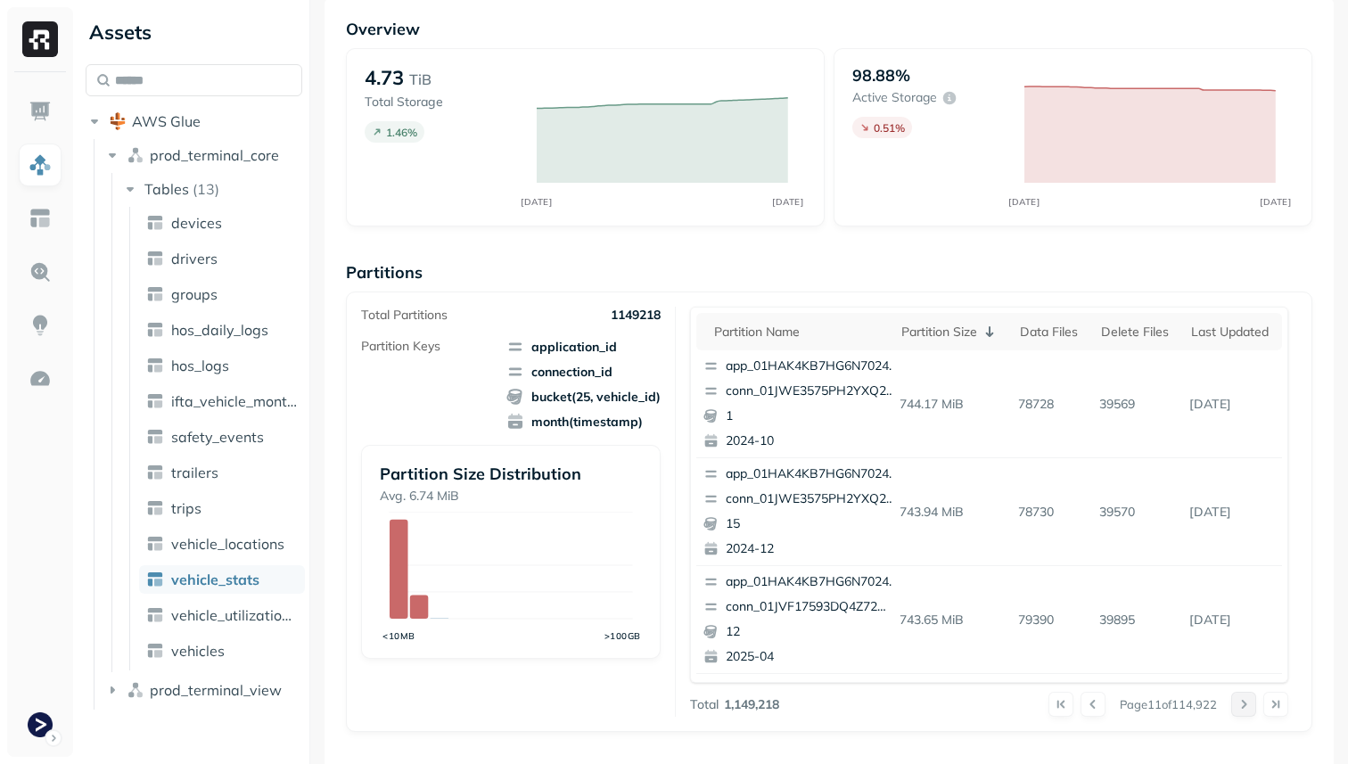
click at [1245, 703] on button at bounding box center [1243, 704] width 25 height 25
click at [1245, 705] on button at bounding box center [1243, 704] width 25 height 25
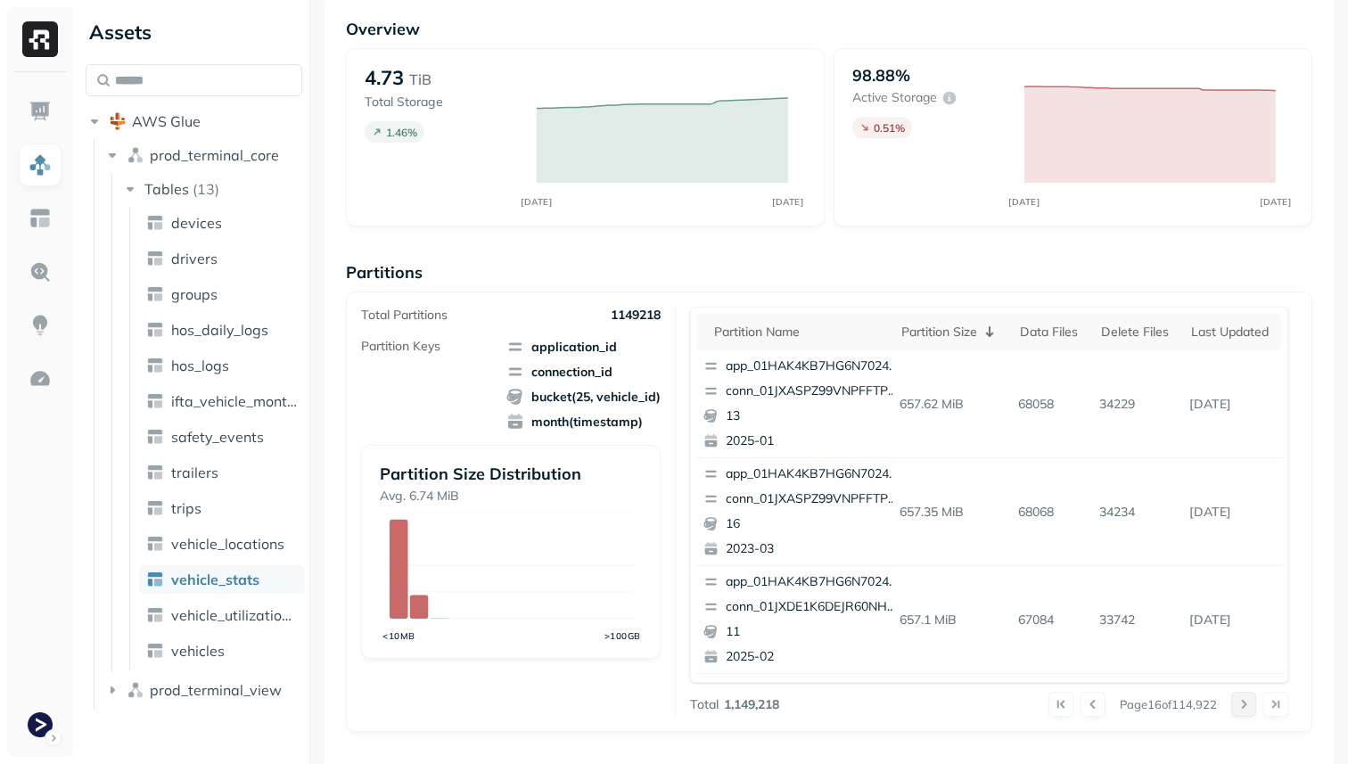
click at [1245, 705] on button at bounding box center [1243, 704] width 25 height 25
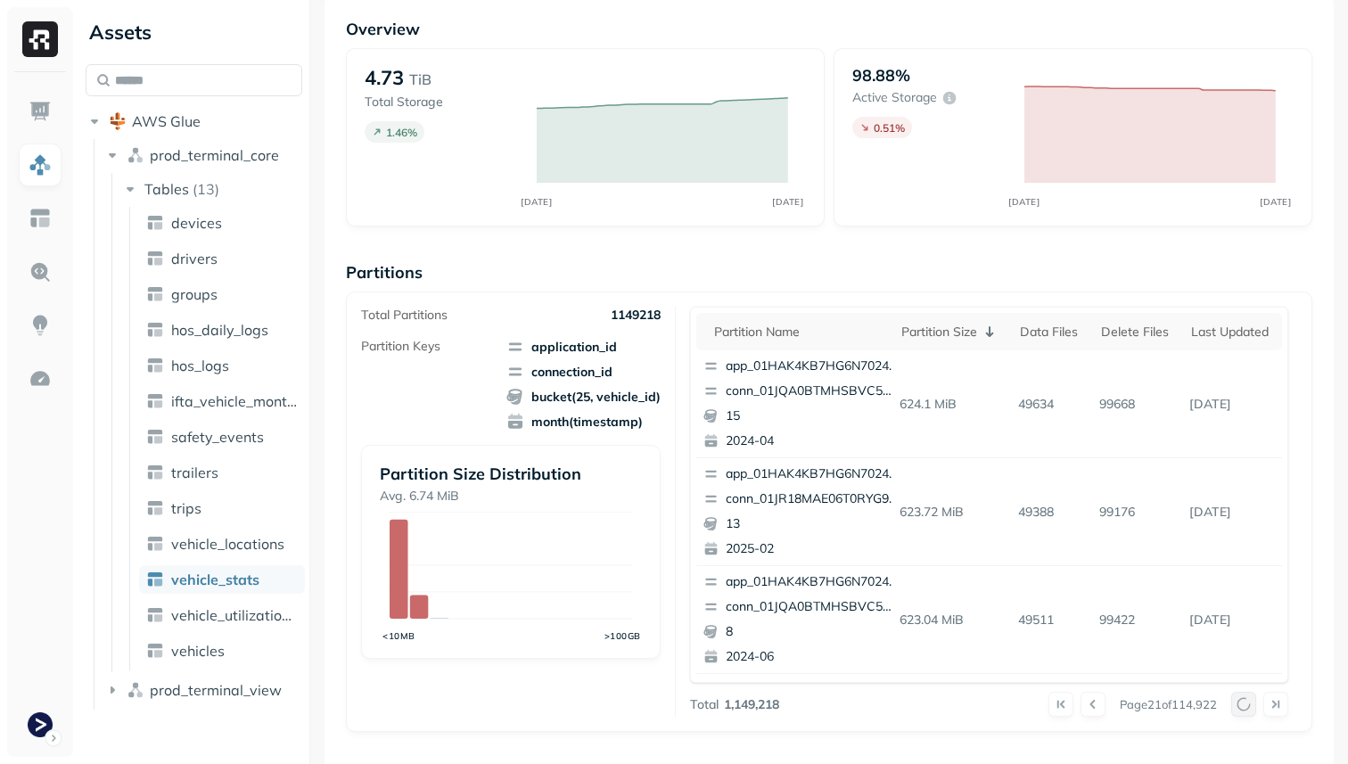
click at [1245, 705] on div at bounding box center [1259, 704] width 57 height 25
click at [1245, 705] on button at bounding box center [1243, 704] width 25 height 25
click at [1245, 705] on div at bounding box center [1259, 704] width 57 height 25
click at [1245, 705] on button at bounding box center [1243, 704] width 25 height 25
click at [1245, 705] on div at bounding box center [1259, 704] width 57 height 25
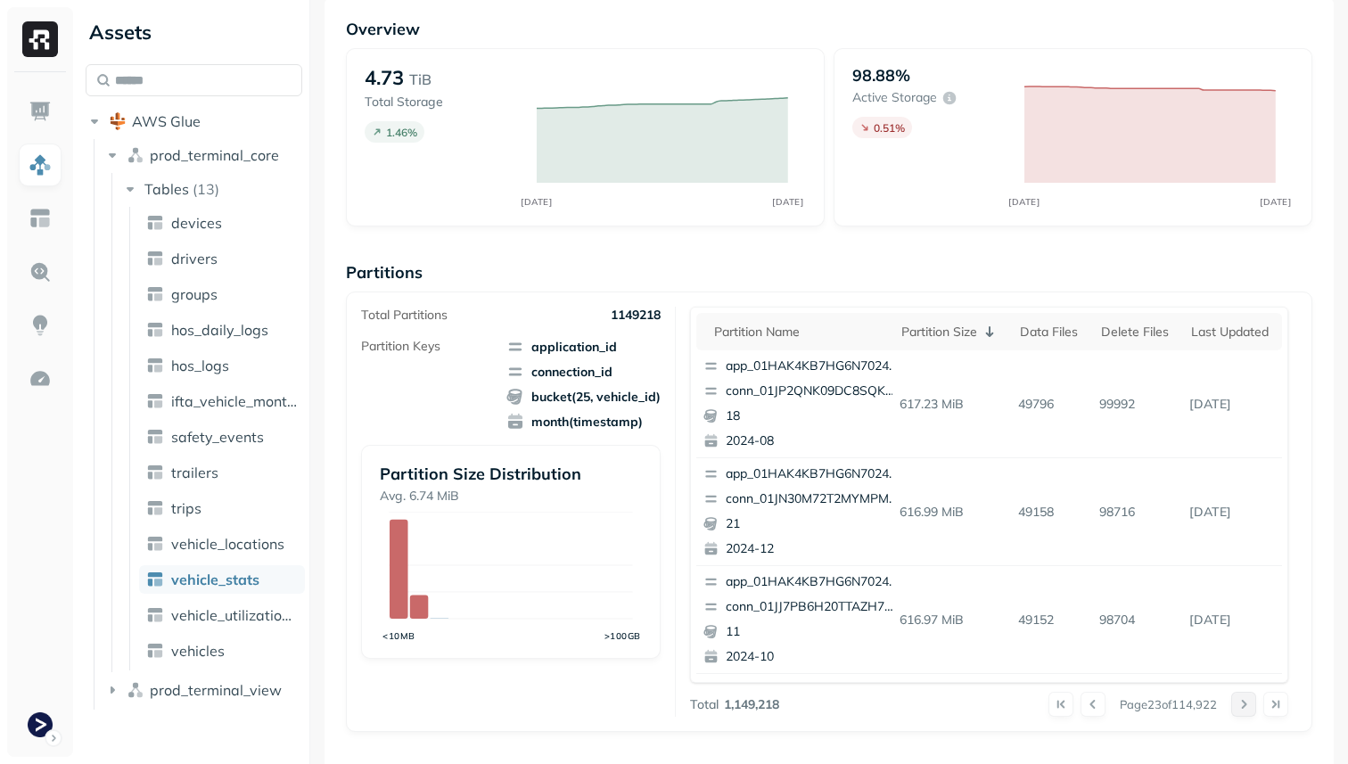
click at [1245, 705] on button at bounding box center [1243, 704] width 25 height 25
click at [1245, 705] on div at bounding box center [1259, 704] width 57 height 25
click at [1245, 705] on button at bounding box center [1243, 704] width 25 height 25
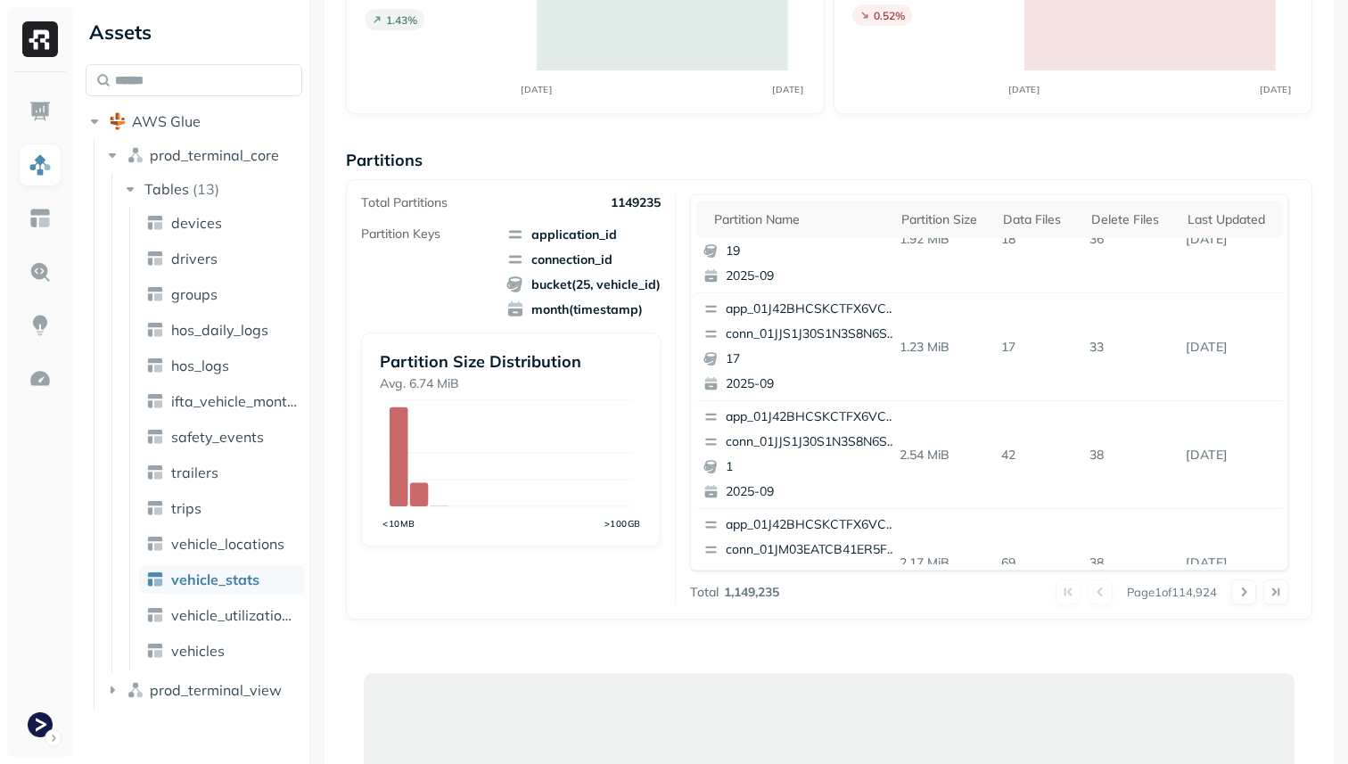
scroll to position [390, 0]
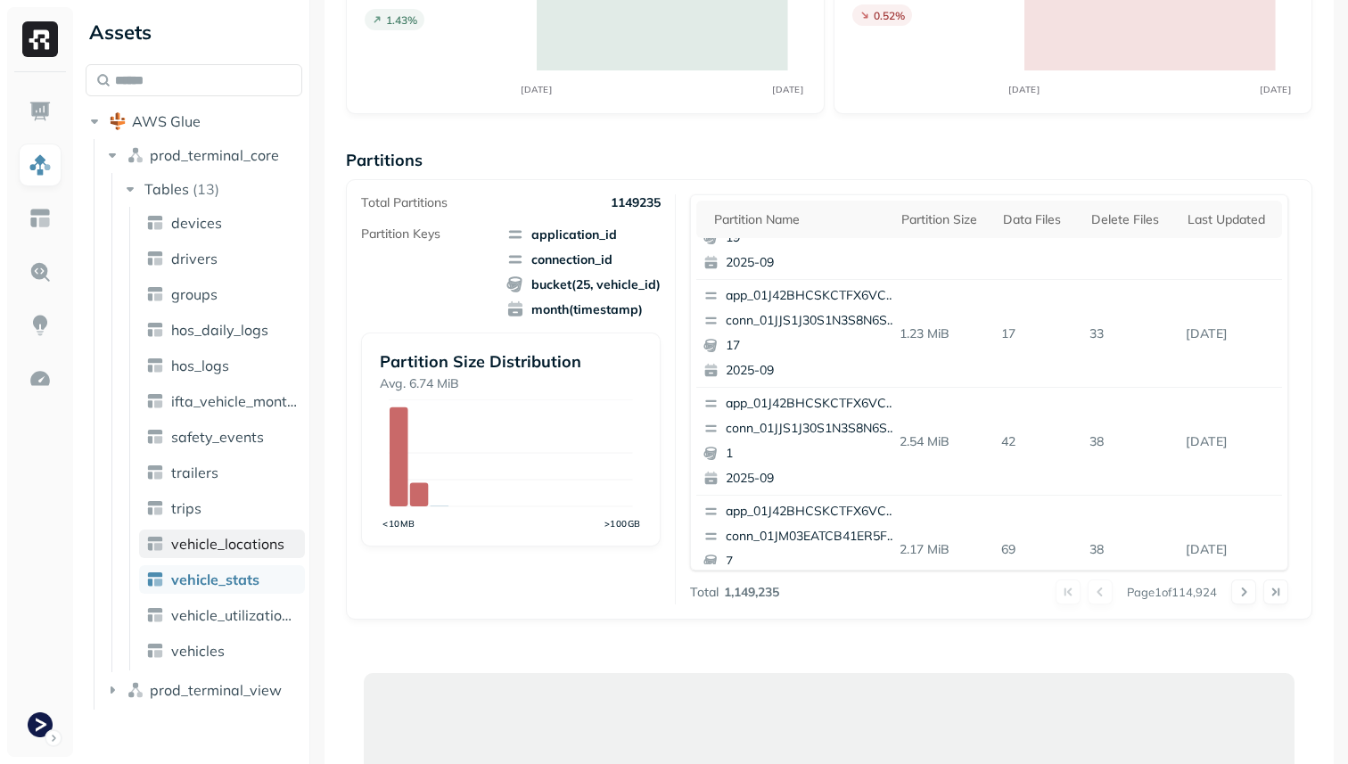
click at [279, 543] on span "vehicle_locations" at bounding box center [227, 544] width 113 height 18
